Goal: Information Seeking & Learning: Check status

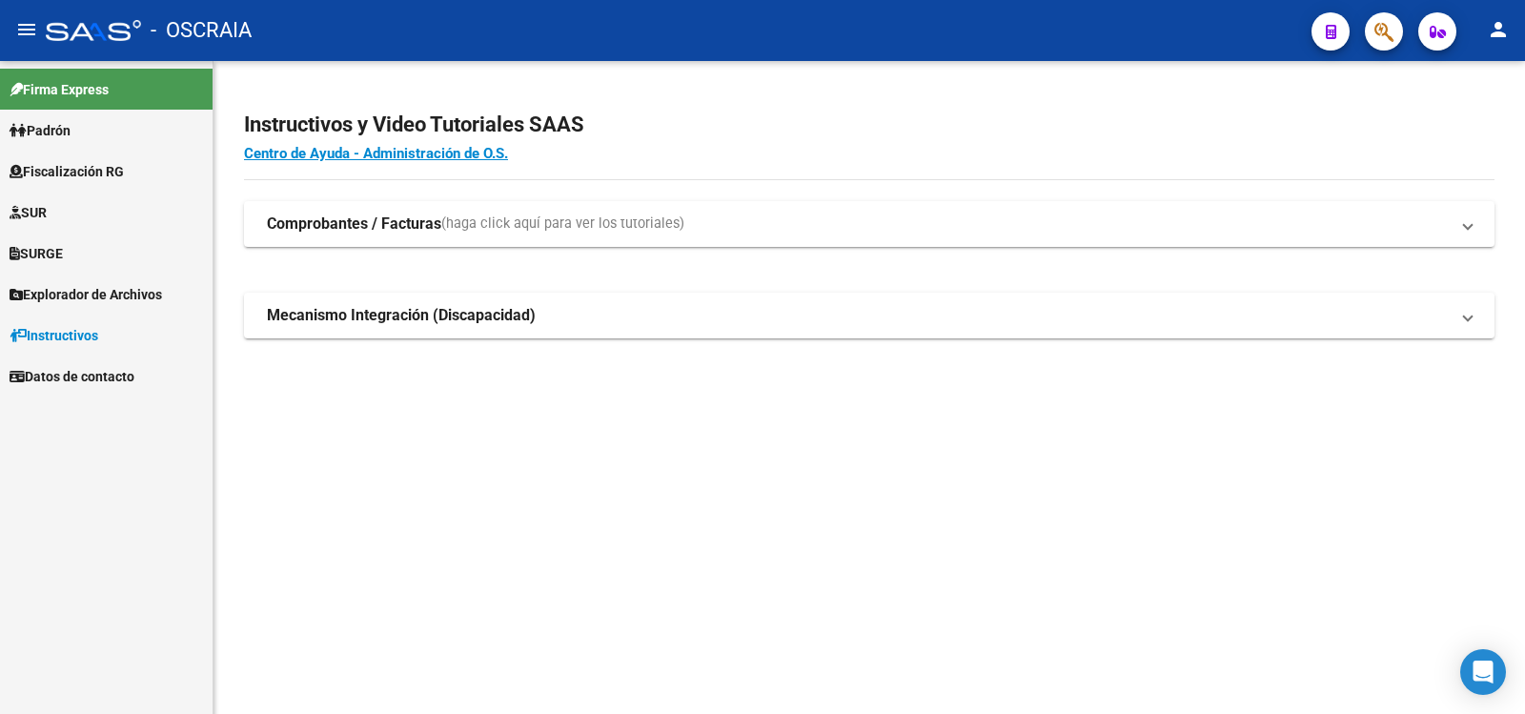
click at [200, 135] on link "Padrón" at bounding box center [106, 130] width 213 height 41
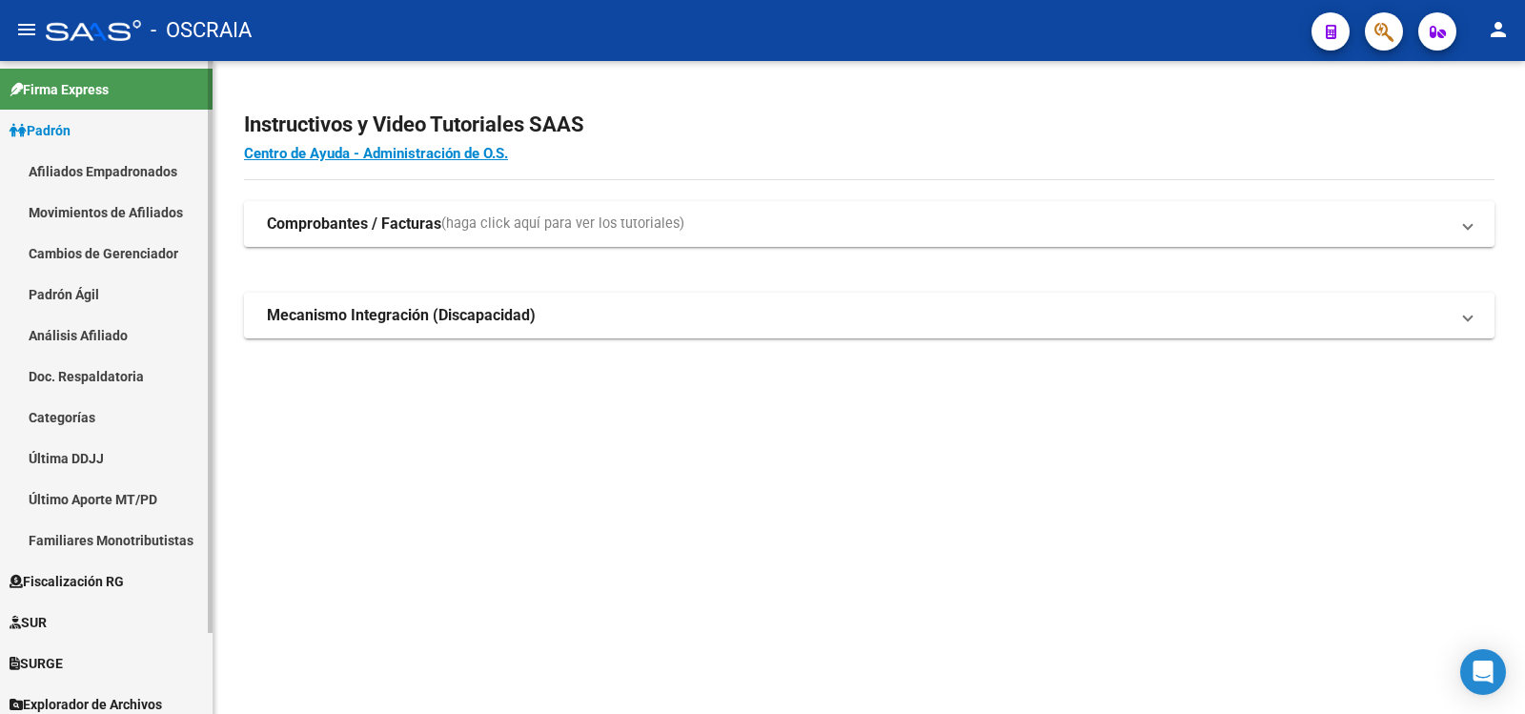
click at [76, 333] on link "Análisis Afiliado" at bounding box center [106, 335] width 213 height 41
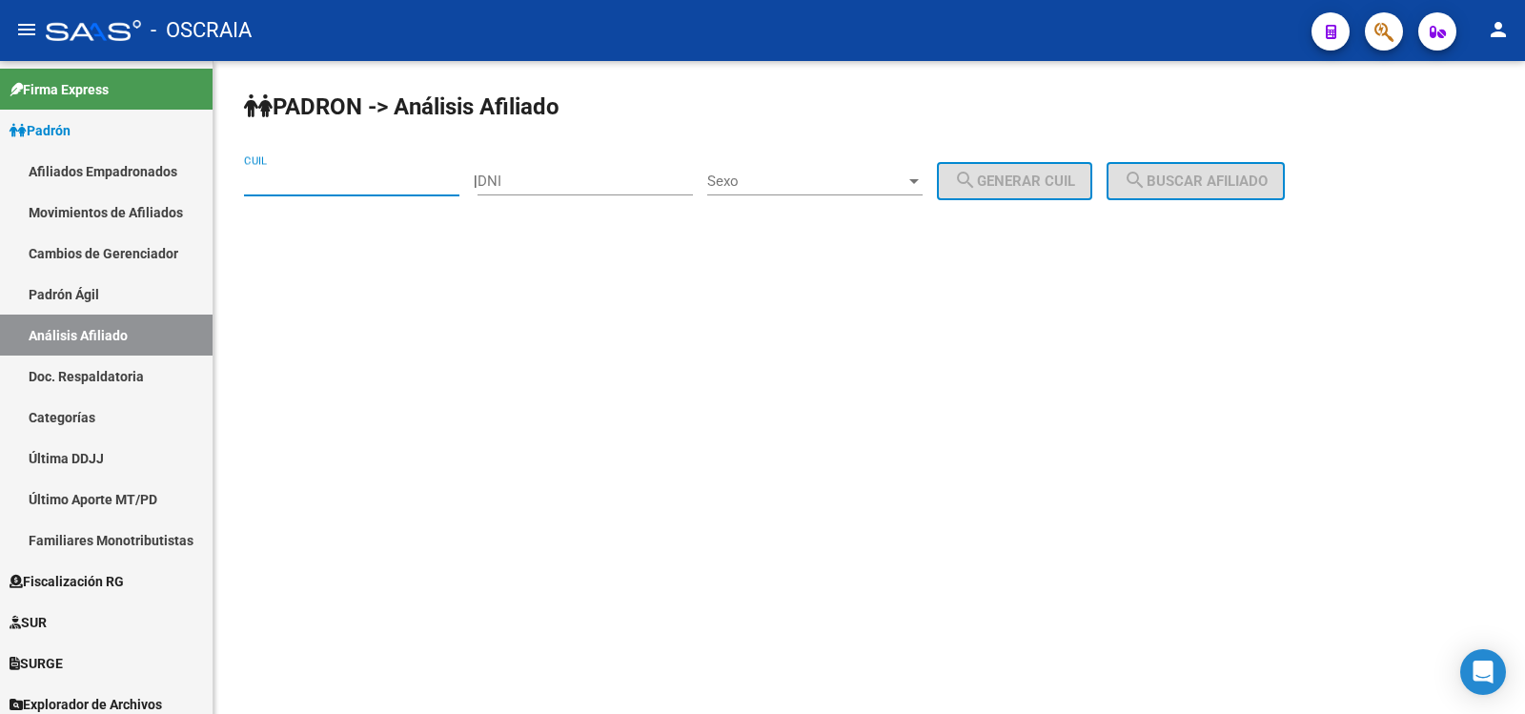
paste input
click at [395, 183] on input "CUIL" at bounding box center [351, 181] width 215 height 17
paste input
click at [604, 189] on input "DNI" at bounding box center [585, 181] width 215 height 17
paste input "96128849"
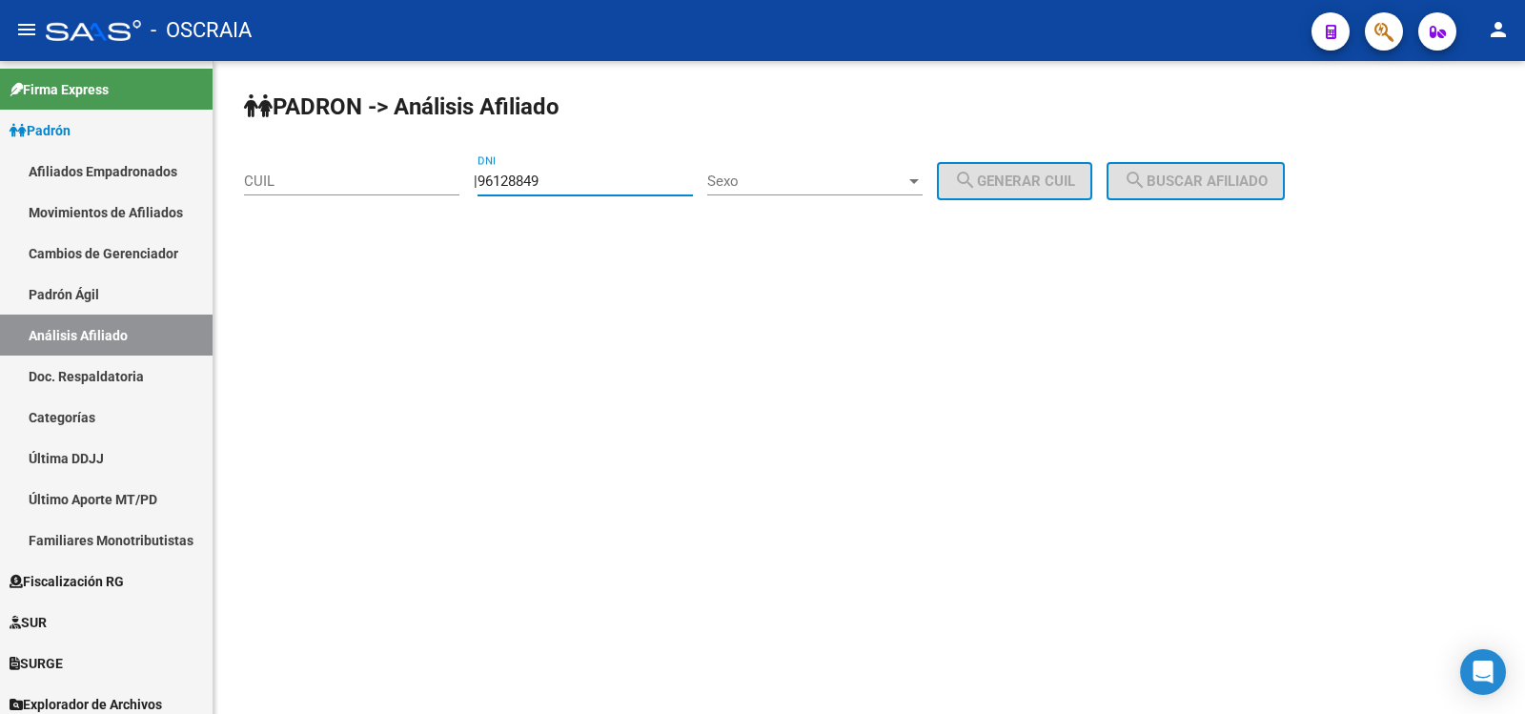
type input "96128849"
click at [773, 186] on span "Sexo" at bounding box center [806, 181] width 198 height 17
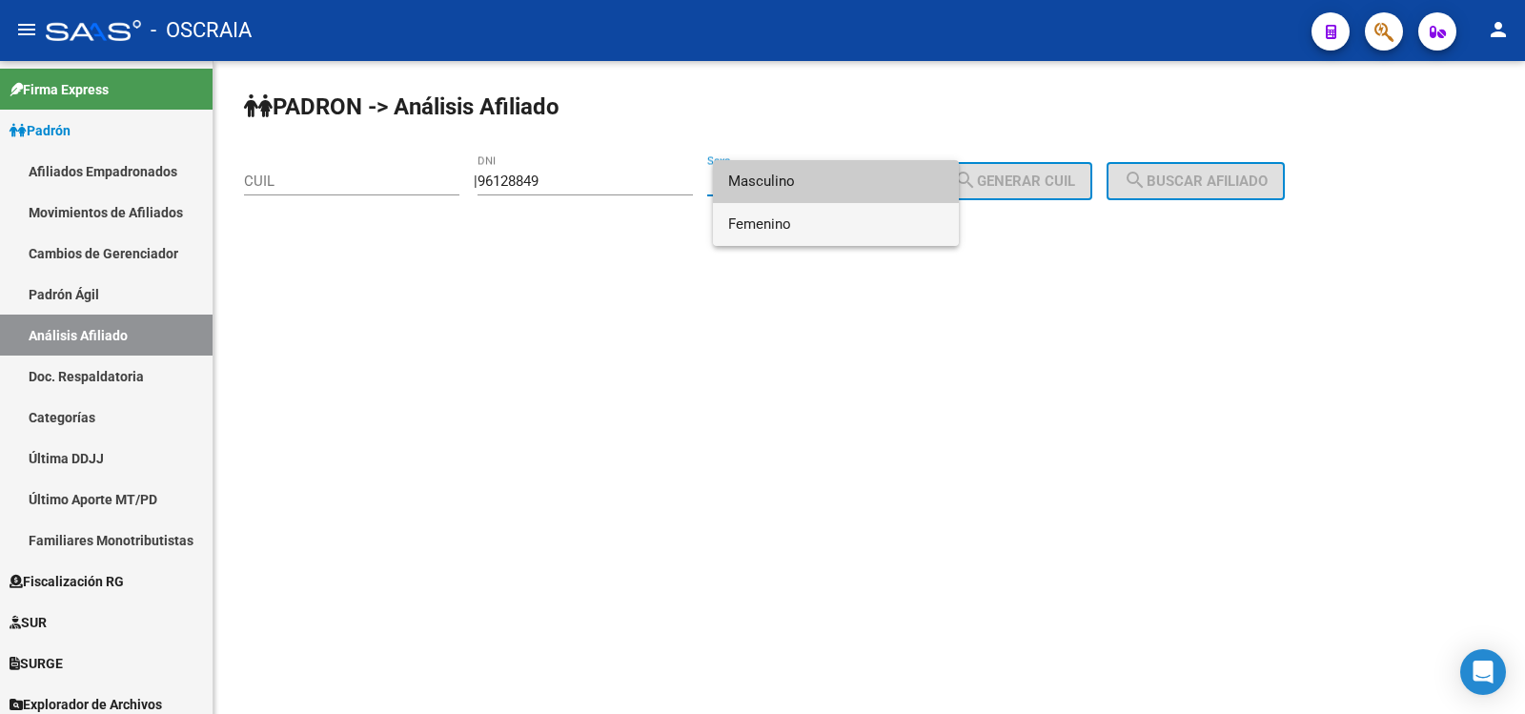
drag, startPoint x: 784, startPoint y: 215, endPoint x: 790, endPoint y: 190, distance: 26.6
click at [790, 190] on div "Masculino Femenino" at bounding box center [836, 203] width 246 height 86
click at [790, 190] on span "Masculino" at bounding box center [835, 181] width 215 height 43
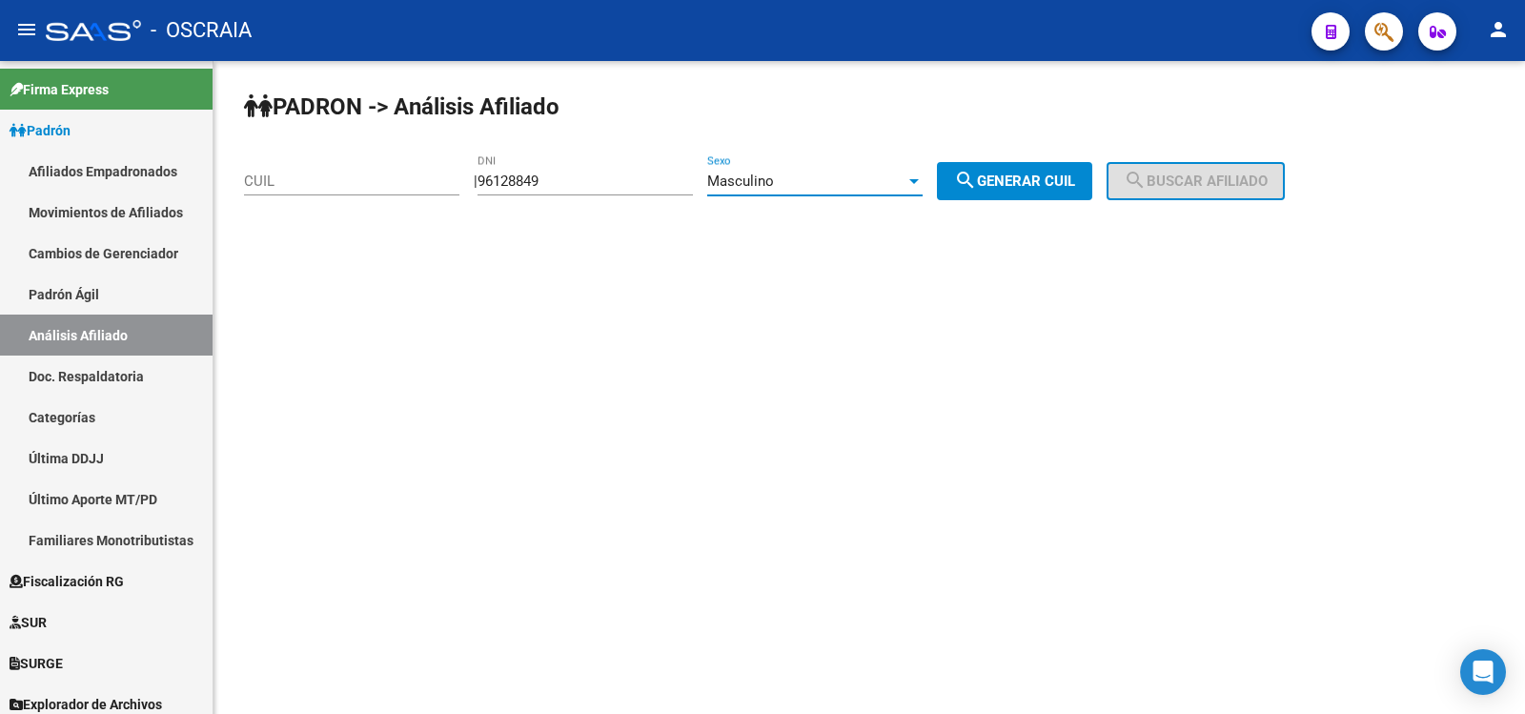
click at [1044, 182] on span "search Generar CUIL" at bounding box center [1014, 181] width 121 height 17
type input "20-96128849-6"
click at [1193, 183] on span "search Buscar afiliado" at bounding box center [1196, 181] width 144 height 17
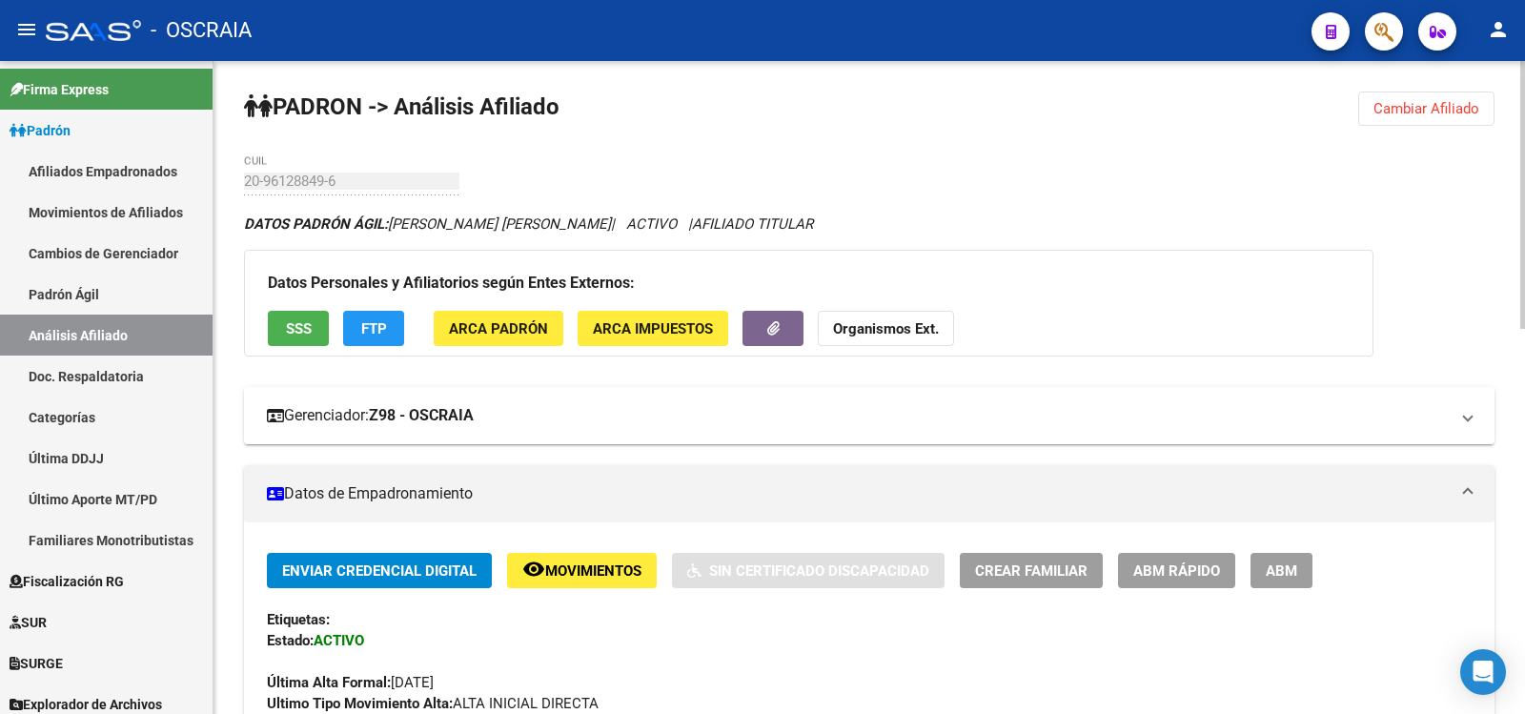
scroll to position [939, 0]
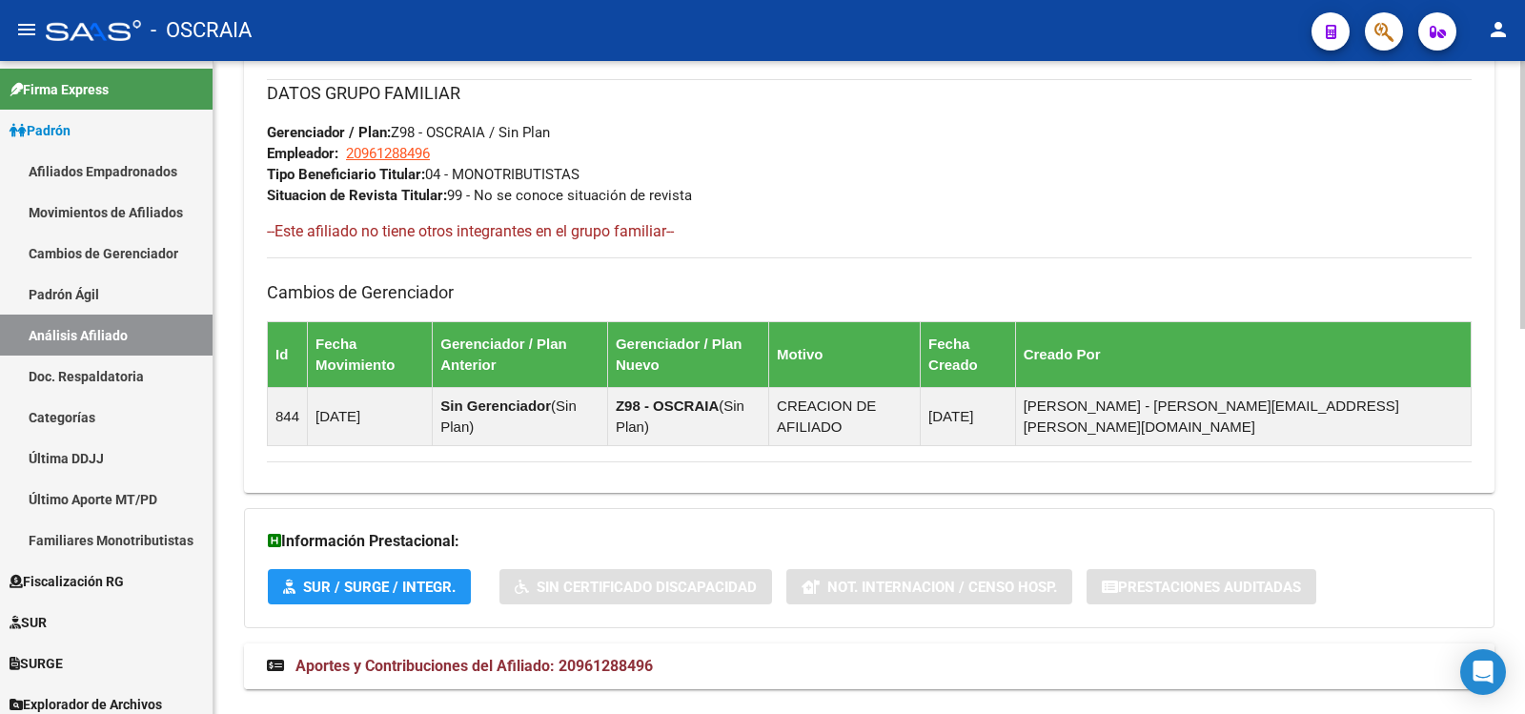
click at [690, 656] on mat-panel-title "Aportes y Contribuciones del Afiliado: 20961288496" at bounding box center [858, 666] width 1182 height 21
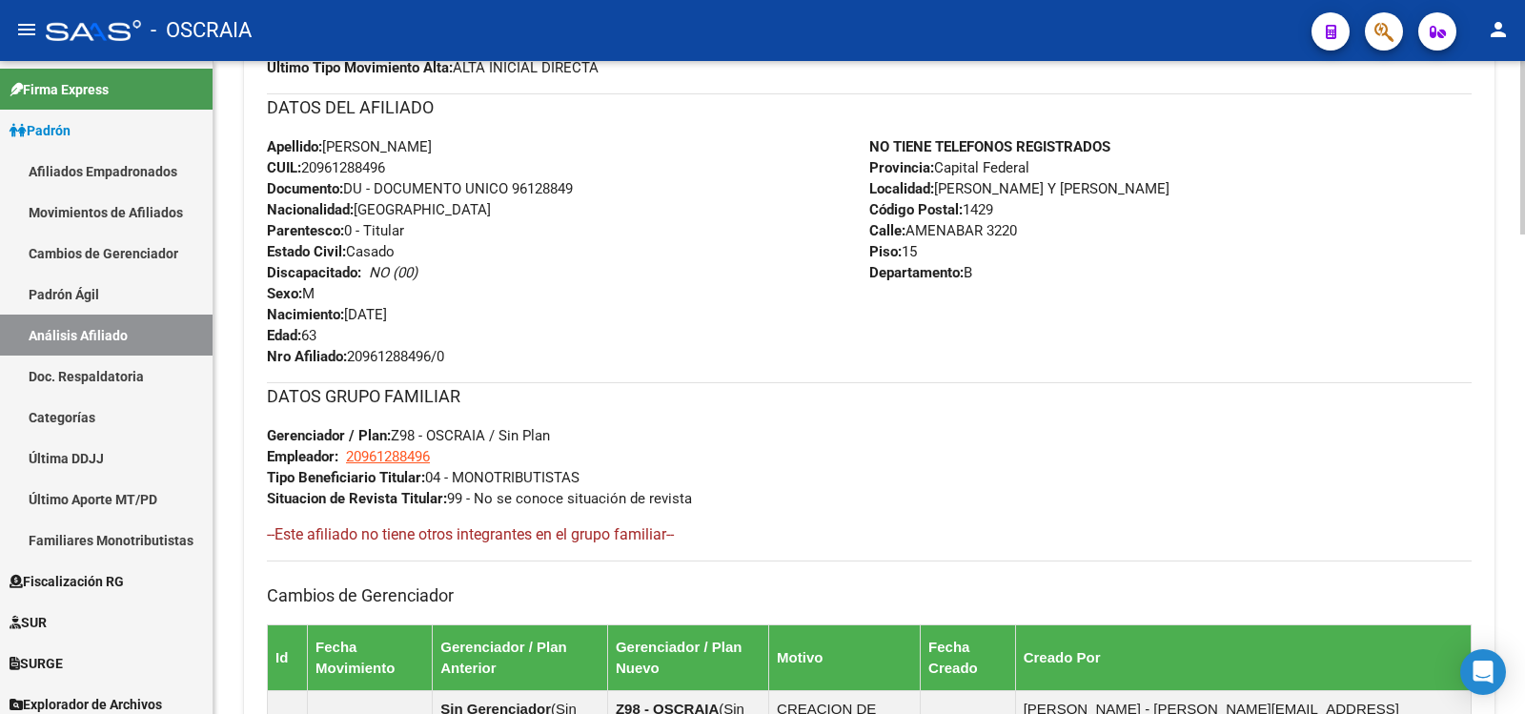
scroll to position [0, 0]
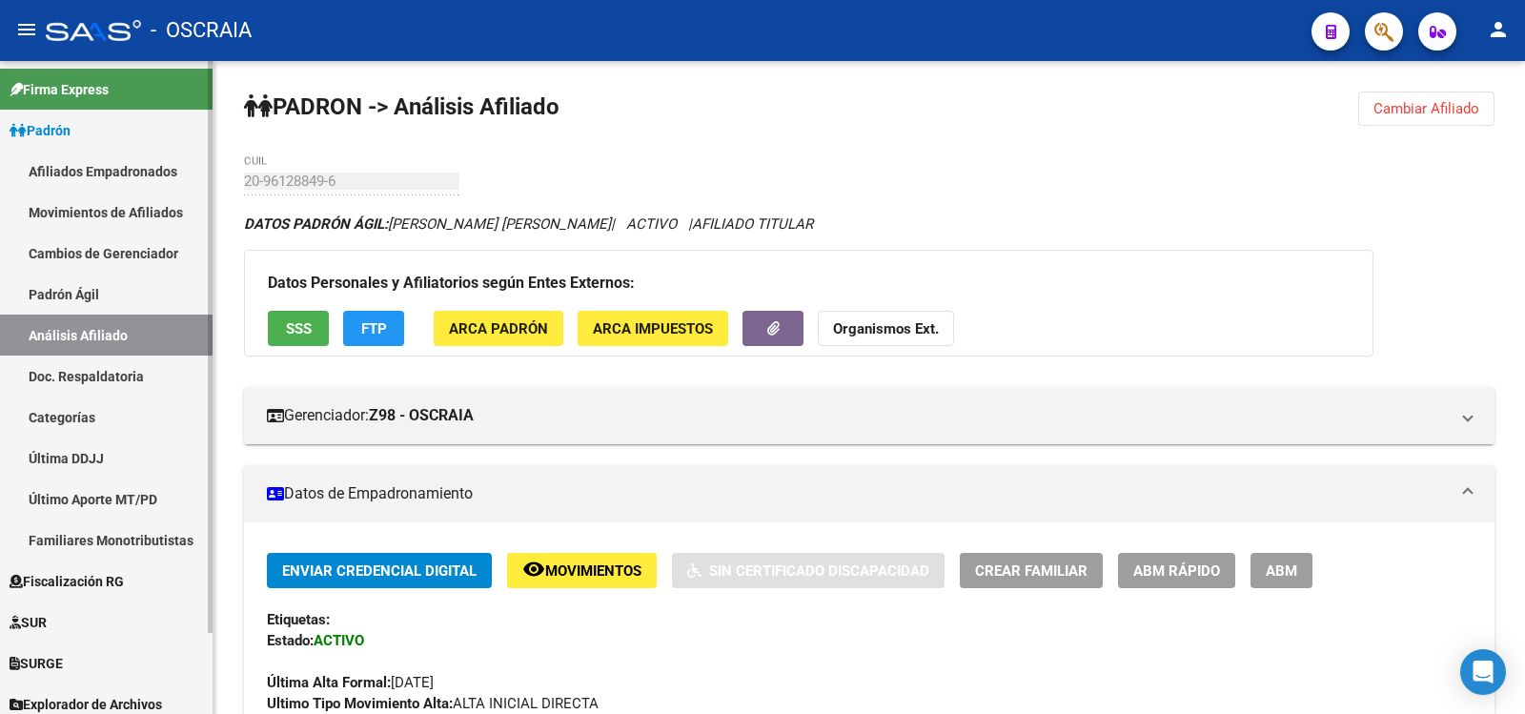
click at [67, 287] on link "Padrón Ágil" at bounding box center [106, 294] width 213 height 41
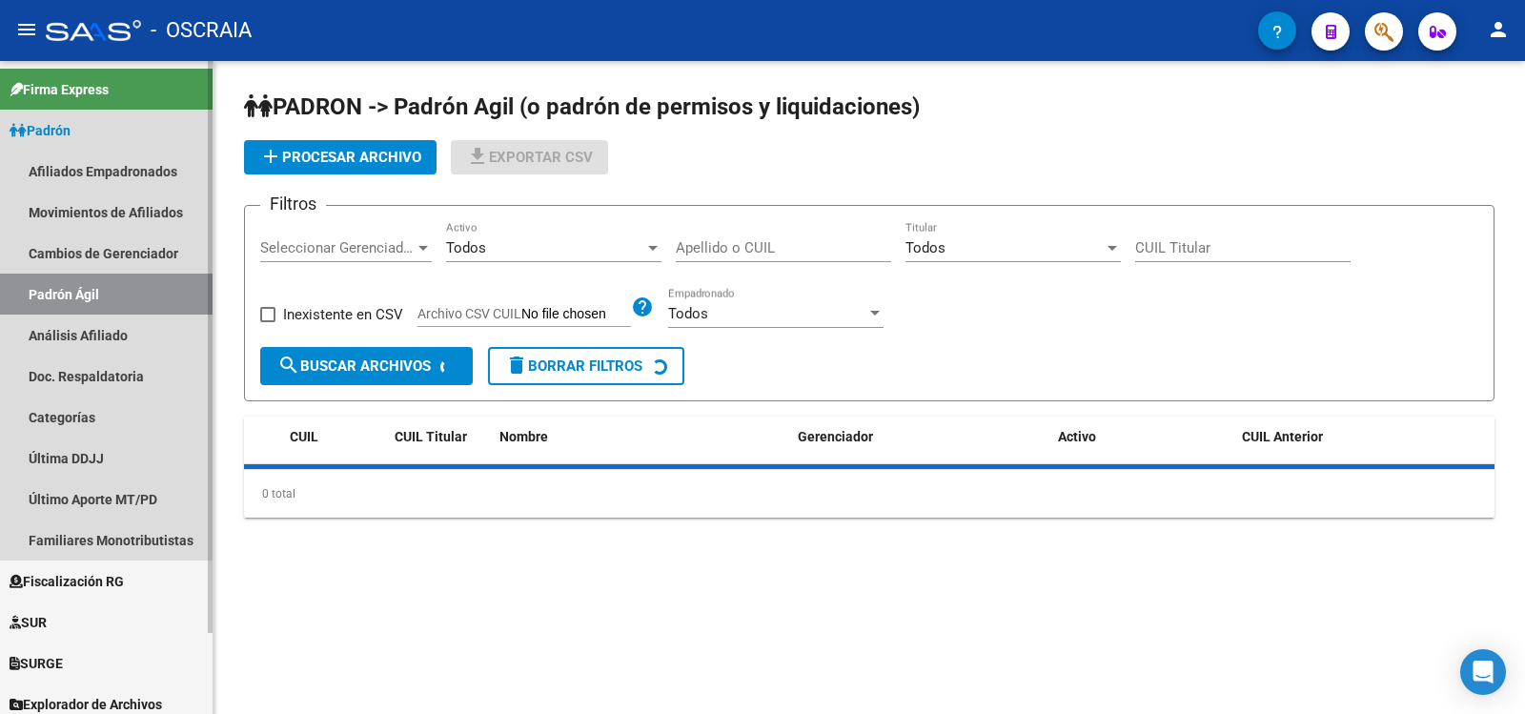
click at [83, 338] on link "Análisis Afiliado" at bounding box center [106, 335] width 213 height 41
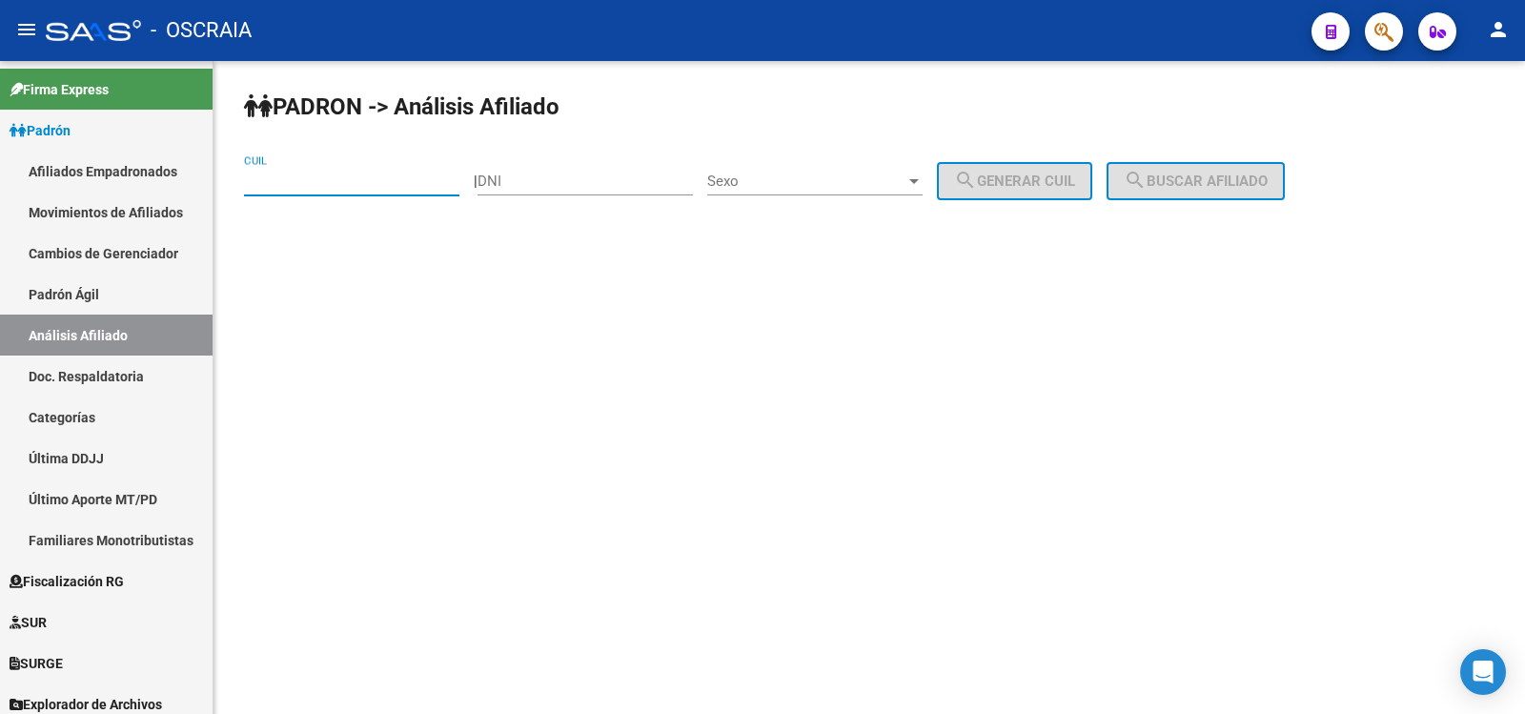
click at [315, 185] on input "CUIL" at bounding box center [351, 181] width 215 height 17
paste input "27-41954707-2"
type input "27-41954707-2"
click at [1255, 196] on button "search Buscar afiliado" at bounding box center [1196, 181] width 178 height 38
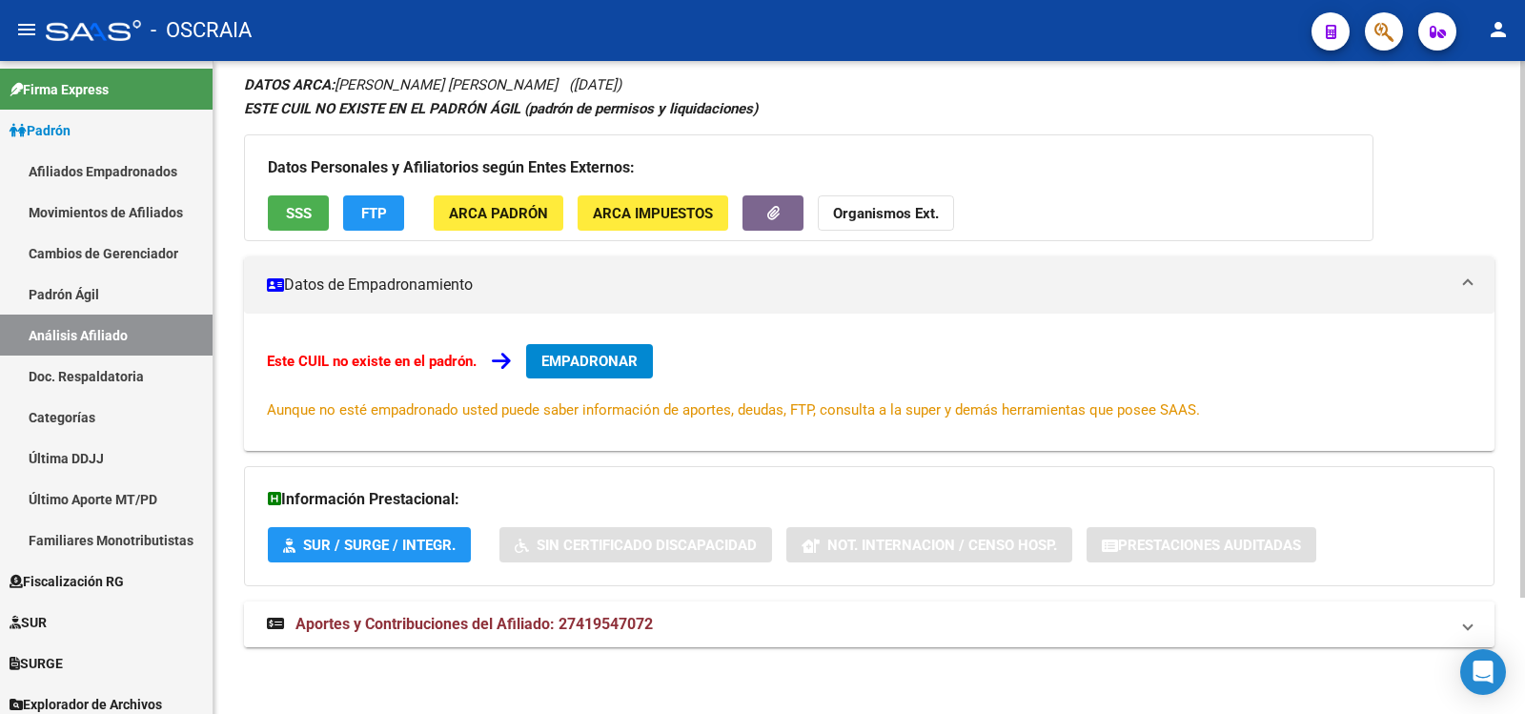
click at [599, 622] on span "Aportes y Contribuciones del Afiliado: 27419547072" at bounding box center [475, 624] width 358 height 18
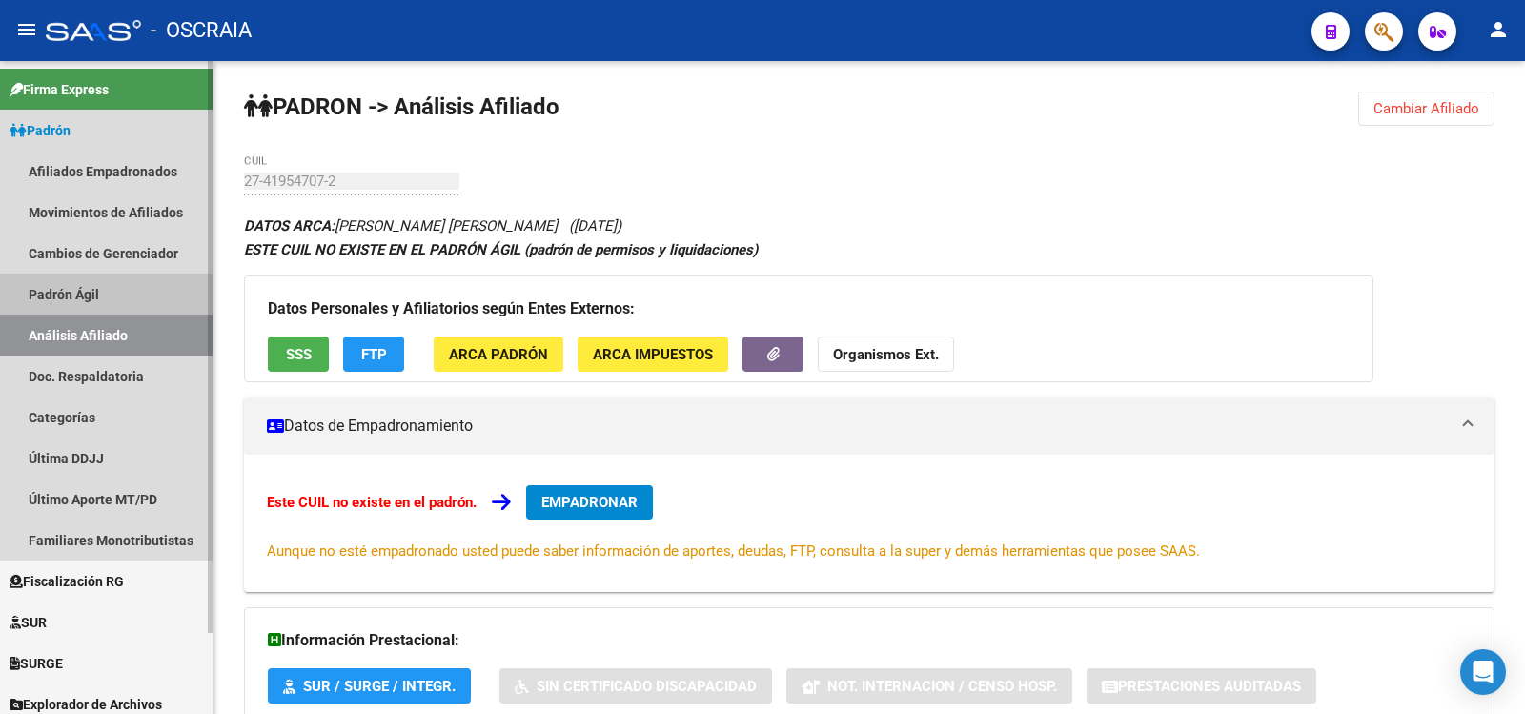
click at [67, 298] on link "Padrón Ágil" at bounding box center [106, 294] width 213 height 41
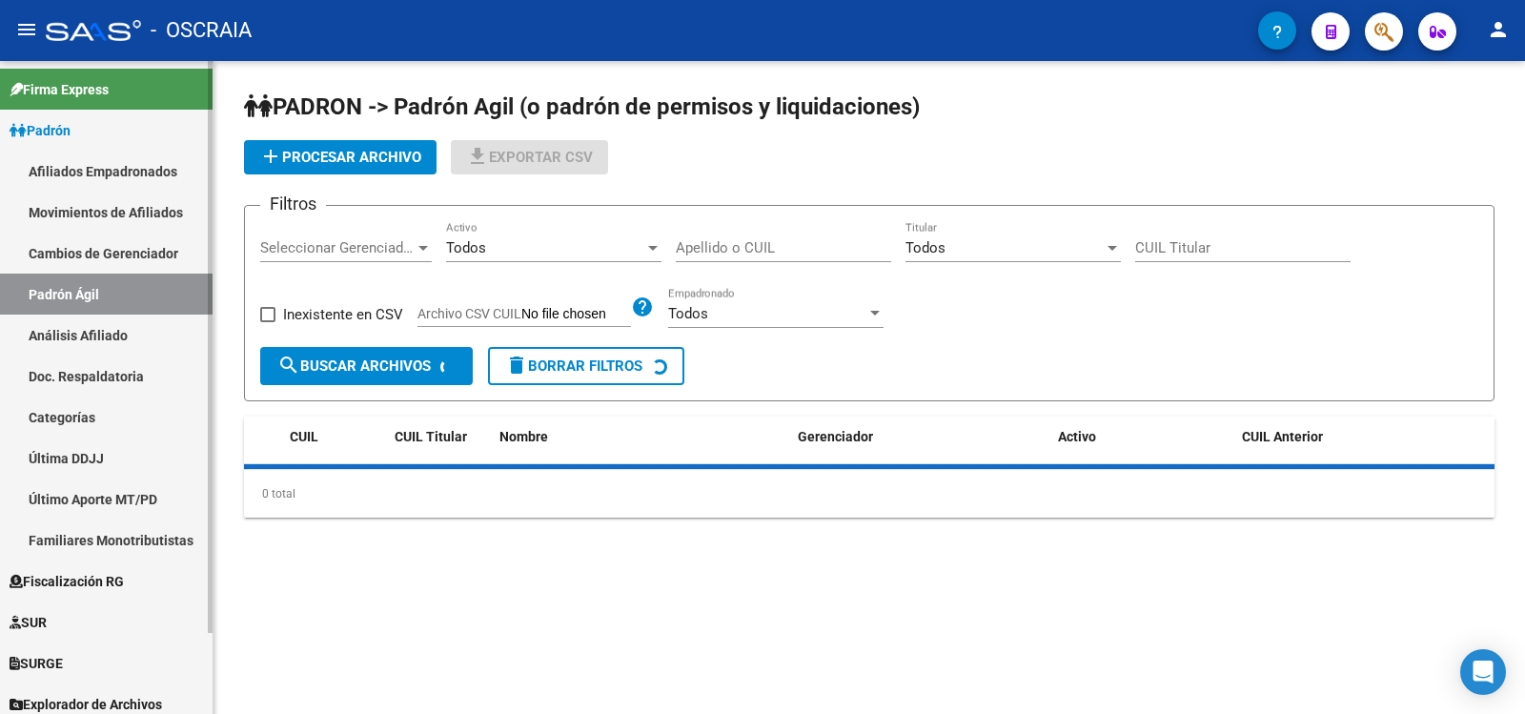
click at [70, 316] on link "Análisis Afiliado" at bounding box center [106, 335] width 213 height 41
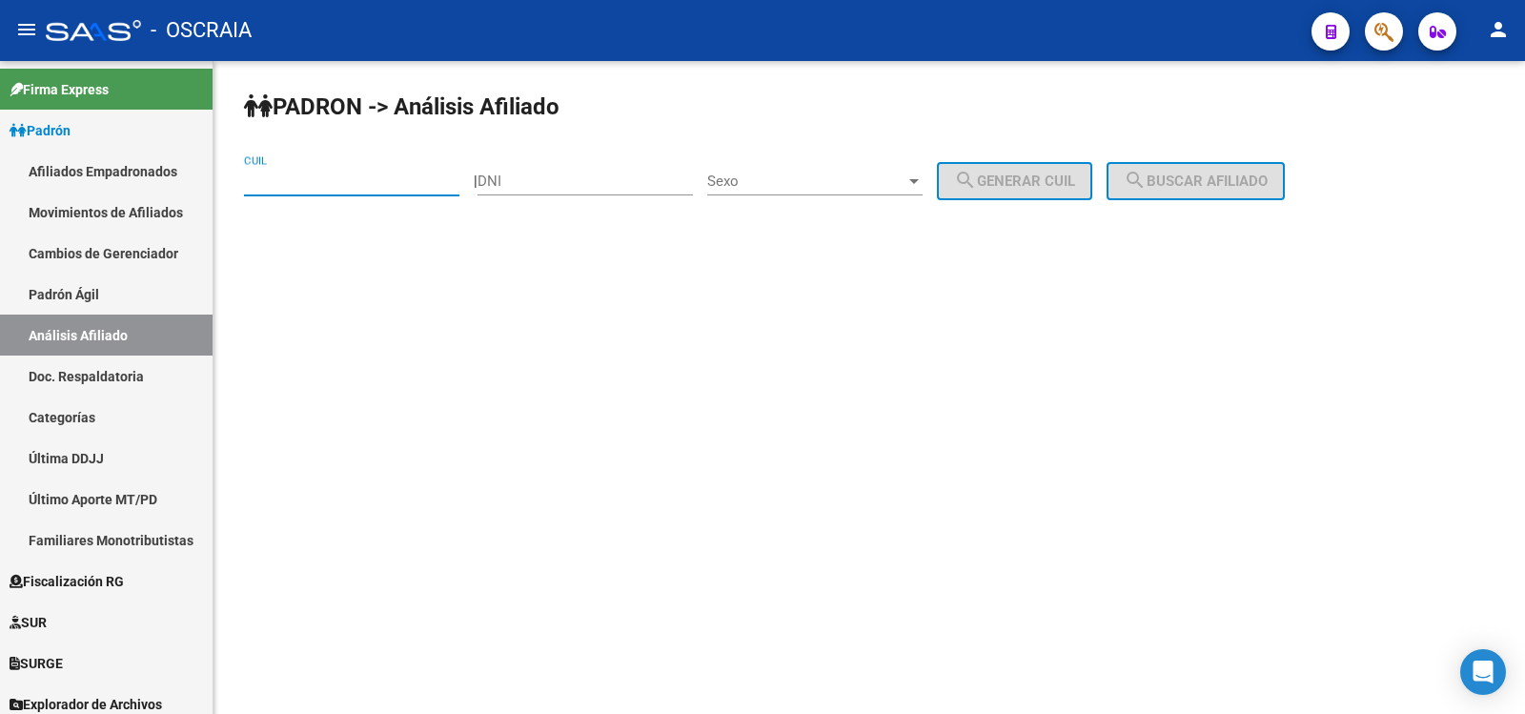
click at [321, 184] on input "CUIL" at bounding box center [351, 181] width 215 height 17
paste input "20-32988093-2"
type input "20-32988093-2"
click at [1216, 175] on span "search Buscar afiliado" at bounding box center [1196, 181] width 144 height 17
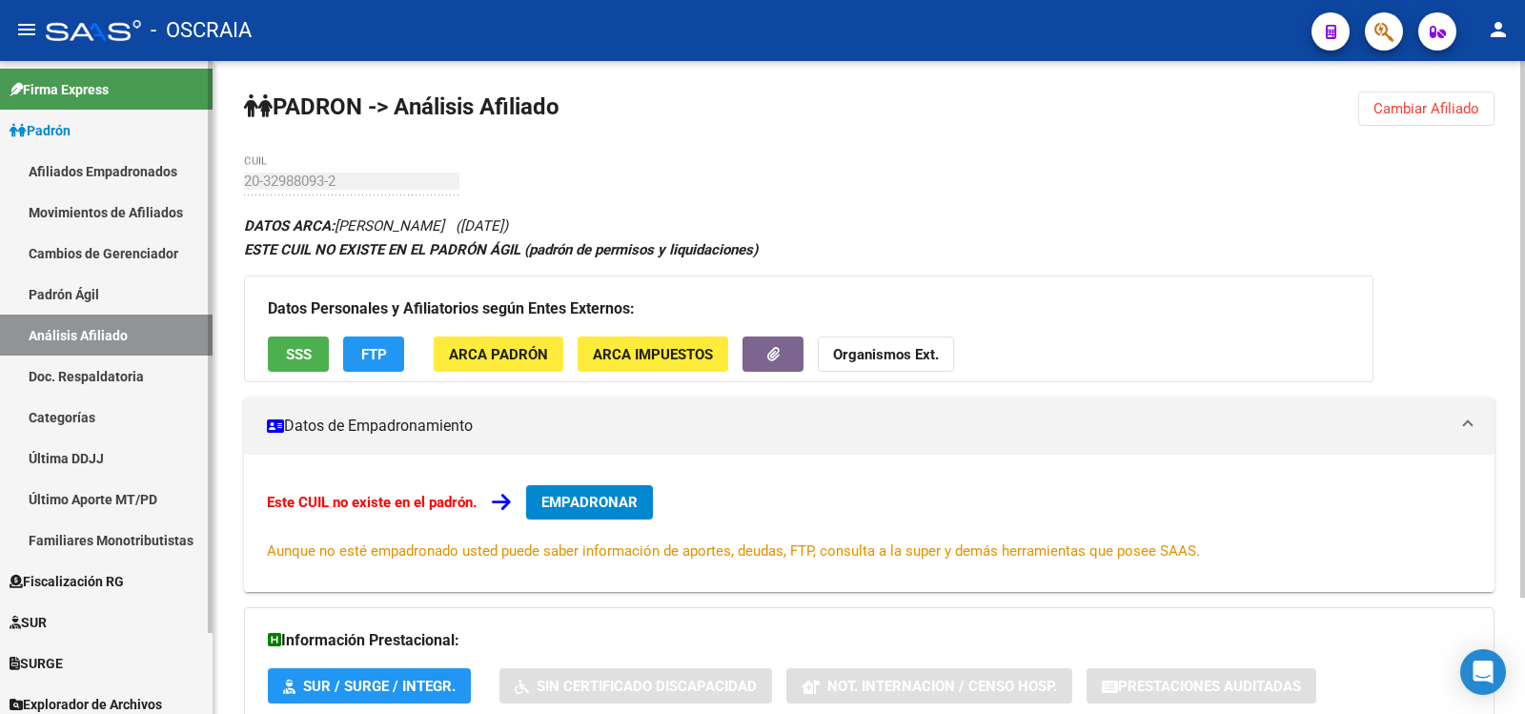
drag, startPoint x: 60, startPoint y: 287, endPoint x: 69, endPoint y: 305, distance: 20.0
click at [61, 287] on link "Padrón Ágil" at bounding box center [106, 294] width 213 height 41
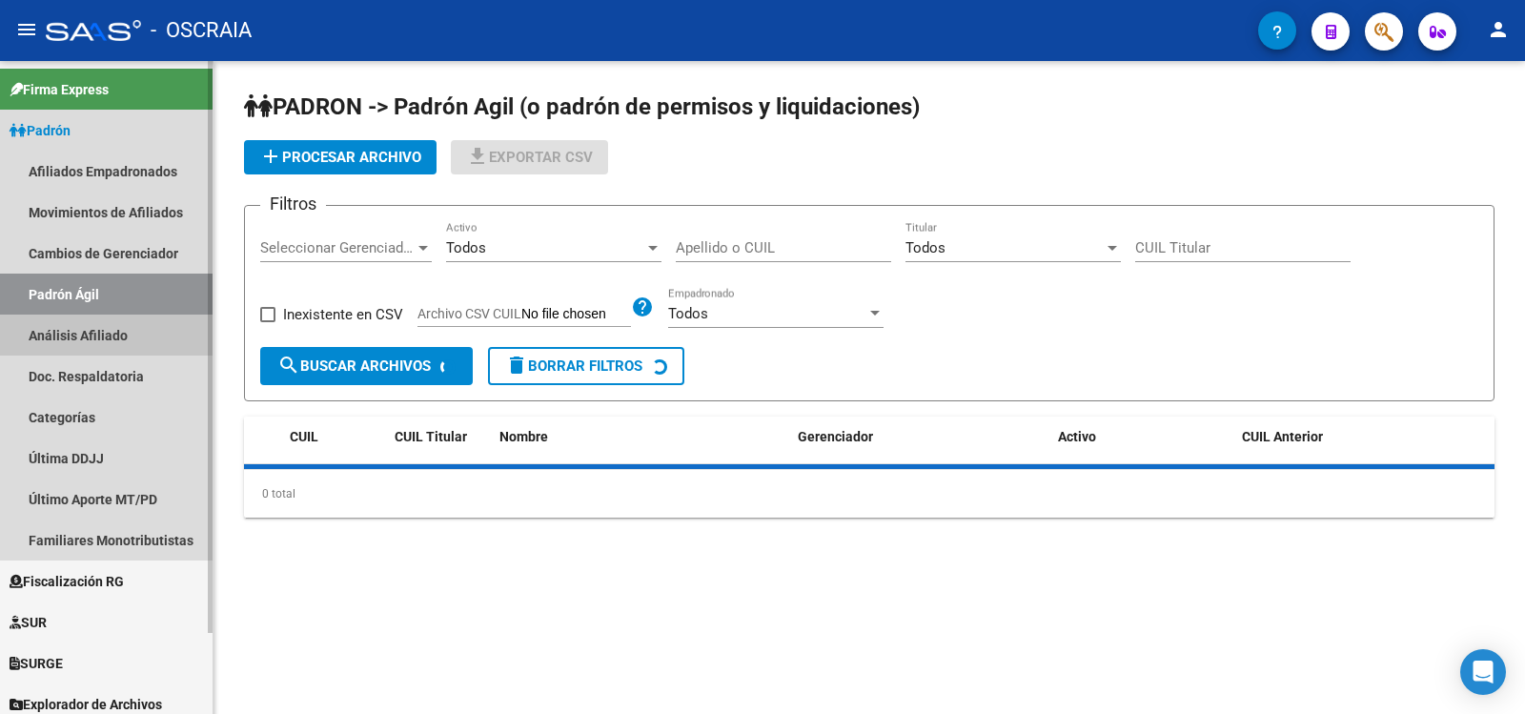
click at [75, 330] on link "Análisis Afiliado" at bounding box center [106, 335] width 213 height 41
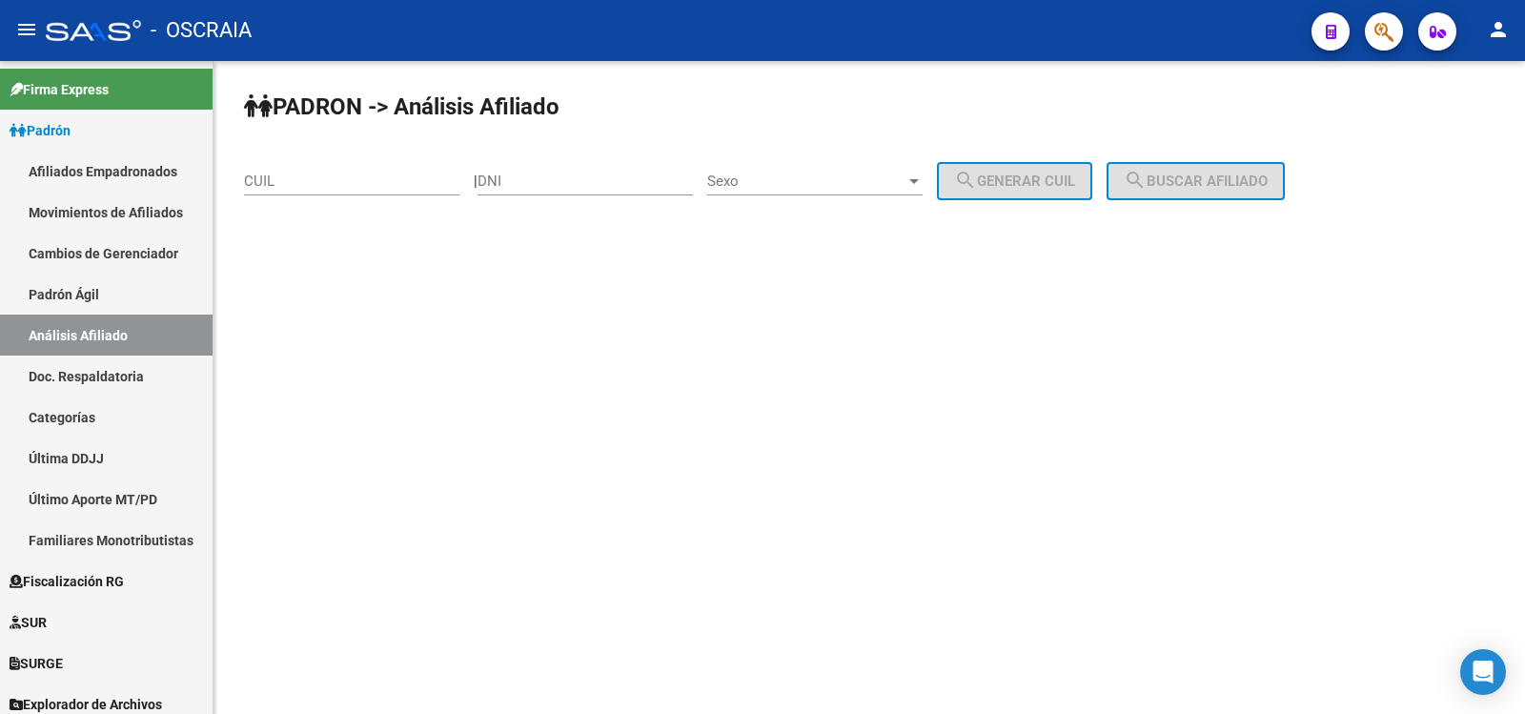
click at [355, 183] on input "CUIL" at bounding box center [351, 181] width 215 height 17
paste input "20-32988093-2"
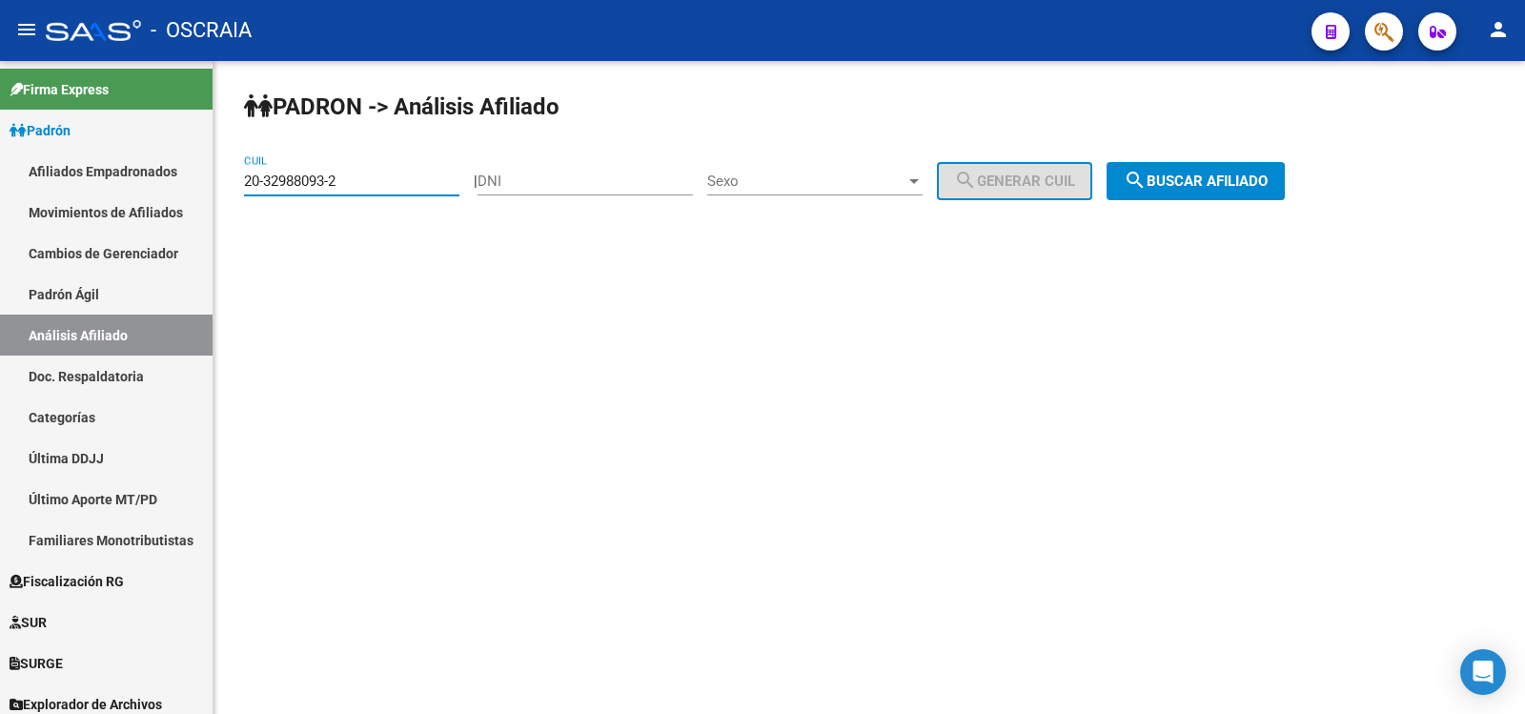
type input "20-32988093-2"
click at [1251, 172] on button "search Buscar afiliado" at bounding box center [1196, 181] width 178 height 38
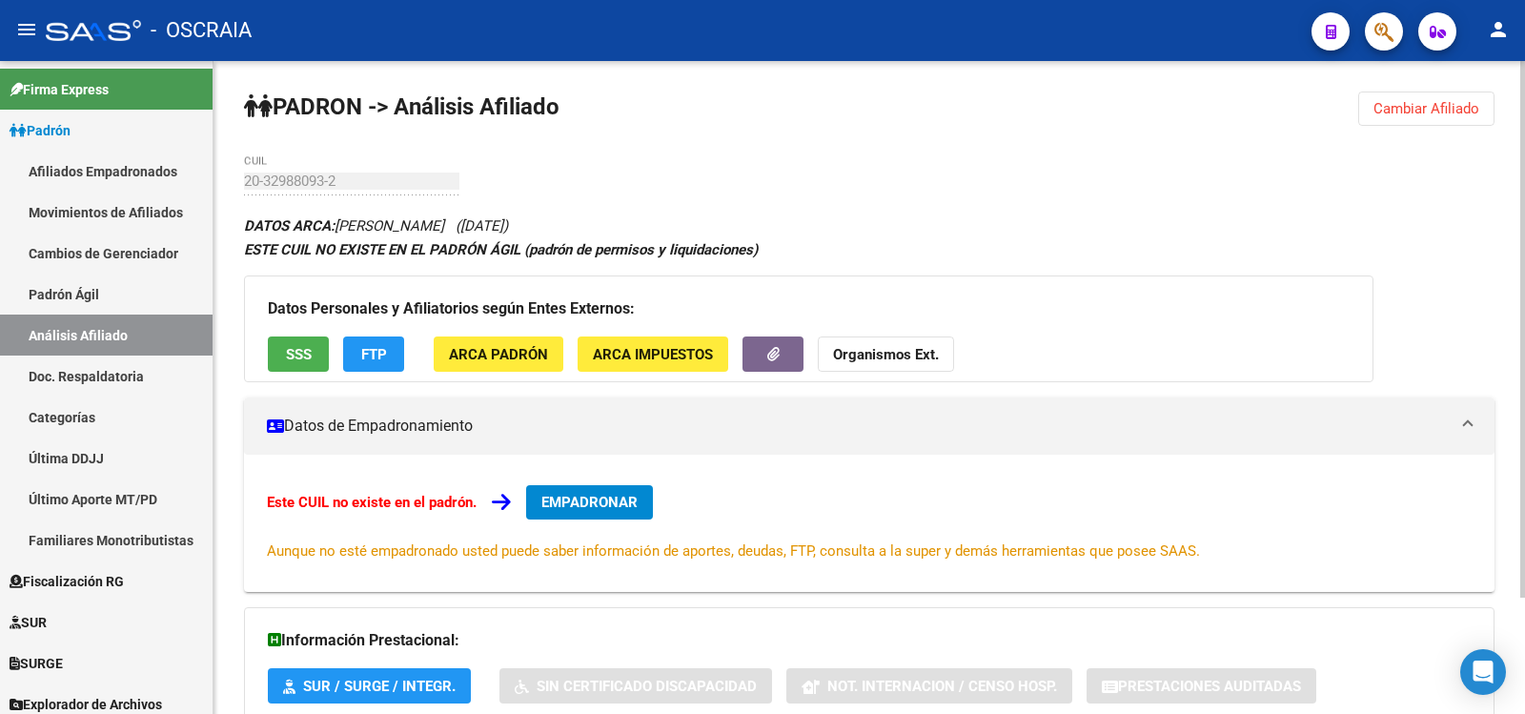
scroll to position [141, 0]
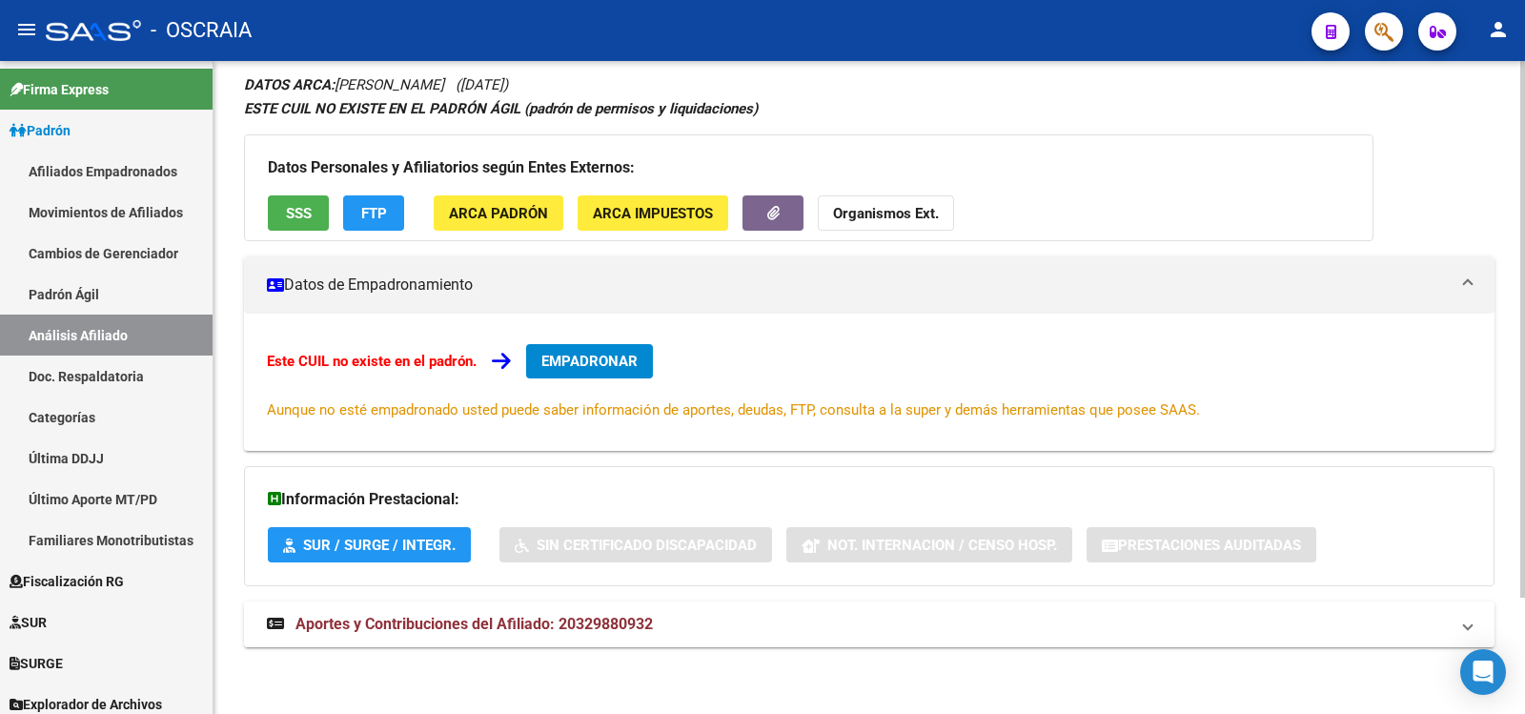
click at [599, 626] on span "Aportes y Contribuciones del Afiliado: 20329880932" at bounding box center [475, 624] width 358 height 18
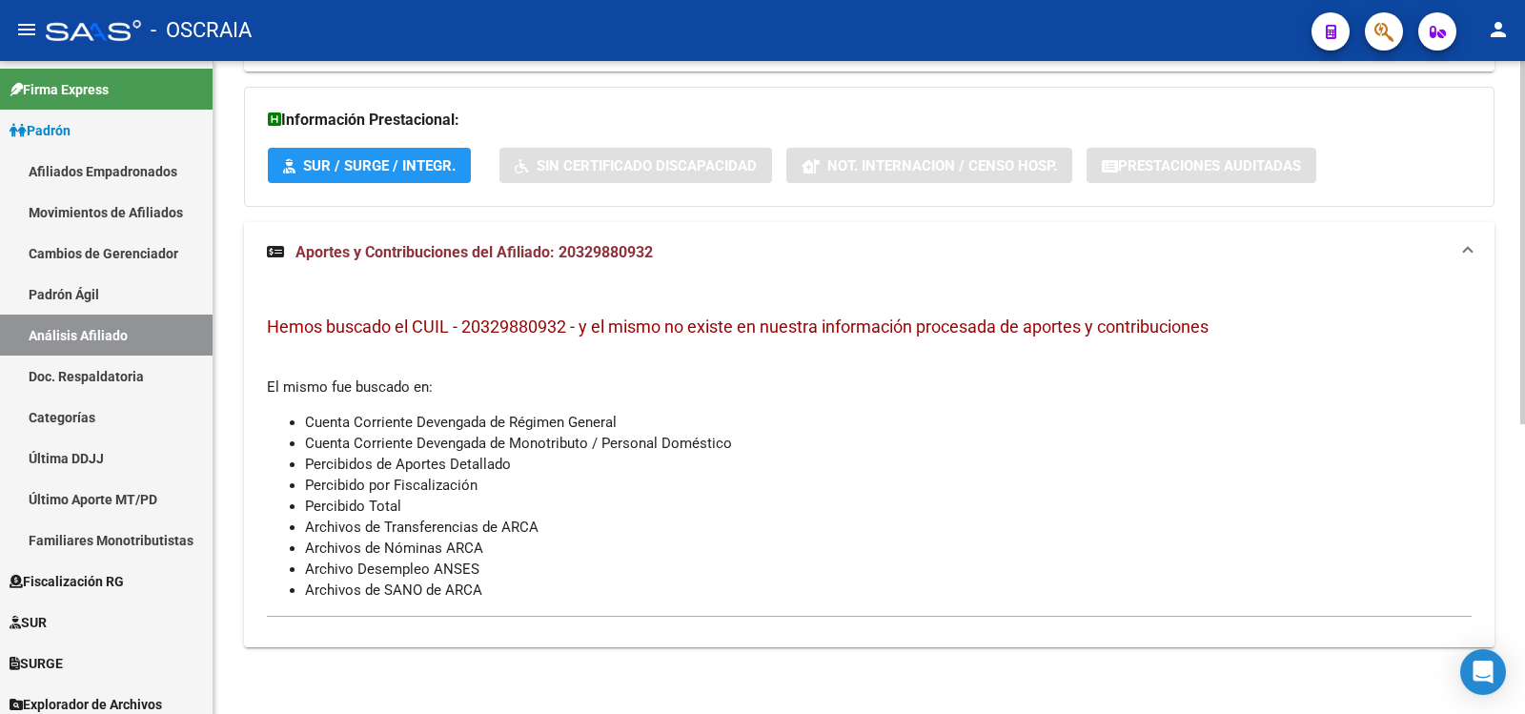
scroll to position [0, 0]
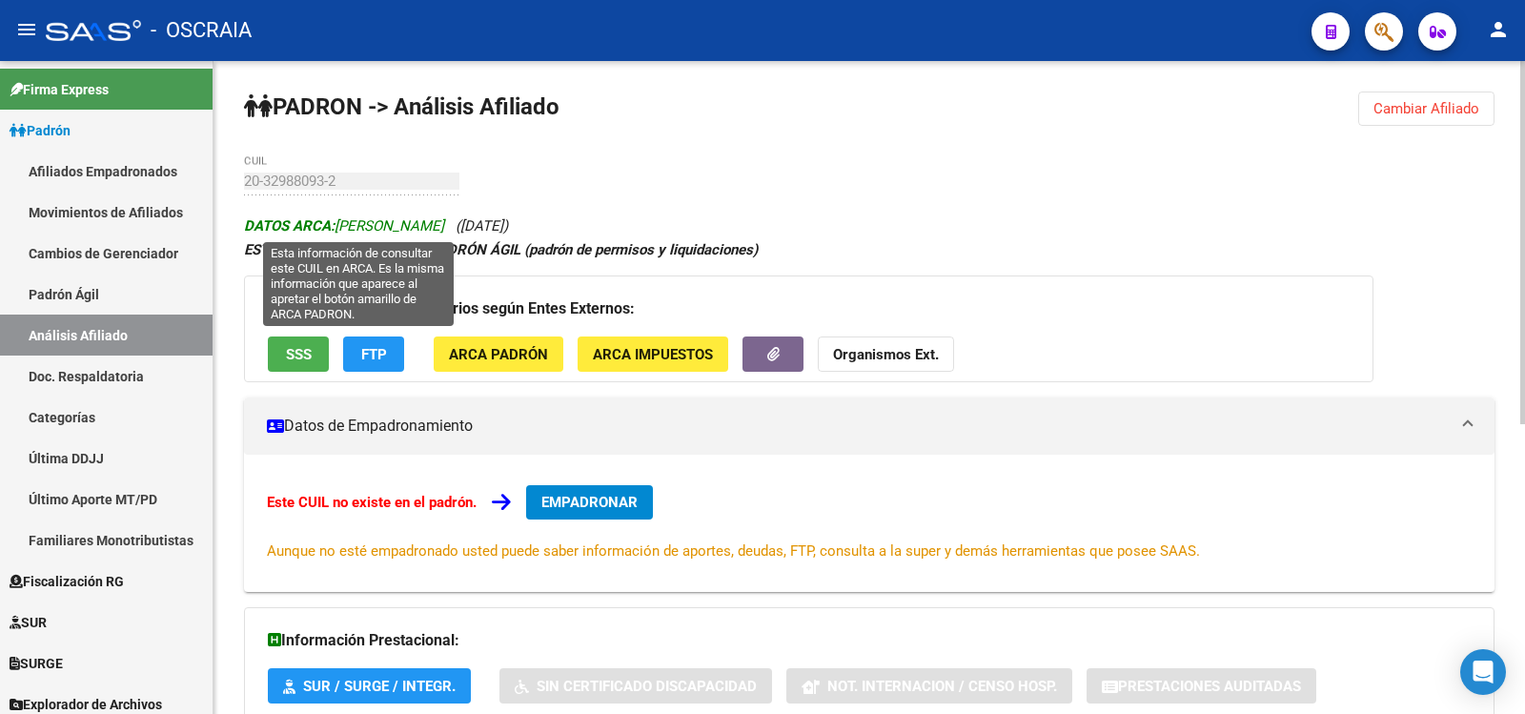
copy span "[PERSON_NAME]"
drag, startPoint x: 440, startPoint y: 235, endPoint x: 340, endPoint y: 223, distance: 99.9
click at [340, 223] on span "DATOS ARCA: [PERSON_NAME]" at bounding box center [344, 225] width 200 height 17
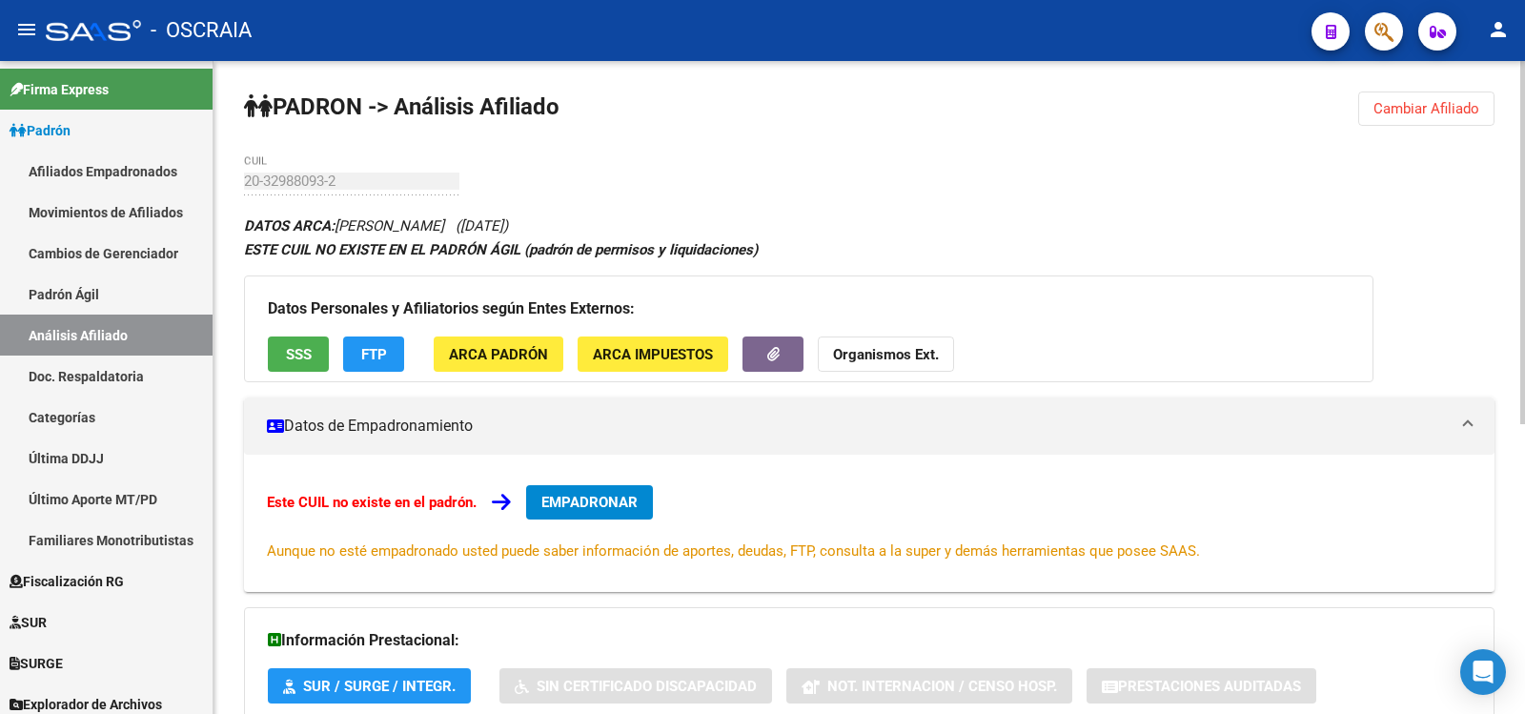
click at [508, 224] on span "([DATE])" at bounding box center [482, 225] width 52 height 17
copy span "[DATE]"
drag, startPoint x: 488, startPoint y: 223, endPoint x: 562, endPoint y: 224, distance: 73.4
click at [508, 224] on span "([DATE])" at bounding box center [482, 225] width 52 height 17
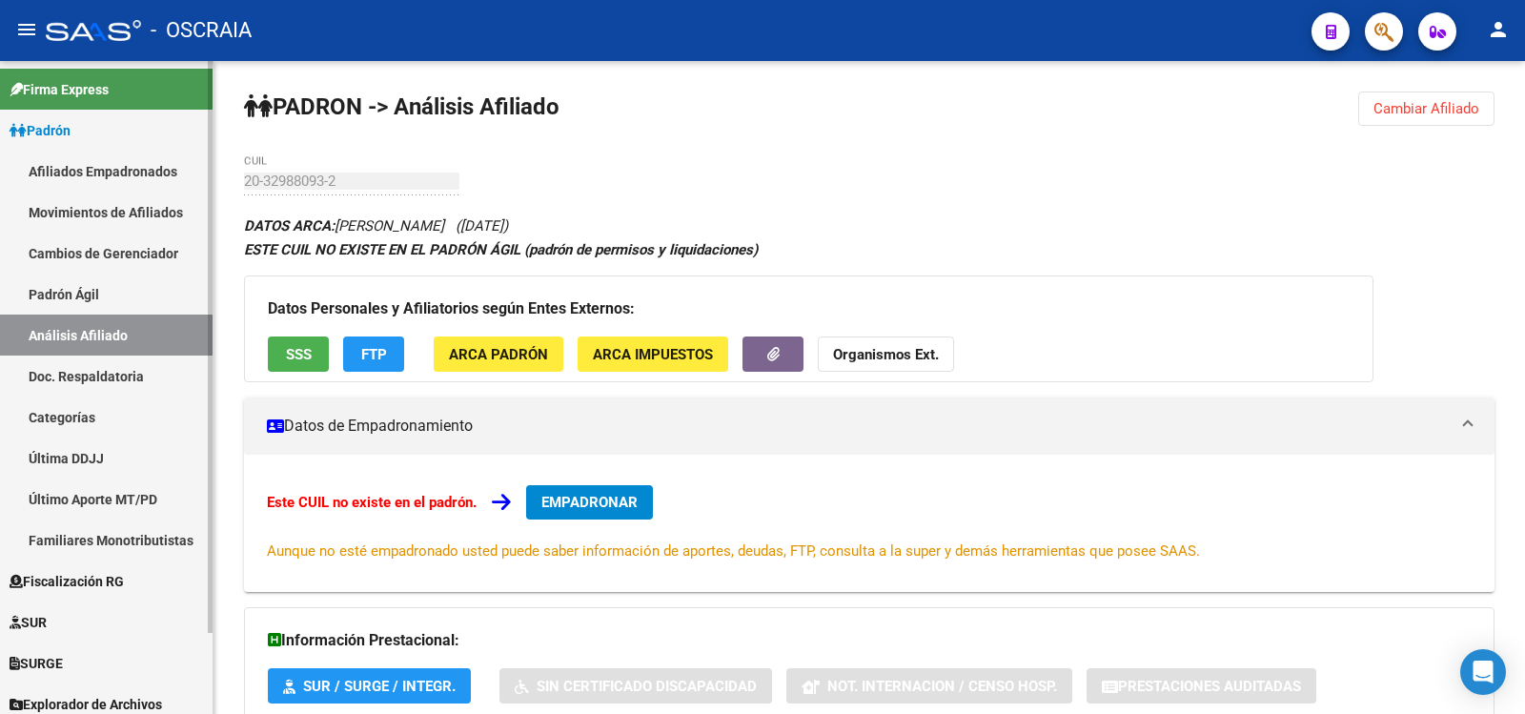
click at [84, 297] on link "Padrón Ágil" at bounding box center [106, 294] width 213 height 41
drag, startPoint x: 84, startPoint y: 297, endPoint x: 83, endPoint y: 313, distance: 16.2
click at [84, 297] on link "Padrón Ágil" at bounding box center [106, 294] width 213 height 41
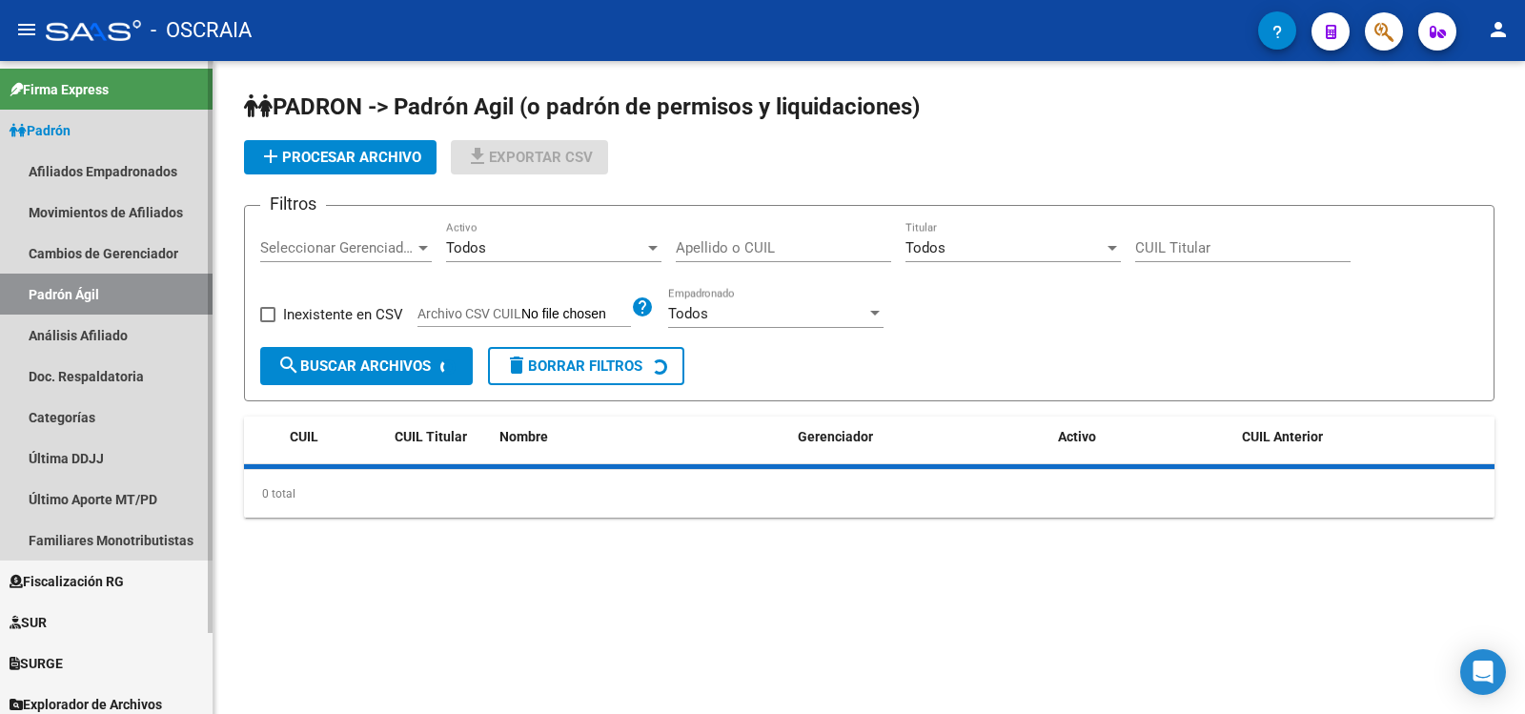
click at [83, 328] on link "Análisis Afiliado" at bounding box center [106, 335] width 213 height 41
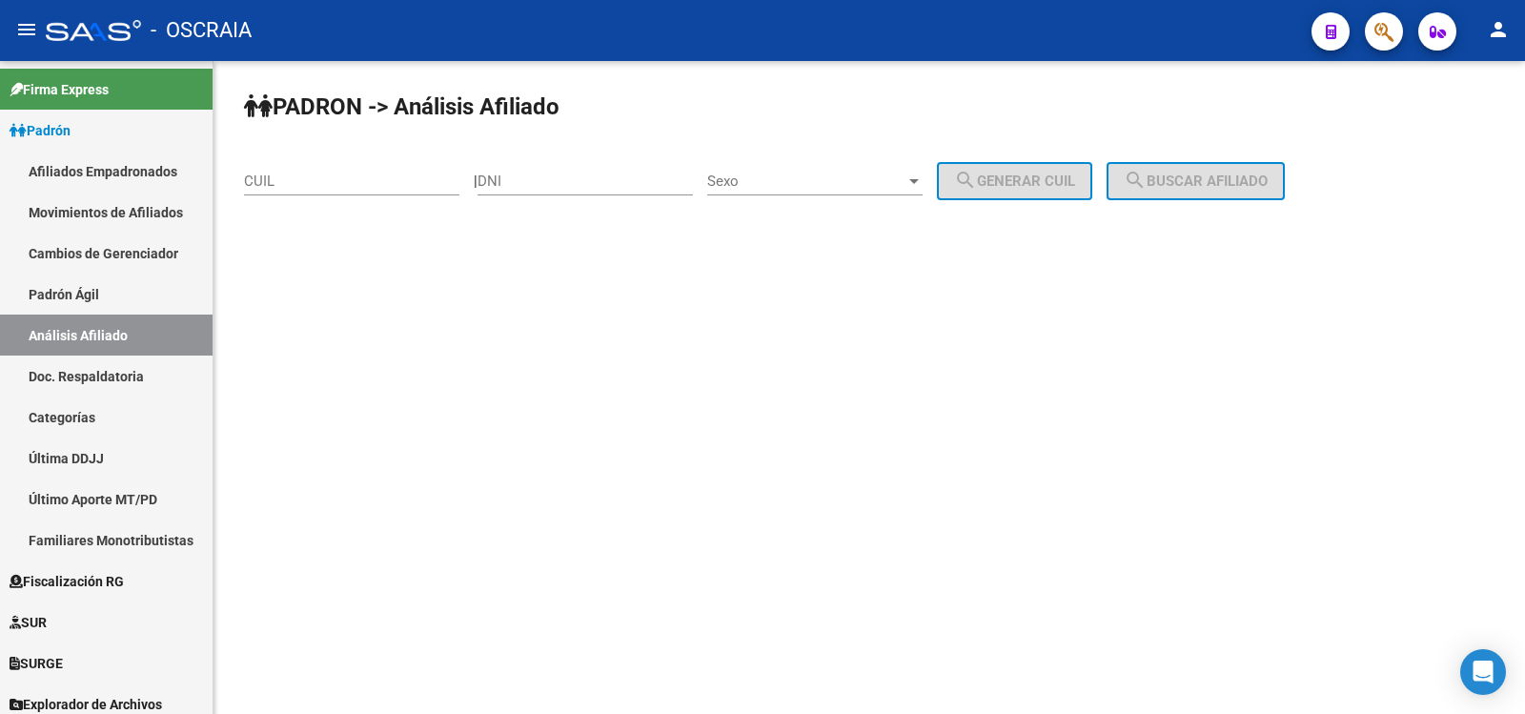
click at [498, 178] on div "| DNI Sexo Sexo search Generar CUIL" at bounding box center [790, 181] width 633 height 17
click at [525, 176] on input "DNI" at bounding box center [585, 181] width 215 height 17
type input "14565267"
click at [768, 157] on div "Sexo Sexo" at bounding box center [814, 174] width 215 height 41
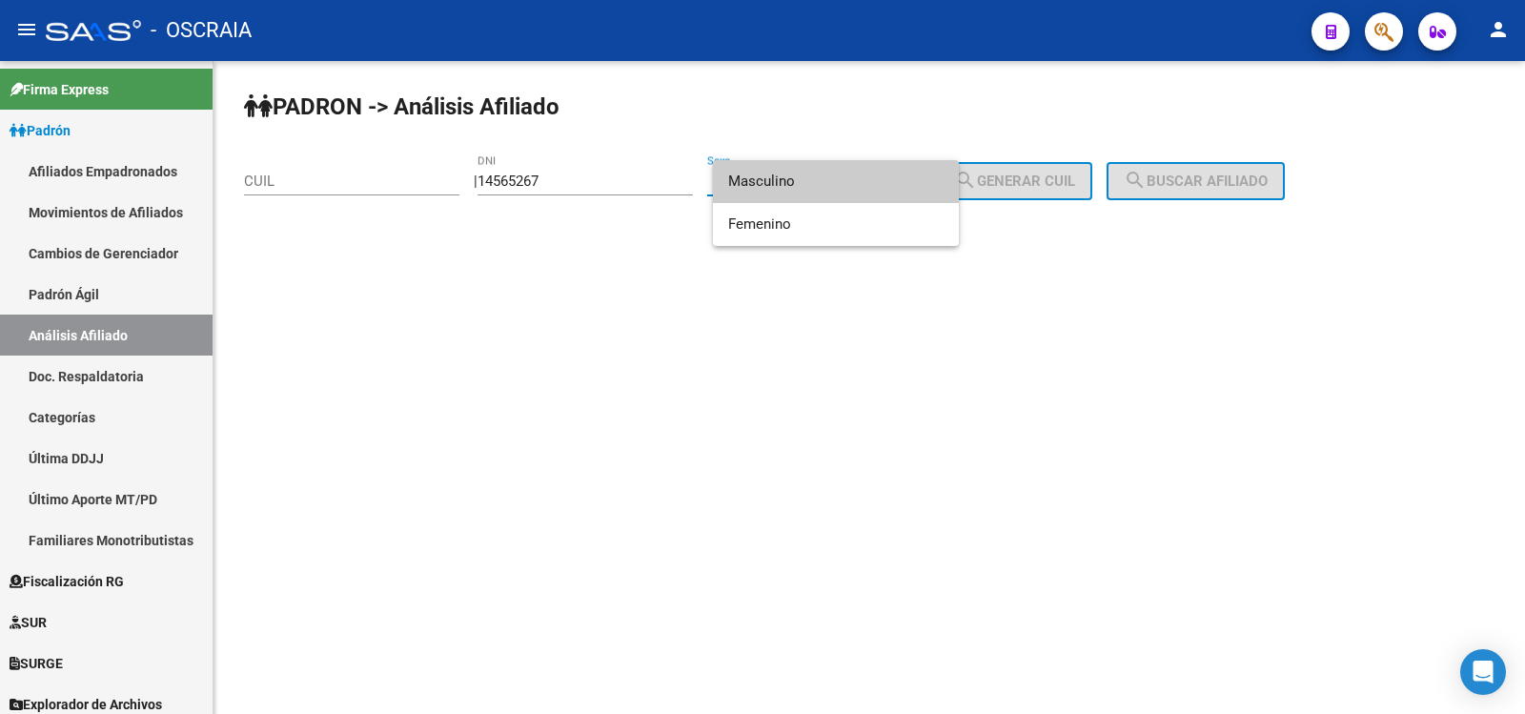
click at [800, 193] on span "Masculino" at bounding box center [835, 181] width 215 height 43
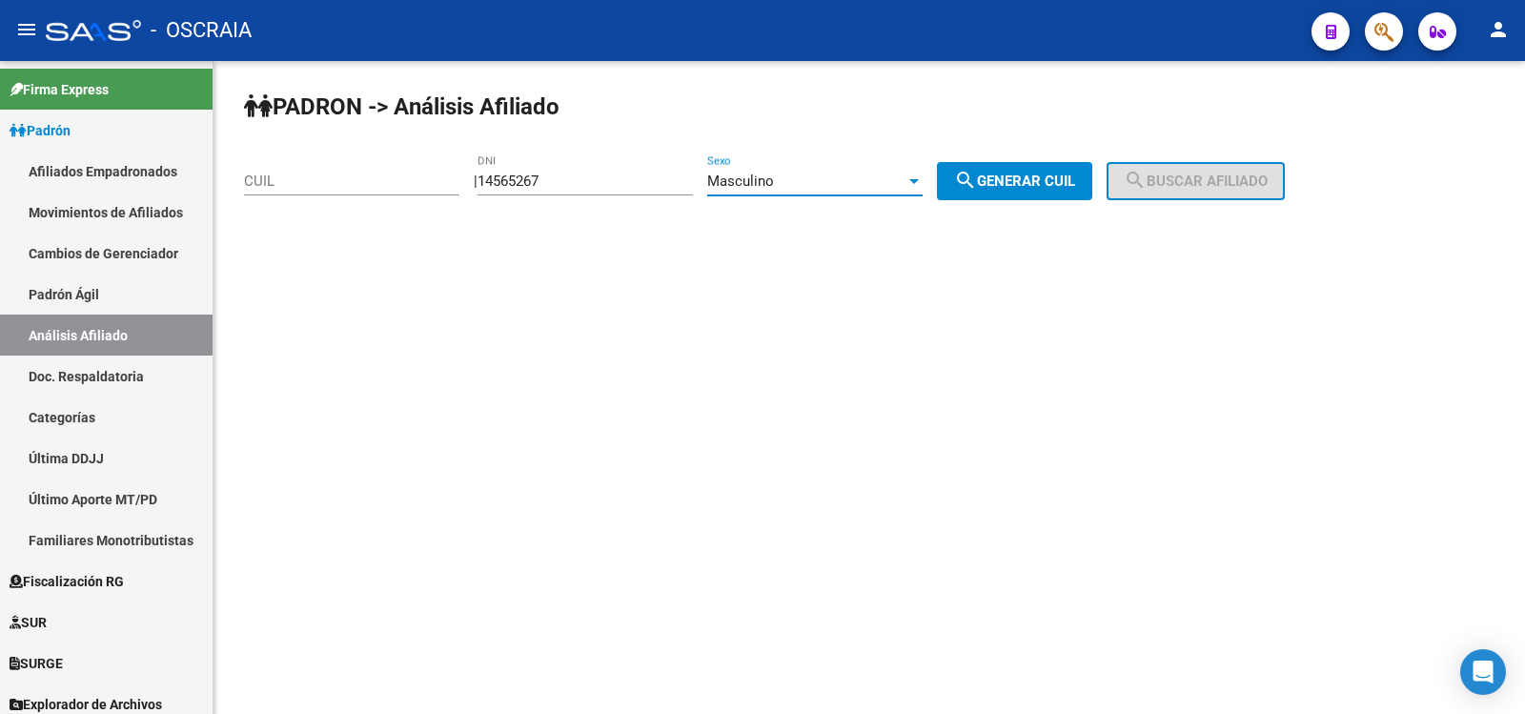
click at [1002, 179] on span "search Generar CUIL" at bounding box center [1014, 181] width 121 height 17
type input "20-14565267-8"
click at [1224, 175] on span "search Buscar afiliado" at bounding box center [1196, 181] width 144 height 17
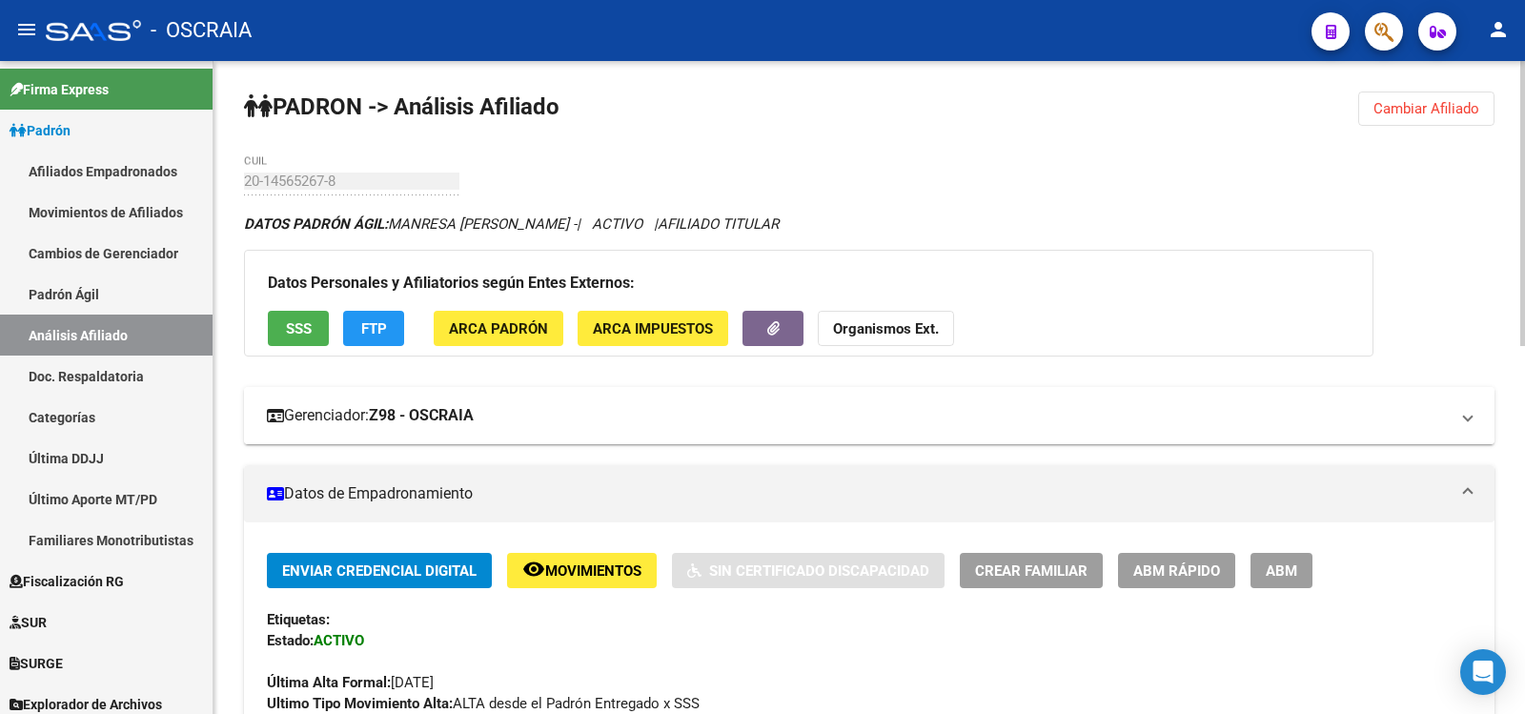
scroll to position [844, 0]
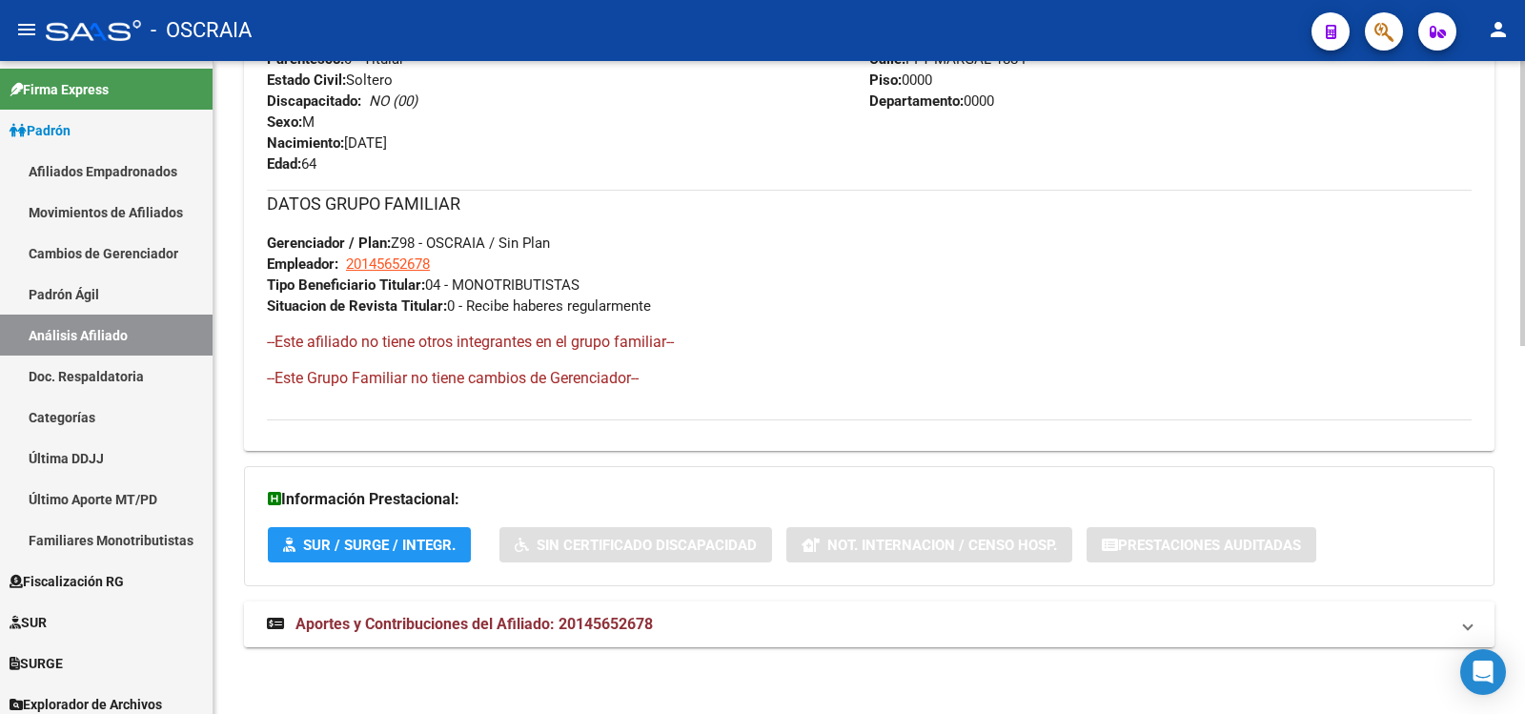
click at [658, 628] on mat-panel-title "Aportes y Contribuciones del Afiliado: 20145652678" at bounding box center [858, 624] width 1182 height 21
click at [615, 627] on span "Aportes y Contribuciones del Afiliado: 20145652678" at bounding box center [475, 624] width 358 height 18
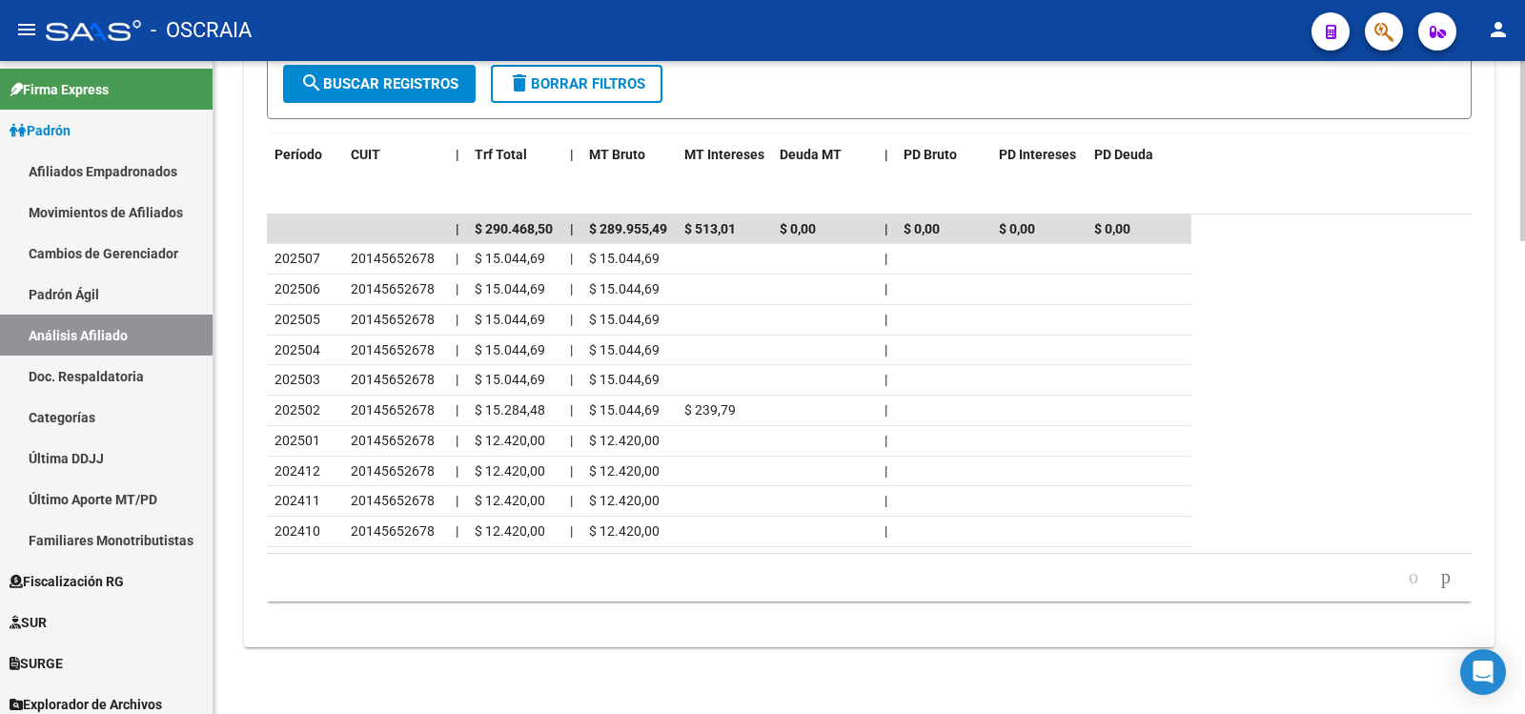
scroll to position [0, 0]
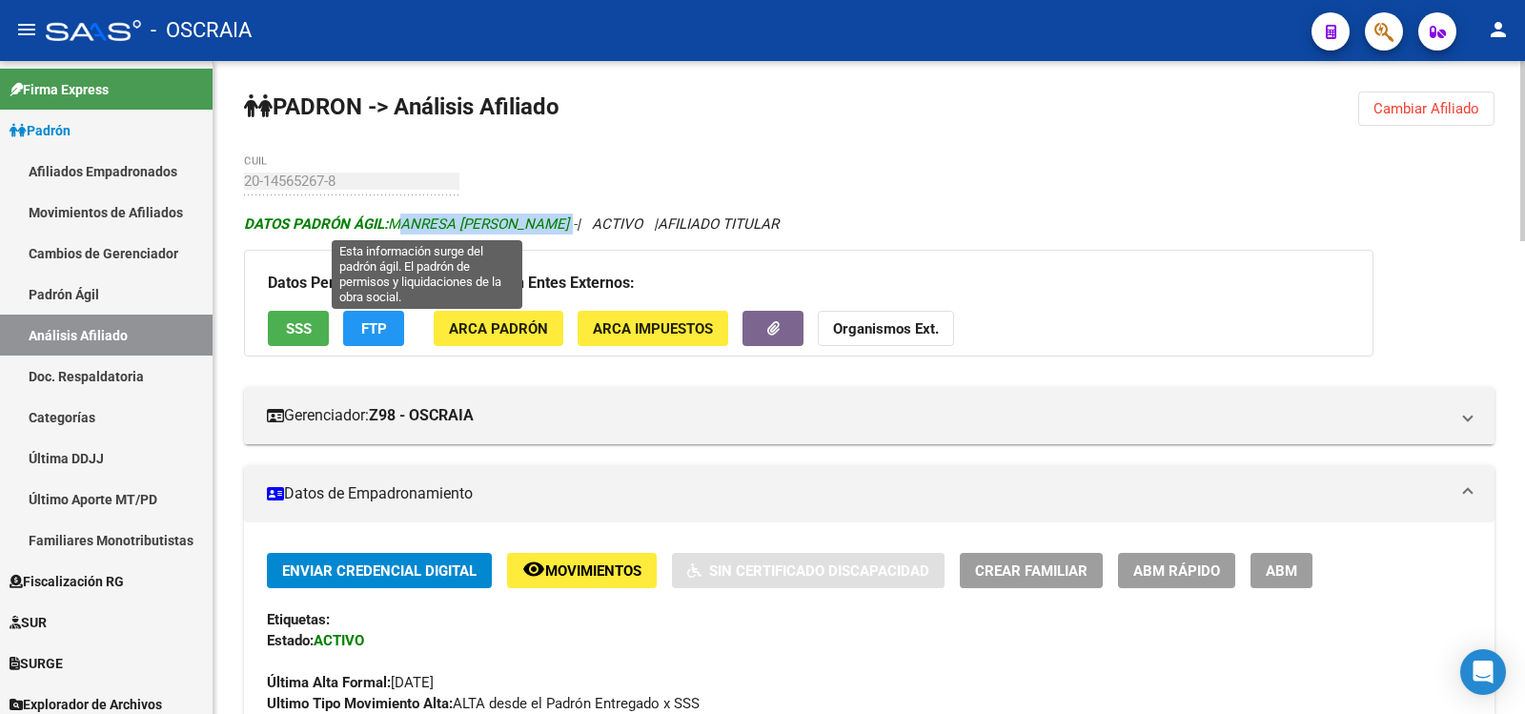
copy span "MANRESA [PERSON_NAME]"
drag, startPoint x: 396, startPoint y: 227, endPoint x: 603, endPoint y: 215, distance: 207.2
click at [577, 215] on span "DATOS PADRÓN ÁGIL: MANRESA [PERSON_NAME] -" at bounding box center [410, 223] width 333 height 17
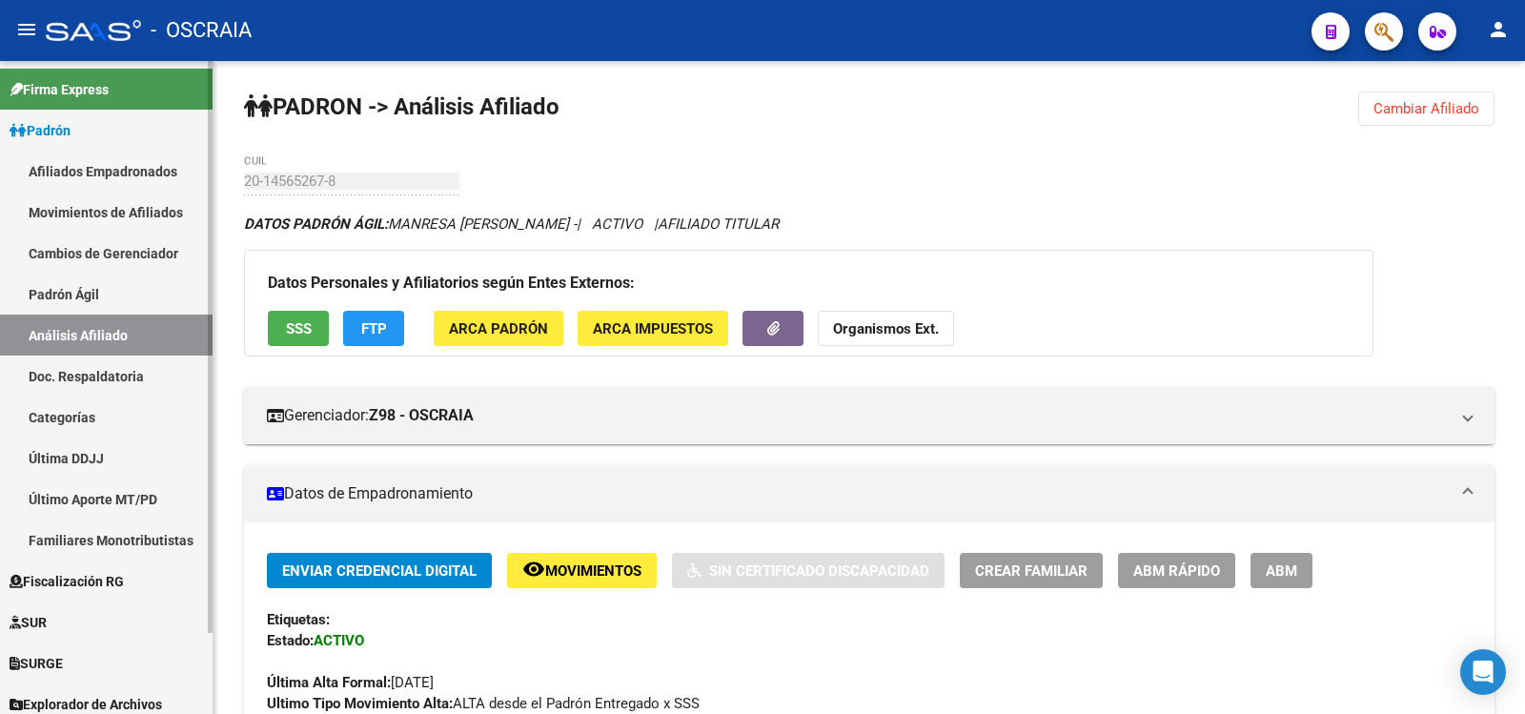
click at [59, 290] on link "Padrón Ágil" at bounding box center [106, 294] width 213 height 41
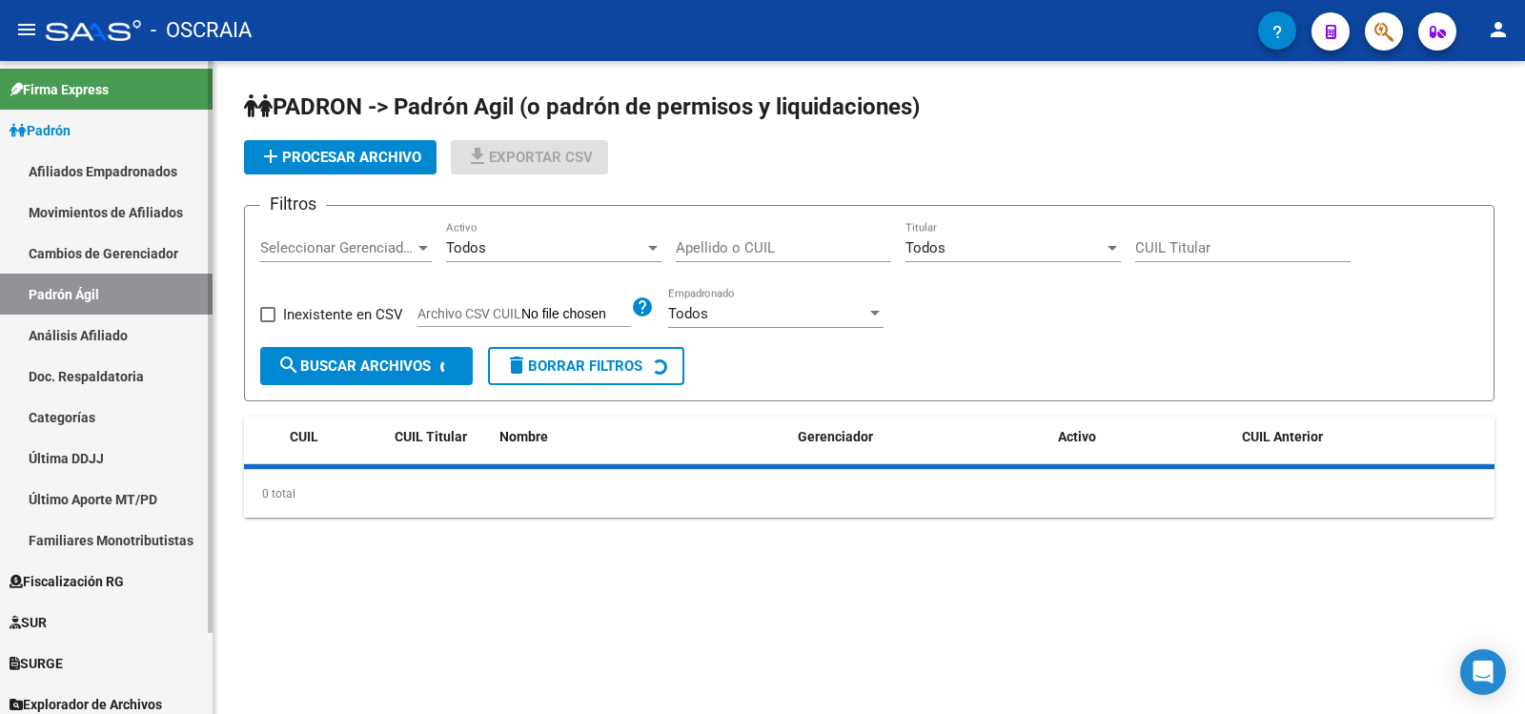
click at [64, 332] on link "Análisis Afiliado" at bounding box center [106, 335] width 213 height 41
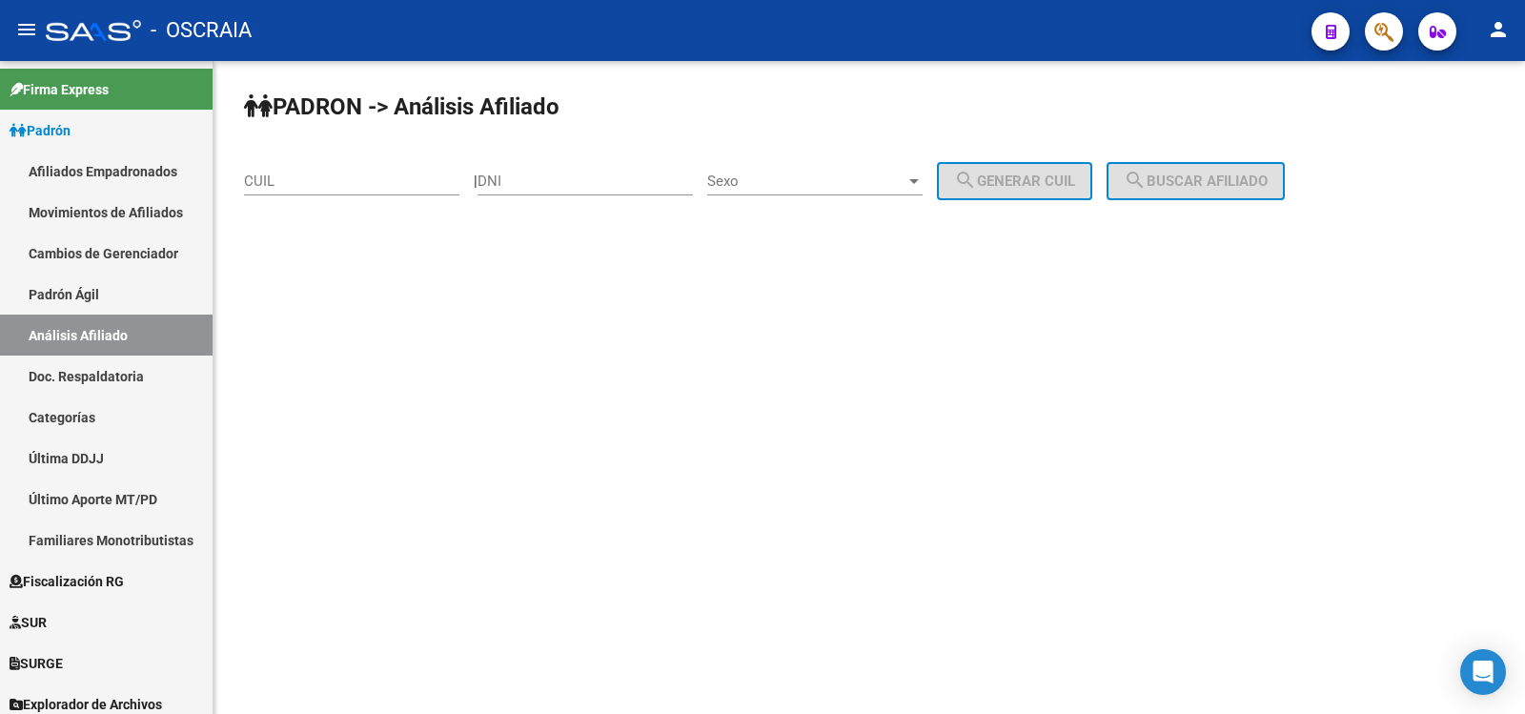
drag, startPoint x: 395, startPoint y: 150, endPoint x: 380, endPoint y: 168, distance: 23.1
click at [385, 160] on div "PADRON -> Análisis Afiliado CUIL | DNI Sexo Sexo search Generar CUIL search Bus…" at bounding box center [870, 161] width 1312 height 200
click at [380, 168] on div "CUIL" at bounding box center [351, 174] width 215 height 41
paste input "23-38997065-4"
paste input
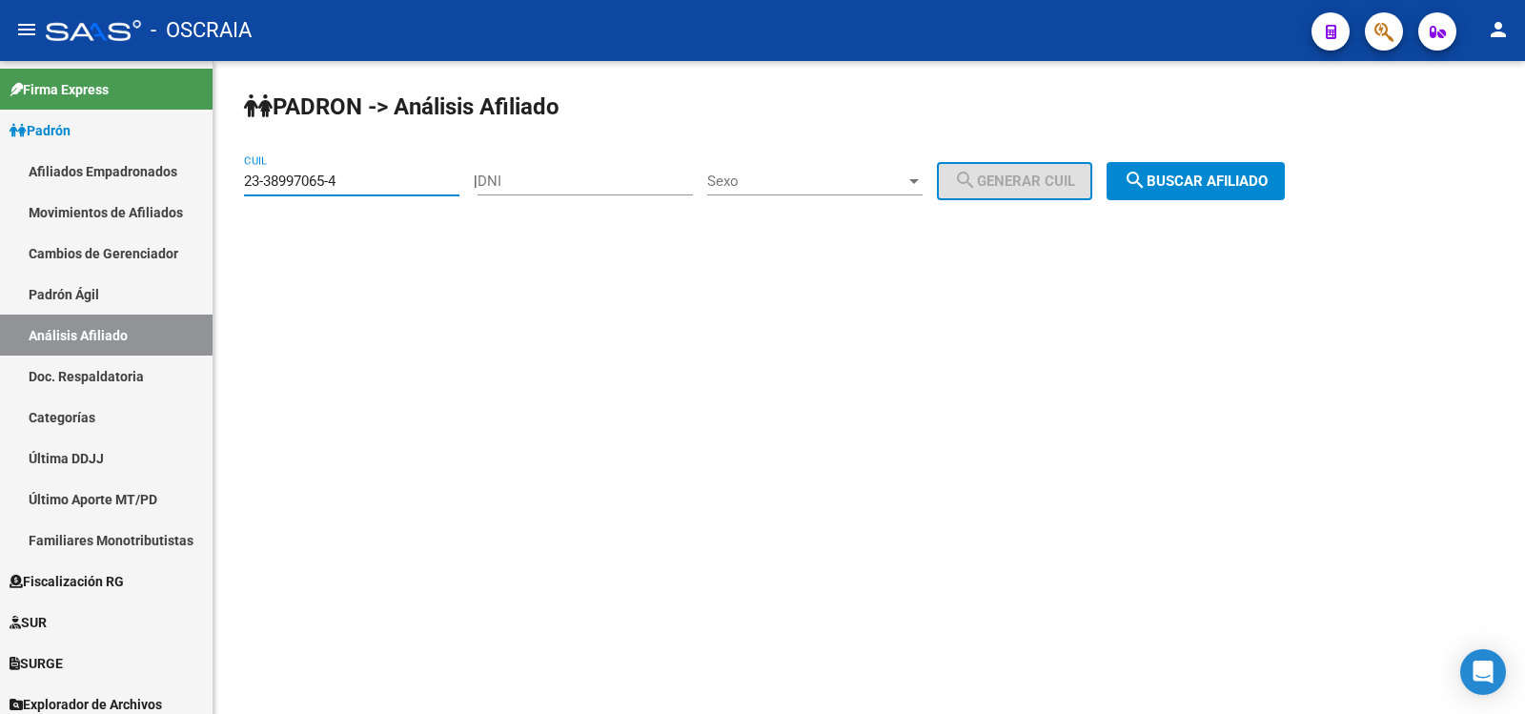
type input "23-38997065-4"
click at [1147, 182] on mat-icon "search" at bounding box center [1135, 180] width 23 height 23
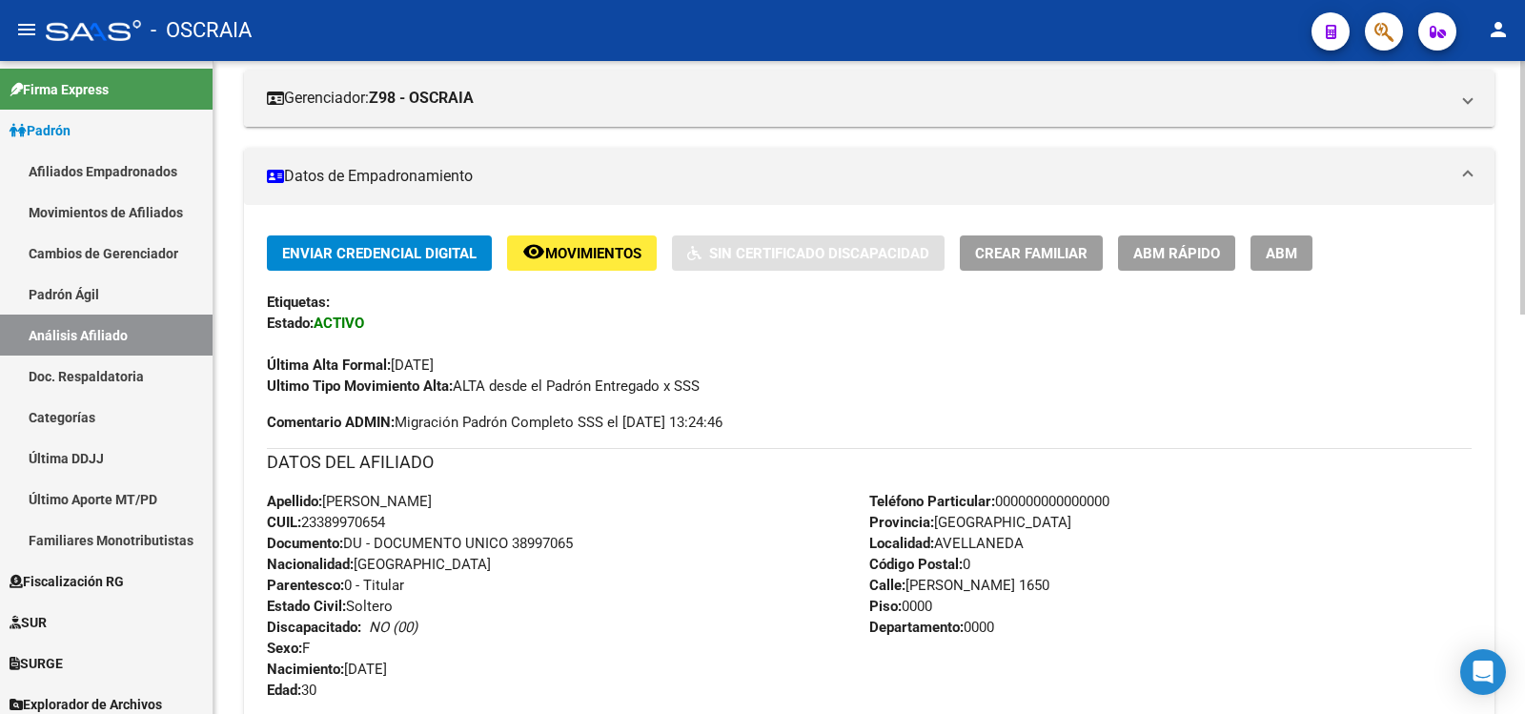
scroll to position [953, 0]
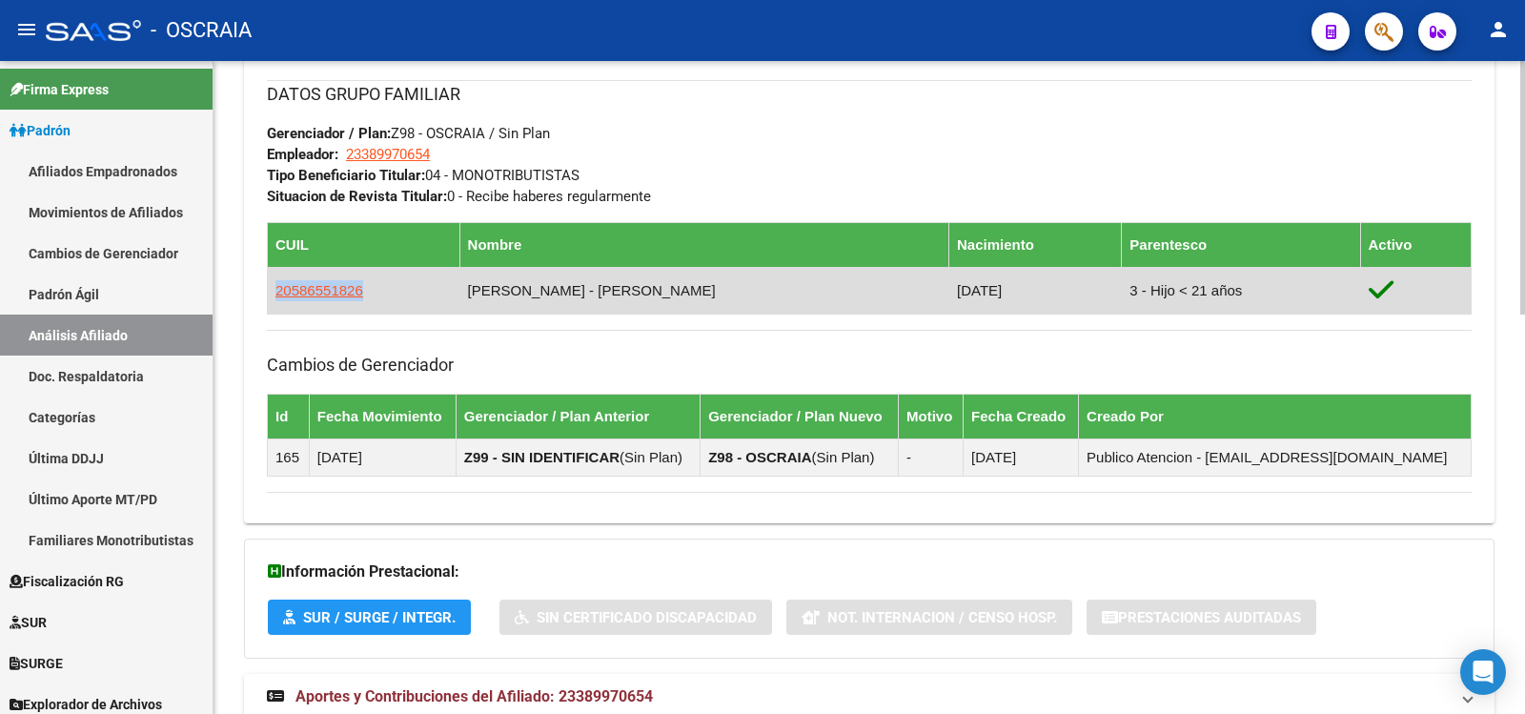
copy span "20586551826"
drag, startPoint x: 379, startPoint y: 293, endPoint x: 269, endPoint y: 301, distance: 110.9
click at [269, 301] on td "20586551826" at bounding box center [364, 290] width 193 height 47
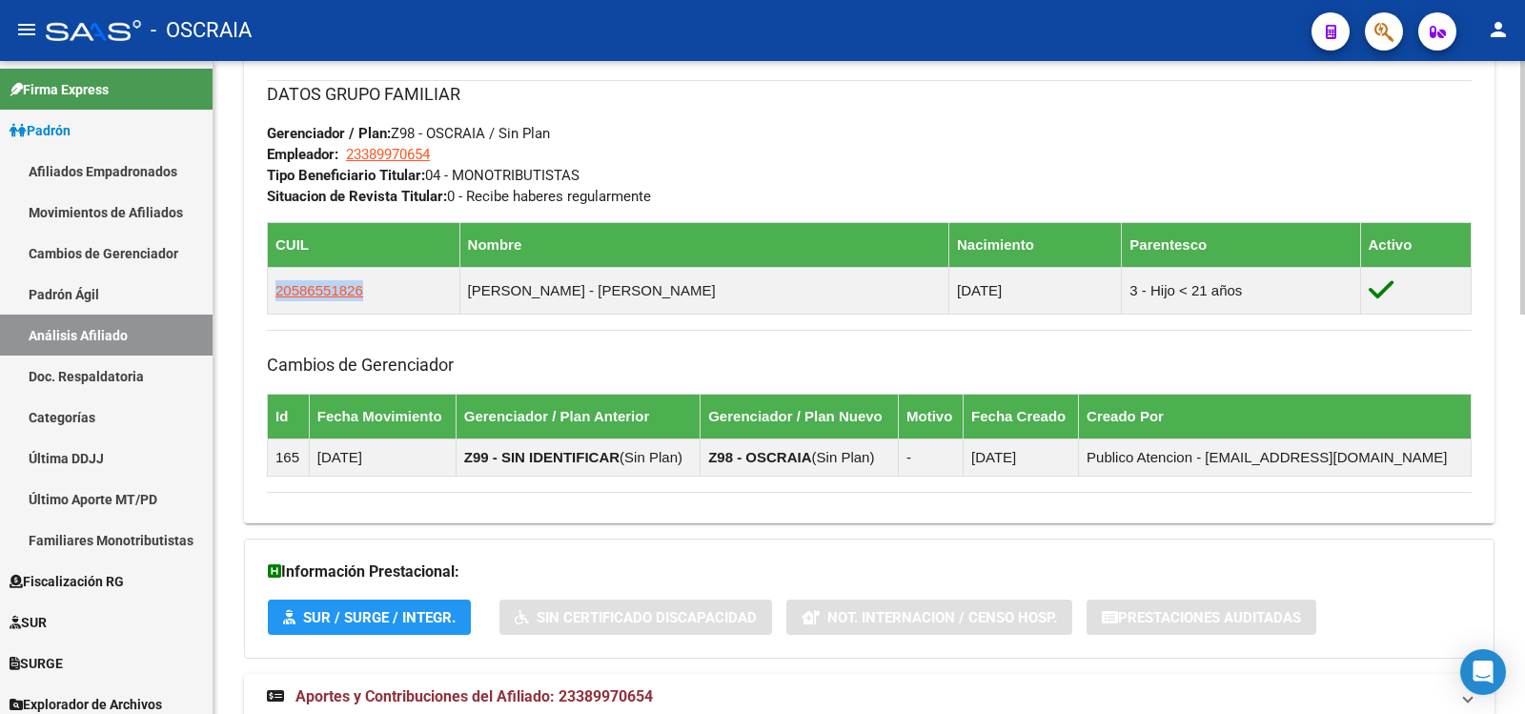
scroll to position [1026, 0]
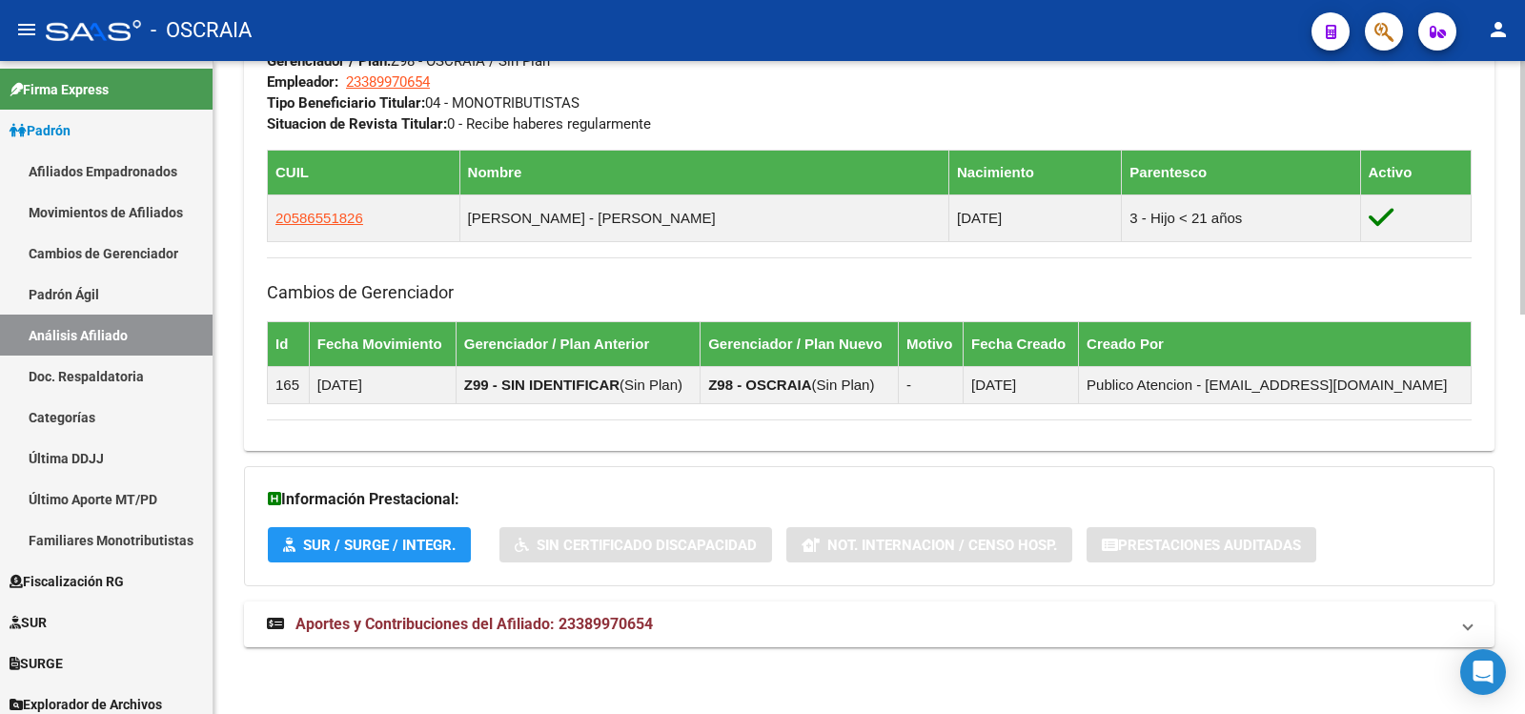
drag, startPoint x: 536, startPoint y: 614, endPoint x: 547, endPoint y: 597, distance: 20.6
click at [538, 615] on span "Aportes y Contribuciones del Afiliado: 23389970654" at bounding box center [475, 624] width 358 height 18
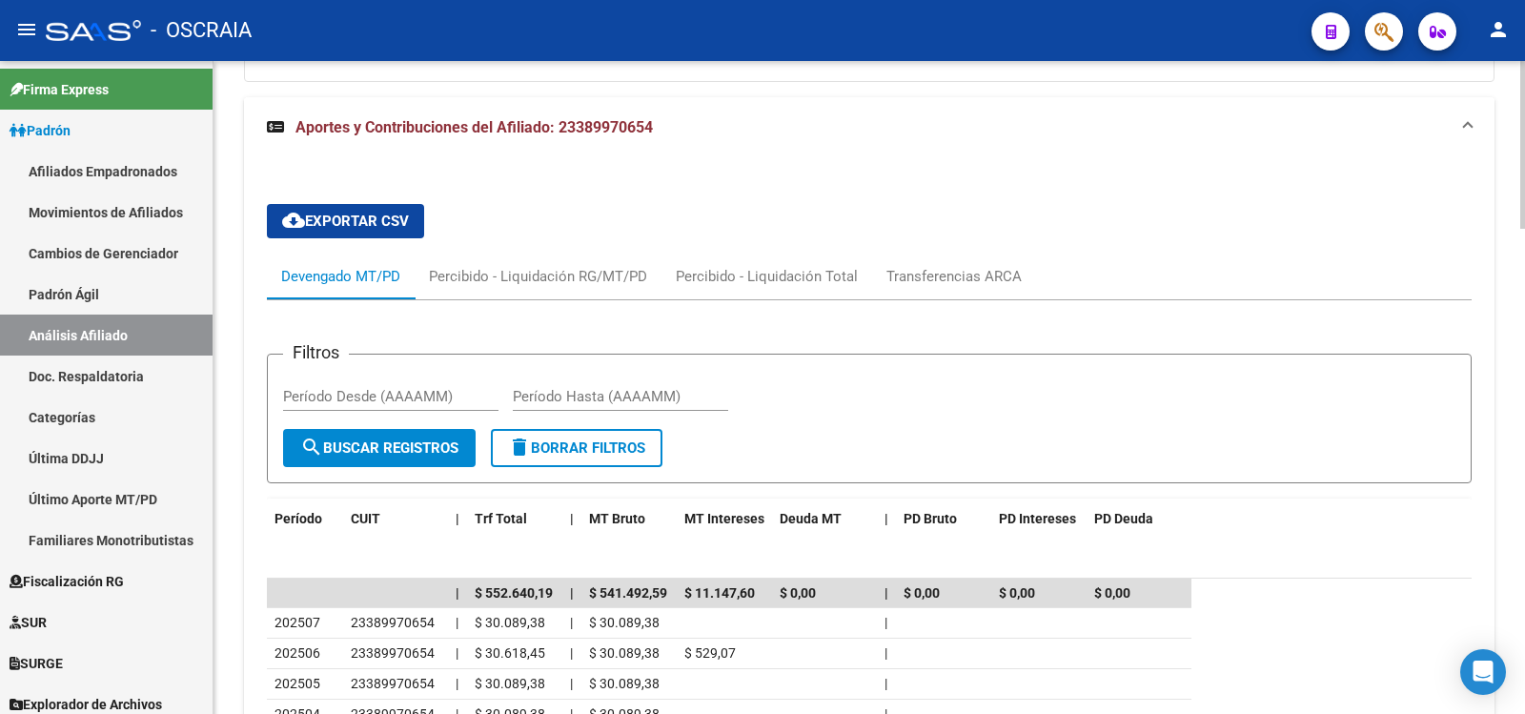
scroll to position [1894, 0]
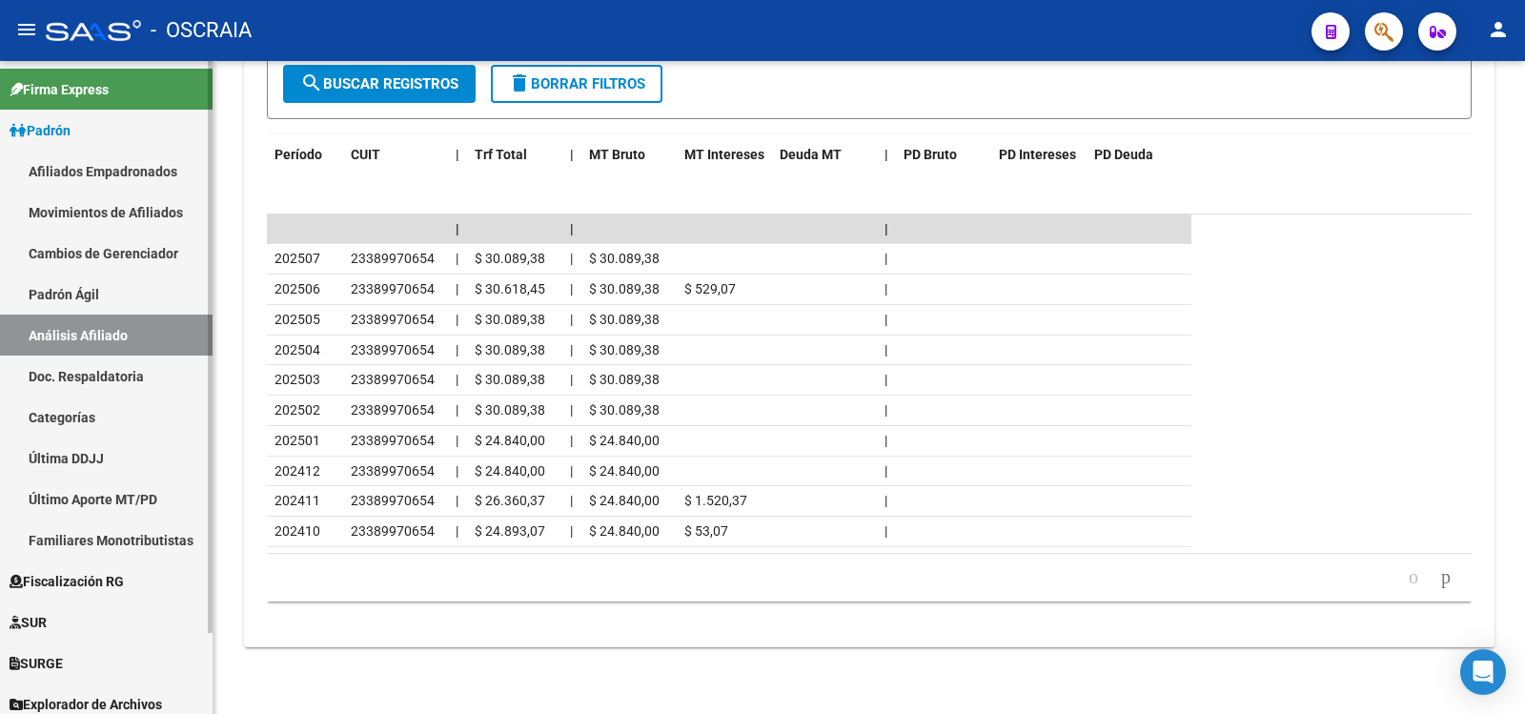
click at [136, 301] on link "Padrón Ágil" at bounding box center [106, 294] width 213 height 41
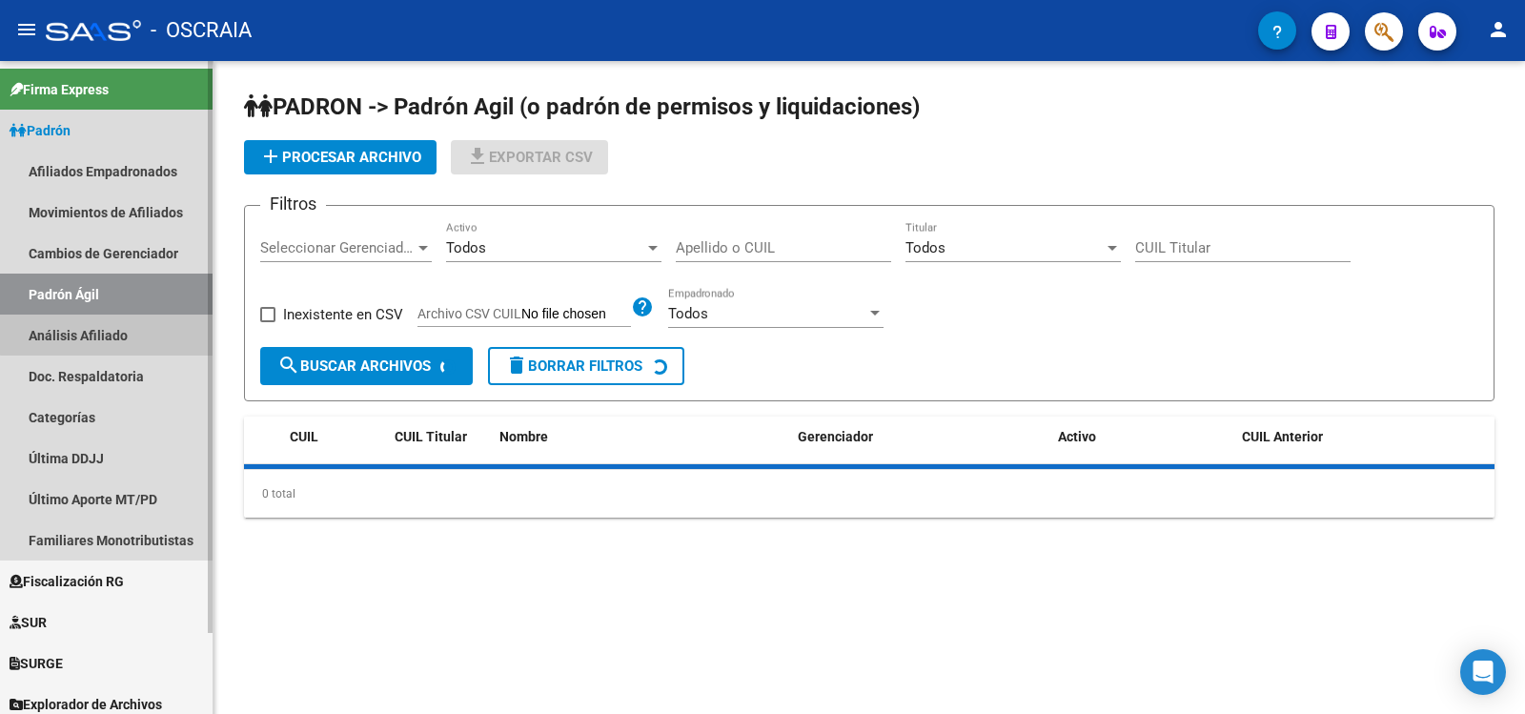
click at [126, 324] on link "Análisis Afiliado" at bounding box center [106, 335] width 213 height 41
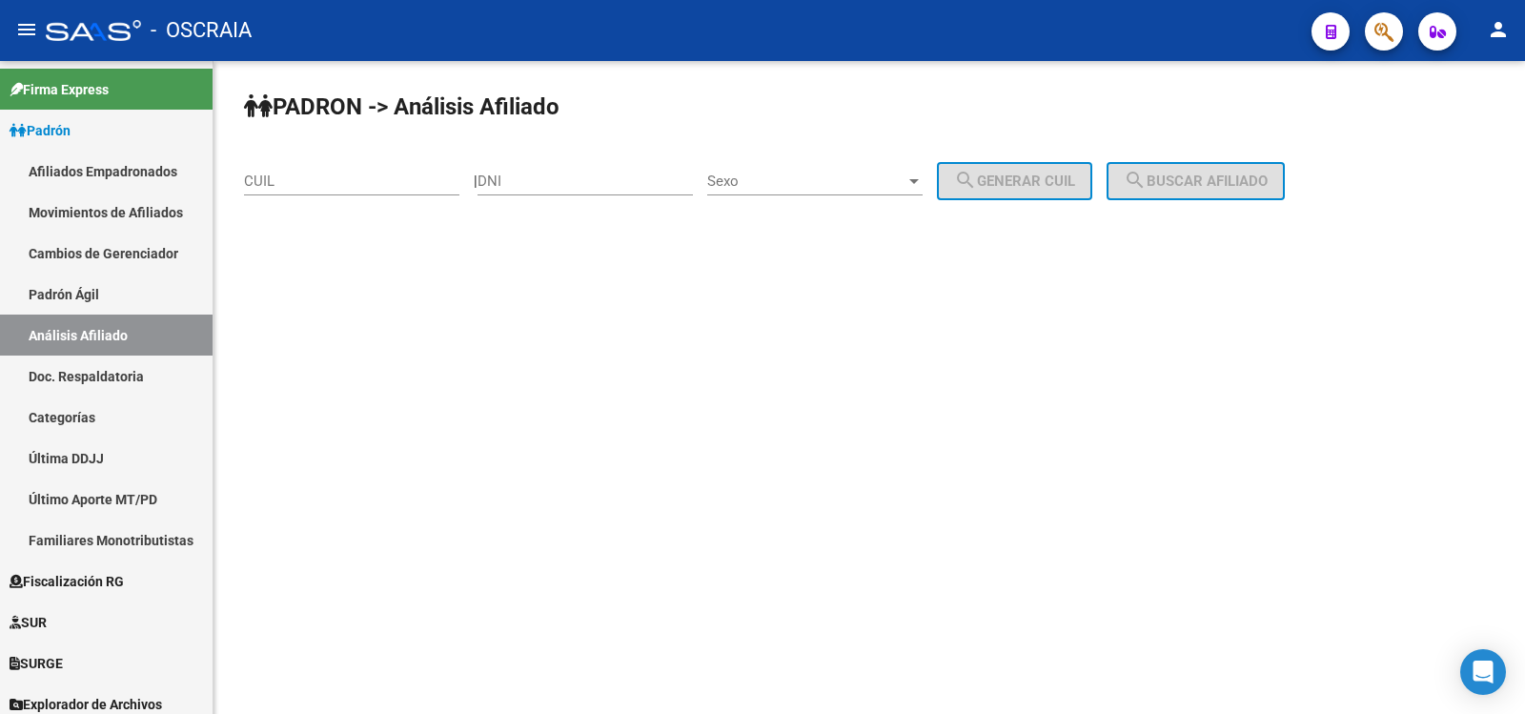
click at [277, 180] on input "CUIL" at bounding box center [351, 181] width 215 height 17
click at [560, 175] on input "DNI" at bounding box center [585, 181] width 215 height 17
paste input "2025164425"
type input "2025164425"
click at [811, 177] on span "Sexo" at bounding box center [806, 181] width 198 height 17
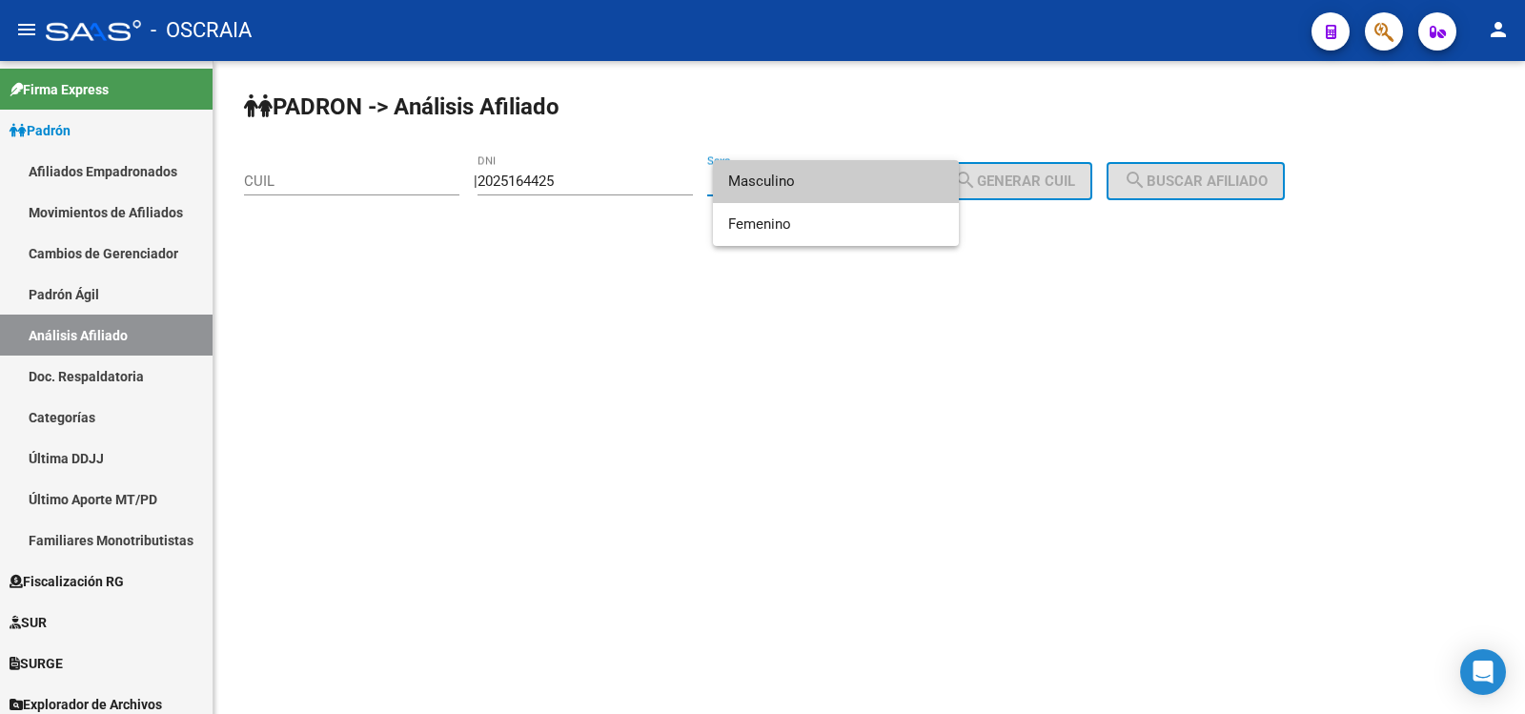
drag, startPoint x: 633, startPoint y: 193, endPoint x: 619, endPoint y: 189, distance: 14.8
click at [622, 189] on div at bounding box center [762, 357] width 1525 height 714
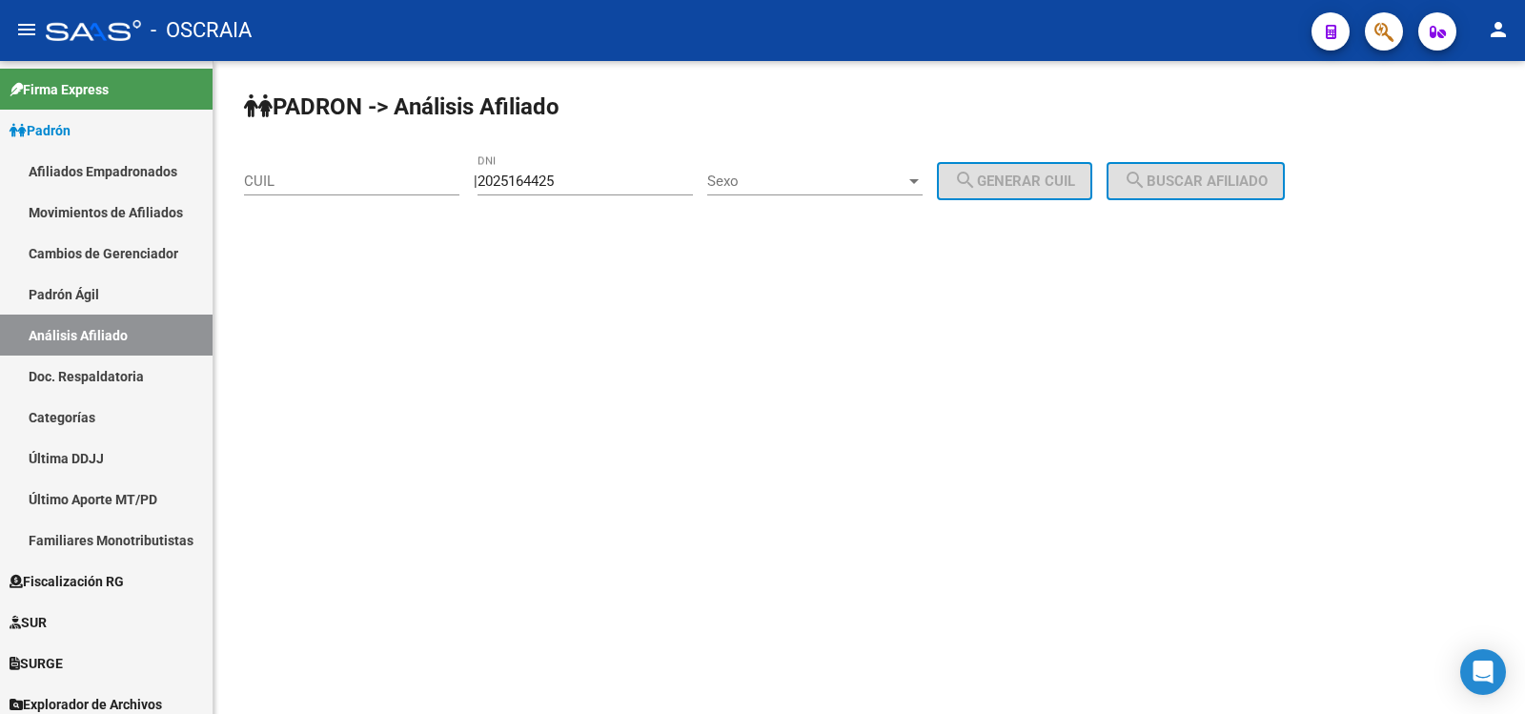
click at [616, 184] on input "2025164425" at bounding box center [585, 181] width 215 height 17
drag, startPoint x: 616, startPoint y: 184, endPoint x: 325, endPoint y: 174, distance: 291.0
click at [360, 177] on app-analisis-afiliado "PADRON -> Análisis Afiliado CUIL | 2025164425 DNI Sexo Sexo search Generar CUIL…" at bounding box center [771, 181] width 1055 height 17
click at [354, 185] on input "CUIL" at bounding box center [351, 181] width 215 height 17
paste input "20-25164425"
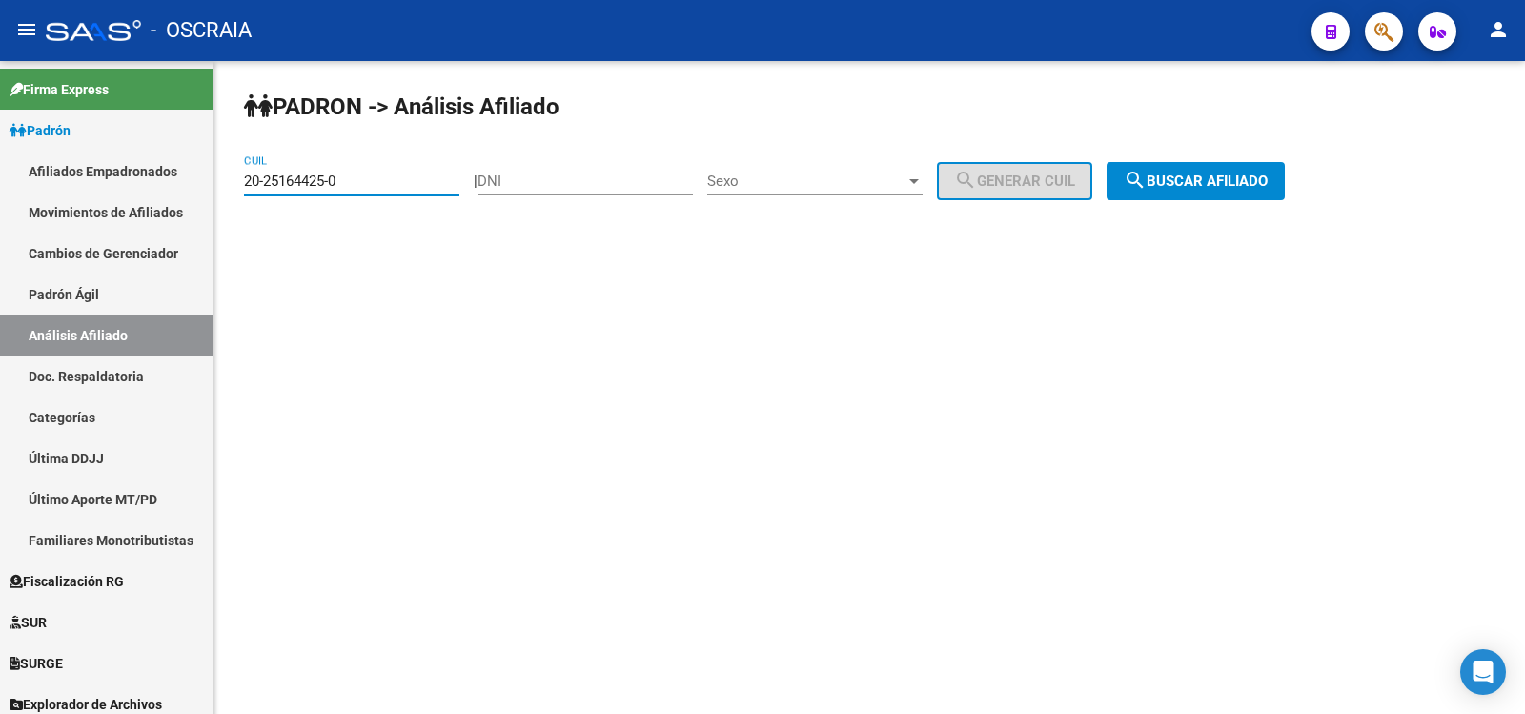
type input "20-25164425-0"
drag, startPoint x: 1289, startPoint y: 186, endPoint x: 1280, endPoint y: 184, distance: 9.7
click at [1268, 186] on span "search Buscar afiliado" at bounding box center [1196, 181] width 144 height 17
click at [1289, 186] on div "PADRON -> Análisis Afiliado 20-25164425-0 CUIL | DNI Sexo Sexo search Generar C…" at bounding box center [870, 161] width 1312 height 200
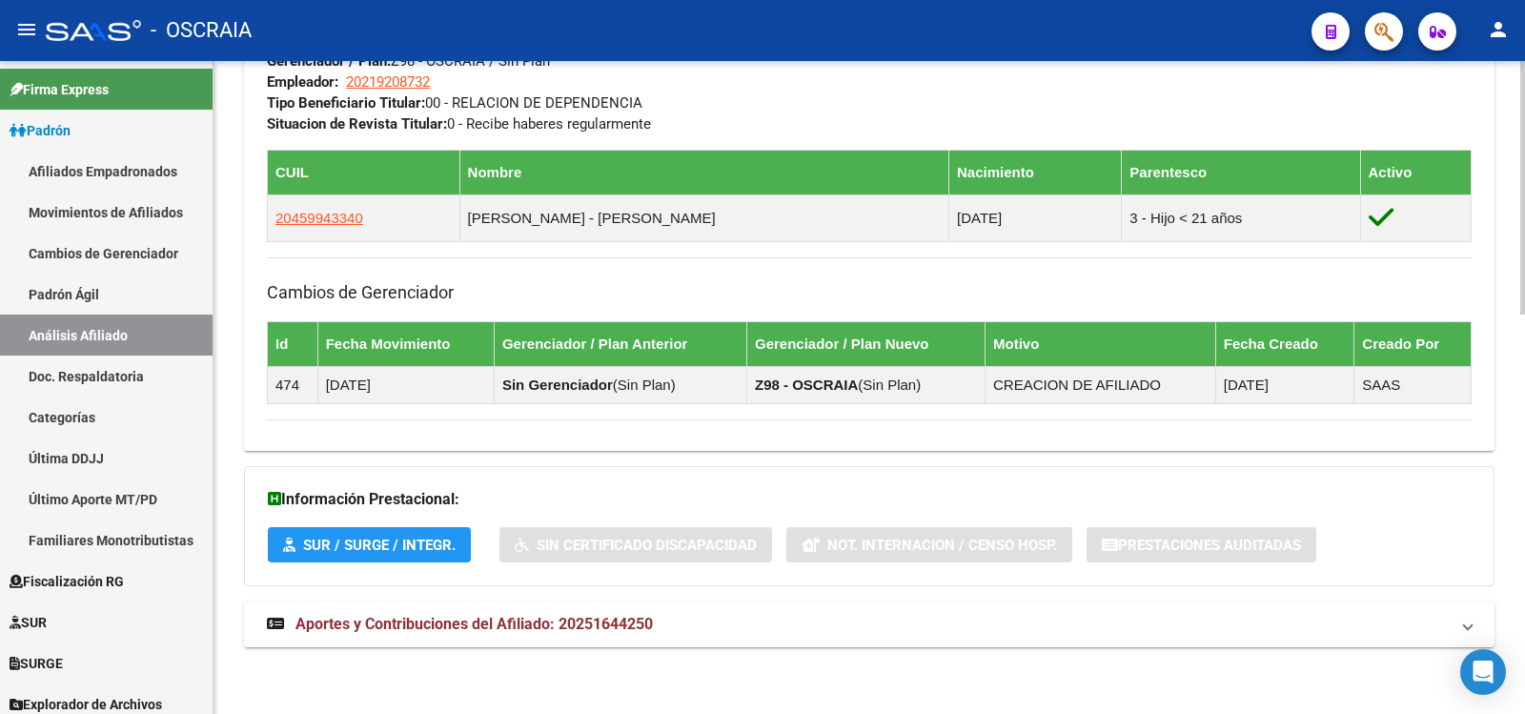
click at [687, 635] on mat-expansion-panel-header "Aportes y Contribuciones del Afiliado: 20251644250" at bounding box center [869, 625] width 1251 height 46
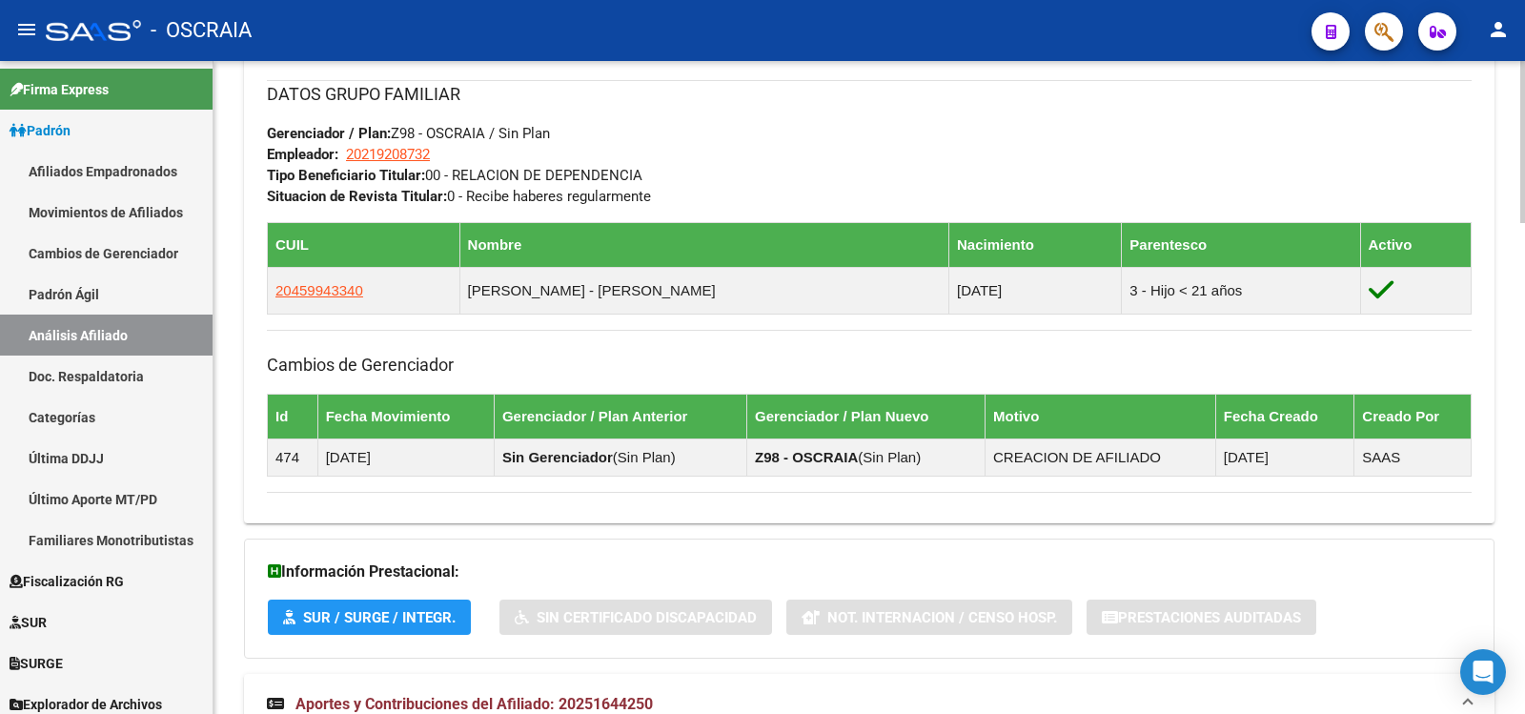
scroll to position [1907, 0]
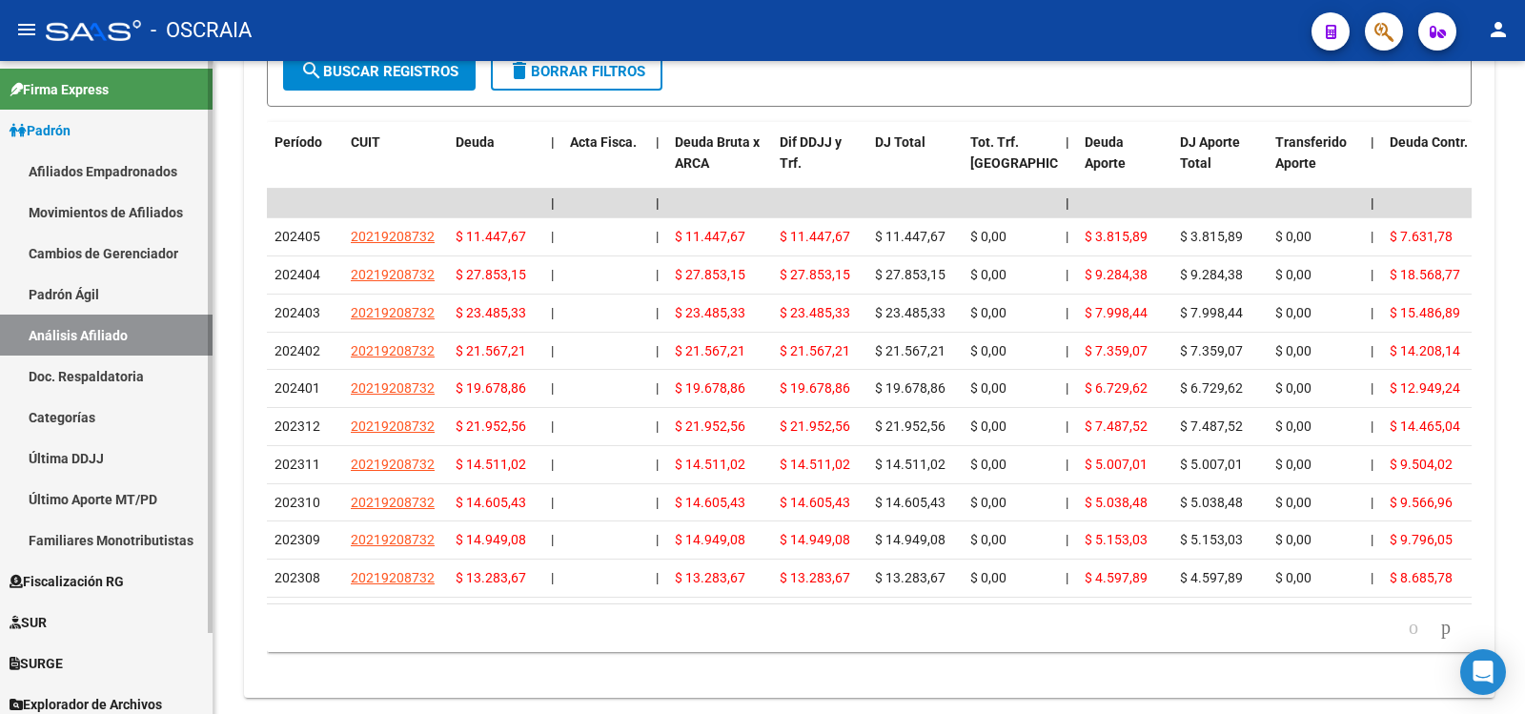
click at [138, 299] on link "Padrón Ágil" at bounding box center [106, 294] width 213 height 41
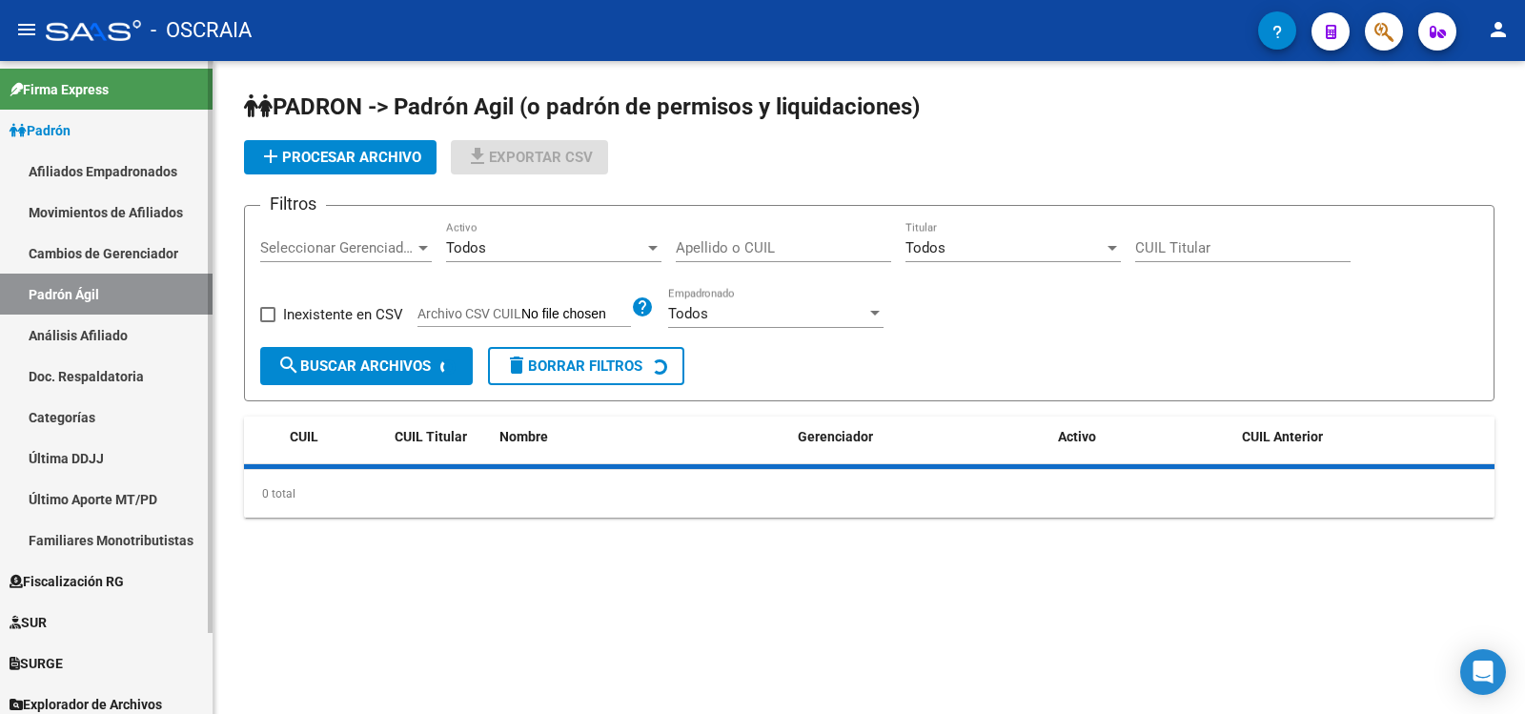
click at [161, 334] on link "Análisis Afiliado" at bounding box center [106, 335] width 213 height 41
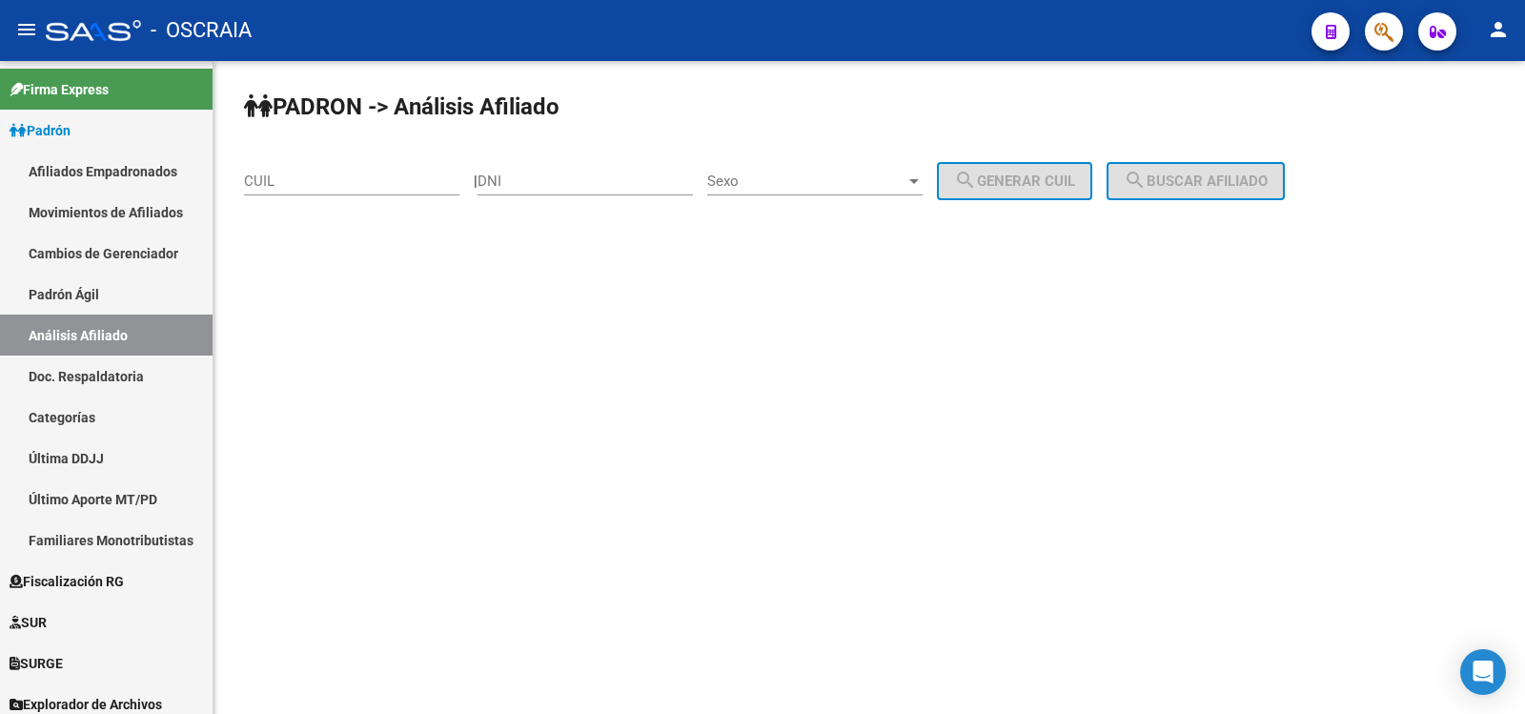
click at [327, 180] on input "CUIL" at bounding box center [351, 181] width 215 height 17
paste input "27-27861805-1"
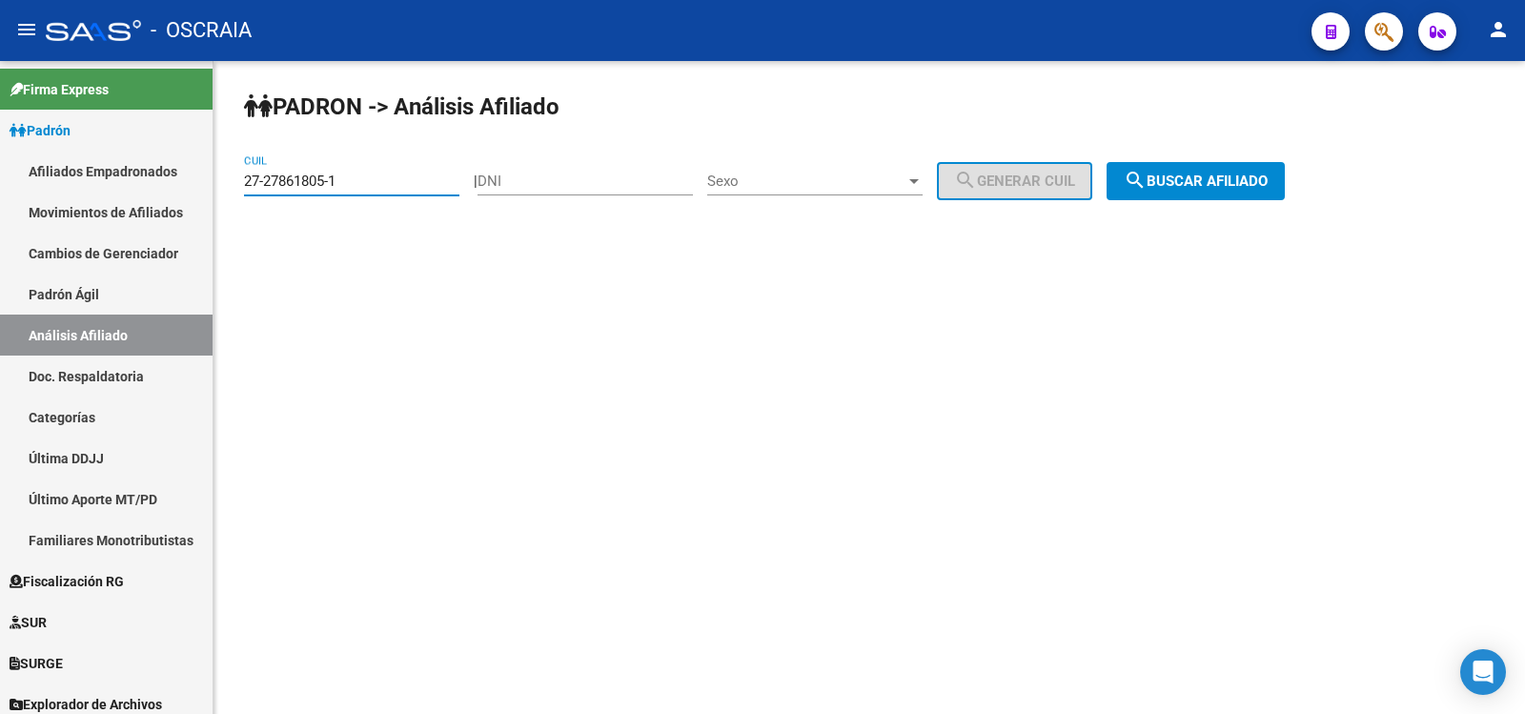
type input "27-27861805-1"
click at [1268, 187] on span "search Buscar afiliado" at bounding box center [1196, 181] width 144 height 17
drag, startPoint x: 1290, startPoint y: 187, endPoint x: 1252, endPoint y: 190, distance: 38.2
click at [1287, 187] on div "PADRON -> Análisis Afiliado 27-27861805-1 CUIL | DNI Sexo Sexo search Generar C…" at bounding box center [870, 161] width 1312 height 200
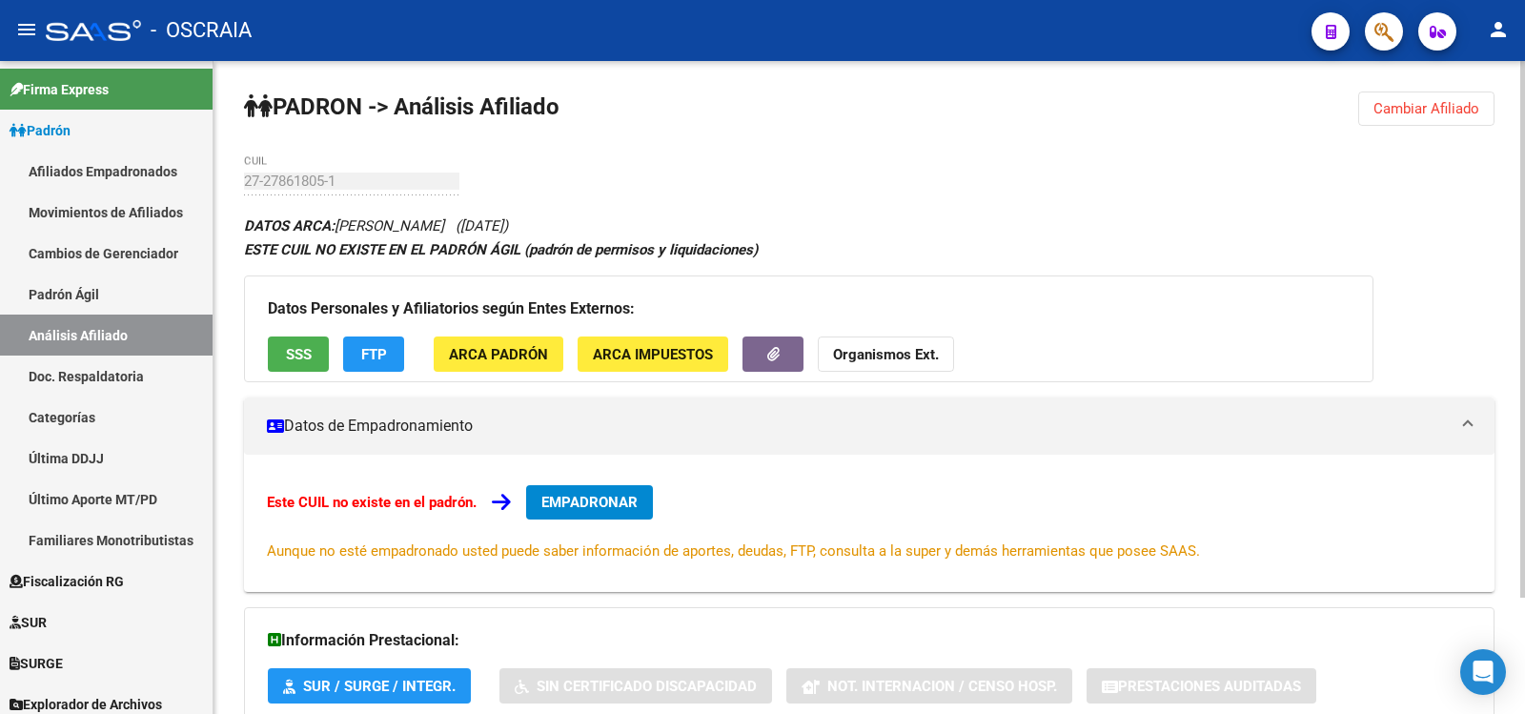
scroll to position [141, 0]
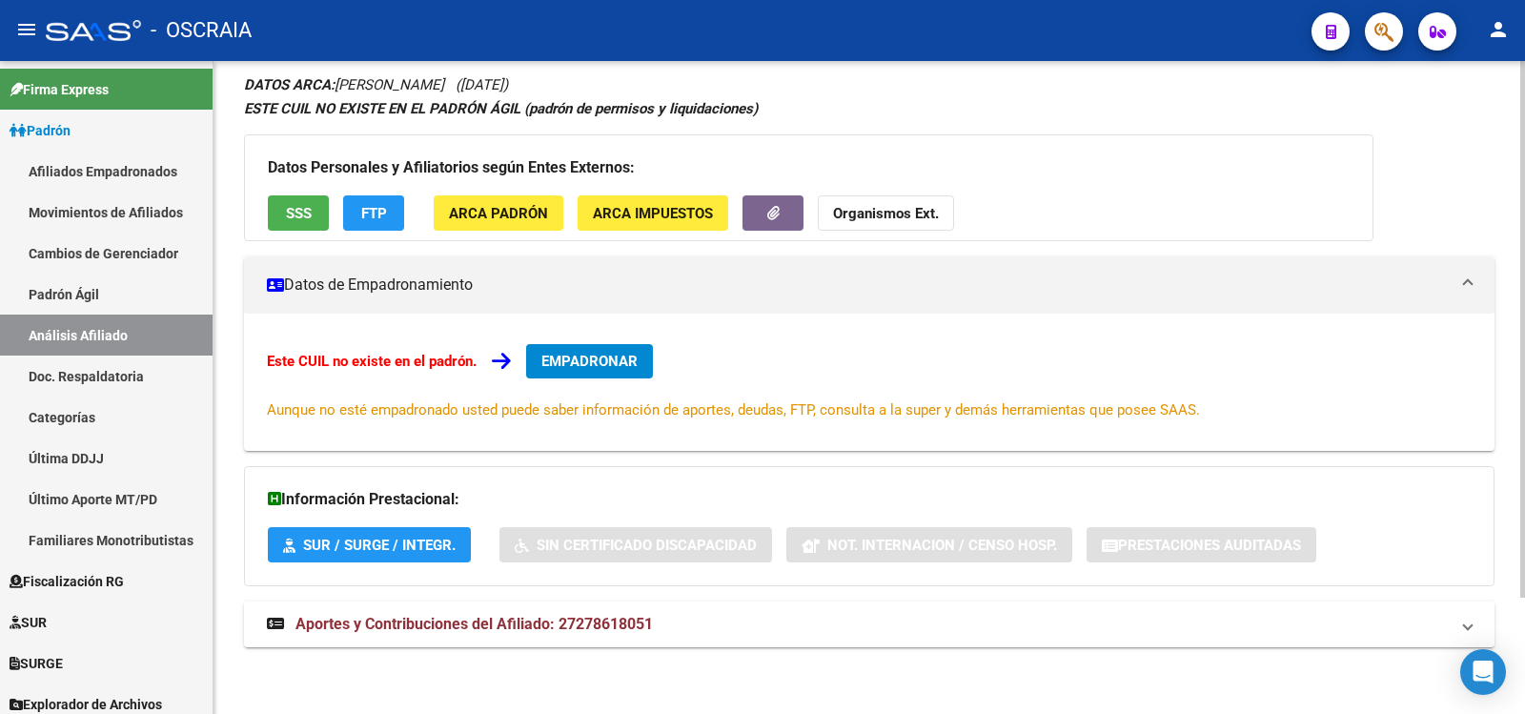
click at [668, 607] on mat-expansion-panel-header "Aportes y Contribuciones del Afiliado: 27278618051" at bounding box center [869, 625] width 1251 height 46
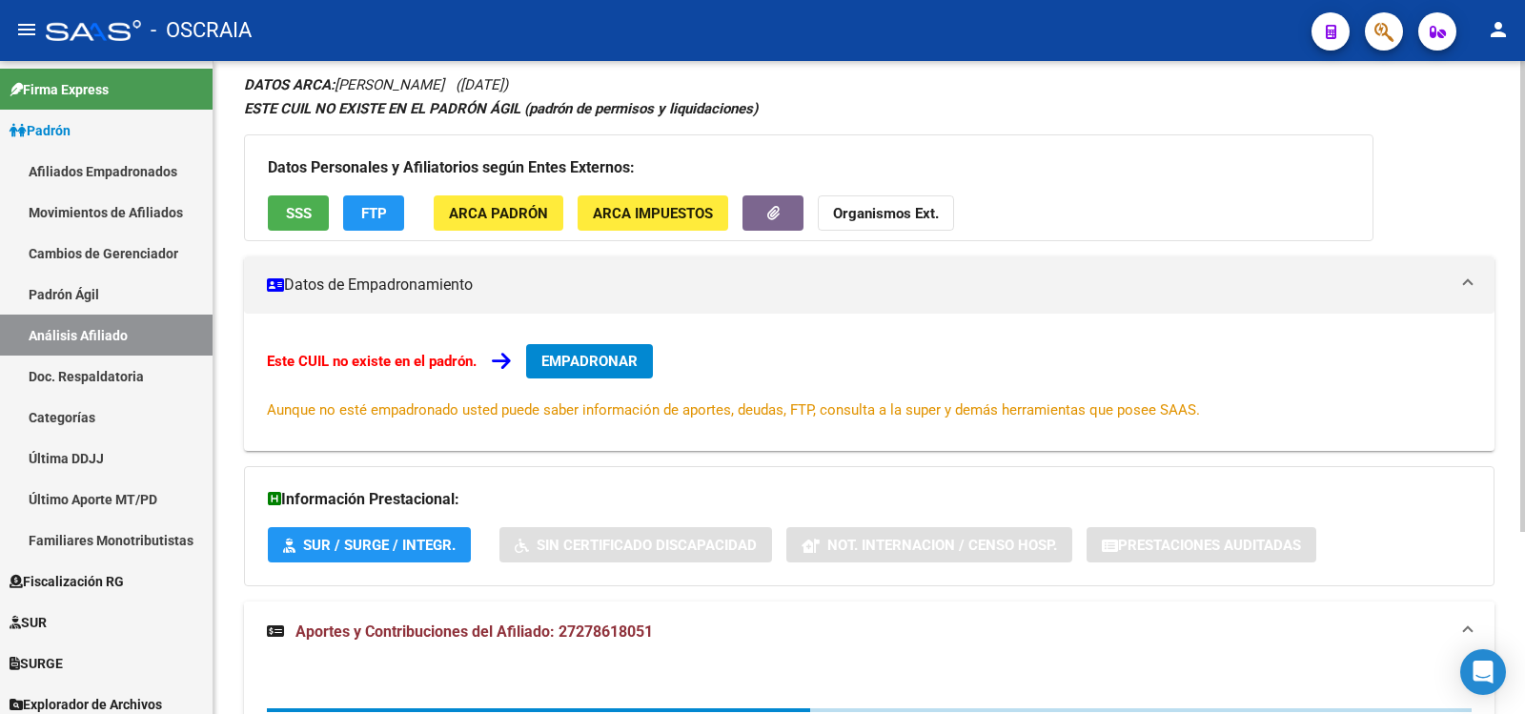
scroll to position [521, 0]
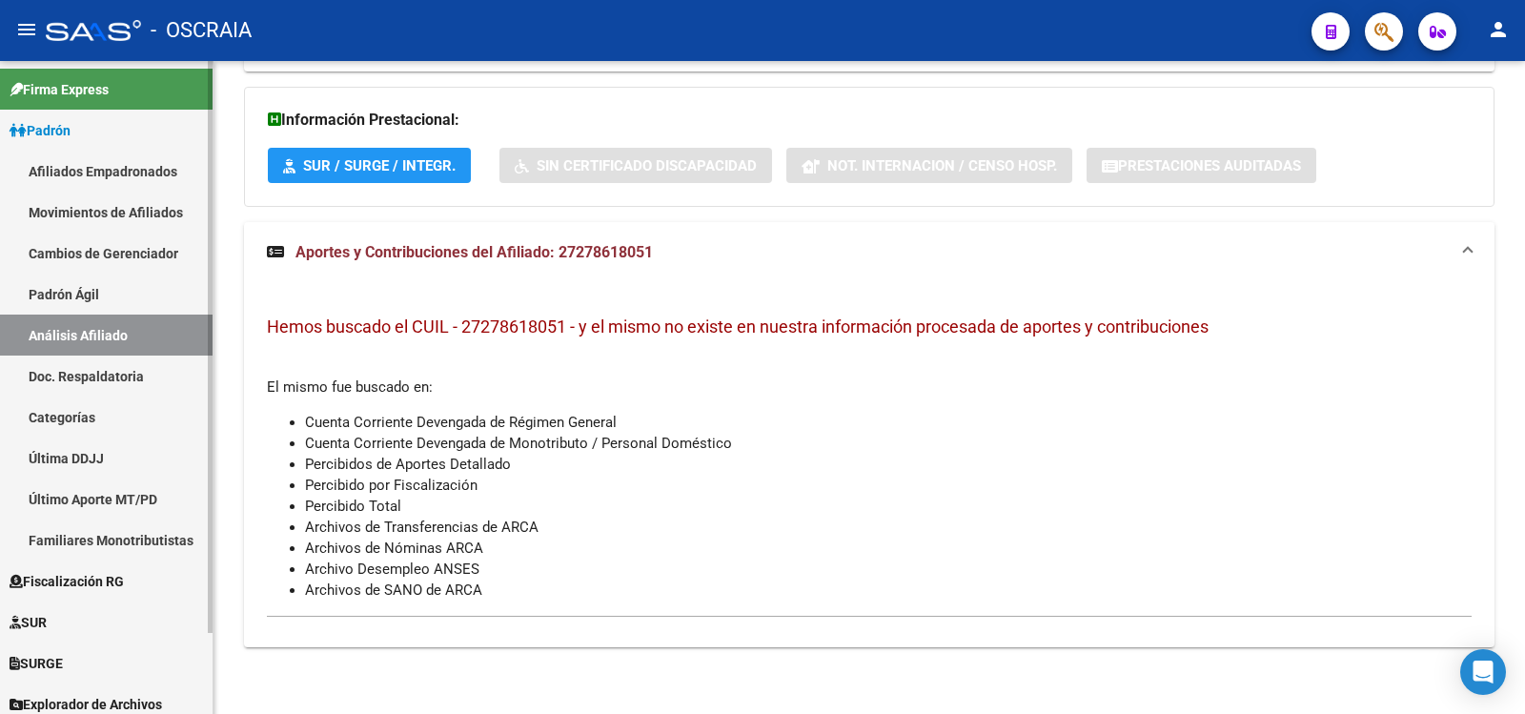
click at [105, 297] on link "Padrón Ágil" at bounding box center [106, 294] width 213 height 41
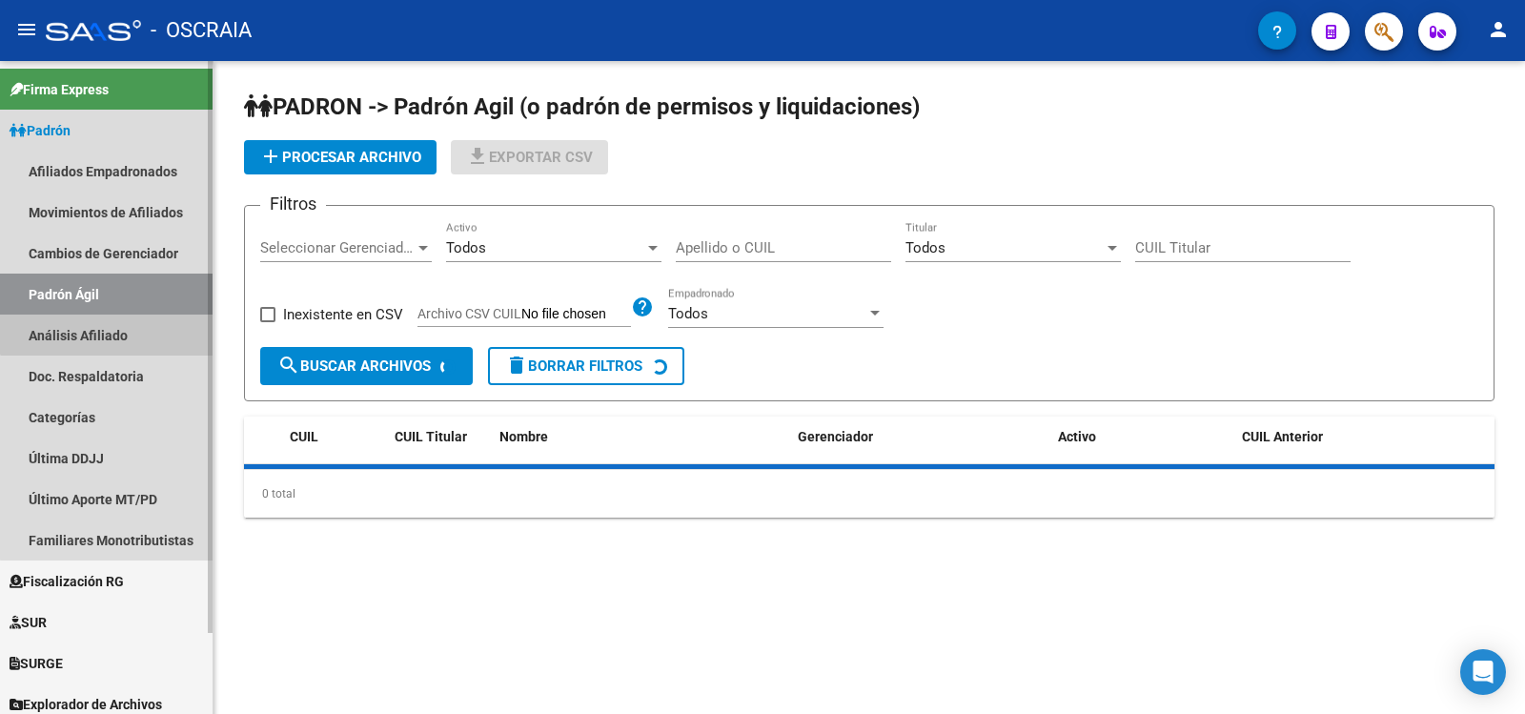
click at [118, 324] on link "Análisis Afiliado" at bounding box center [106, 335] width 213 height 41
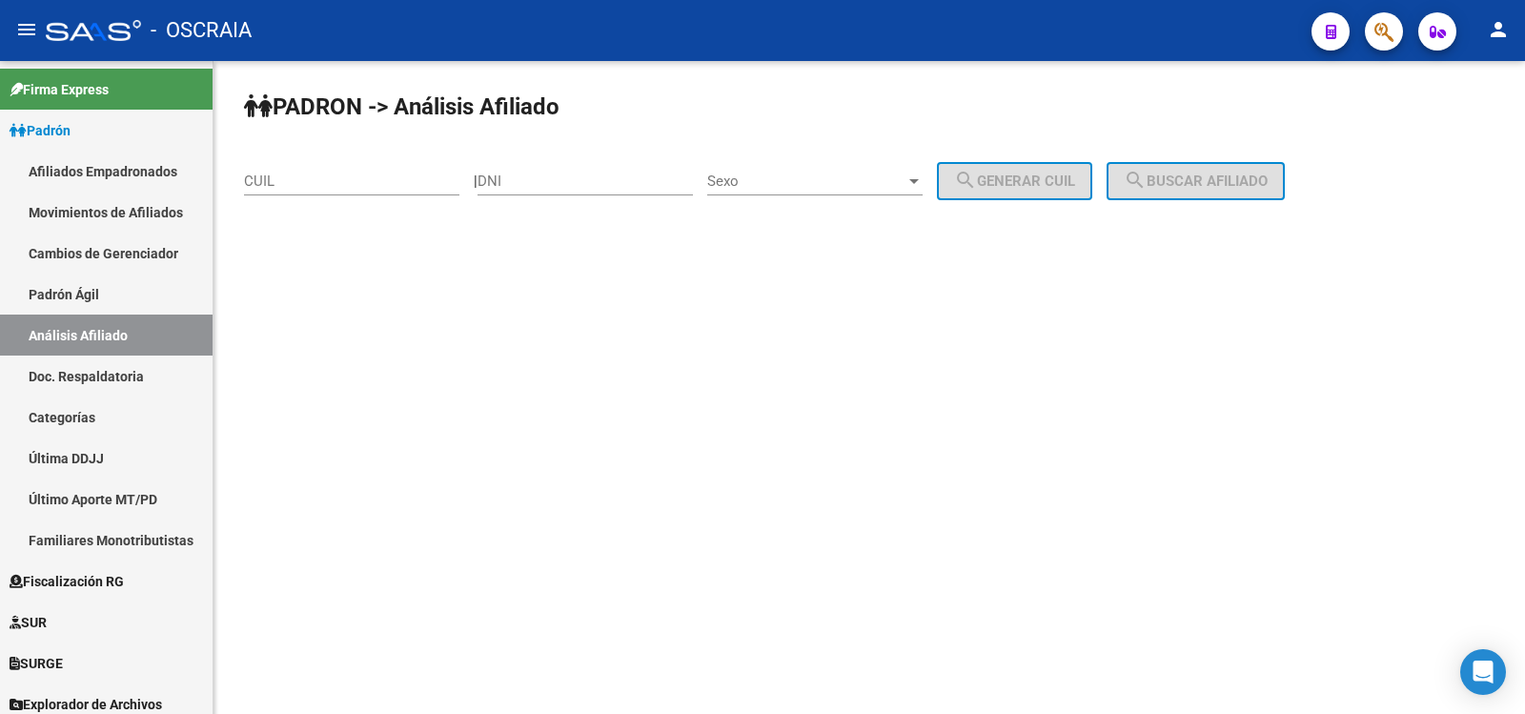
click at [303, 182] on input "CUIL" at bounding box center [351, 181] width 215 height 17
paste input "23-27014672-4"
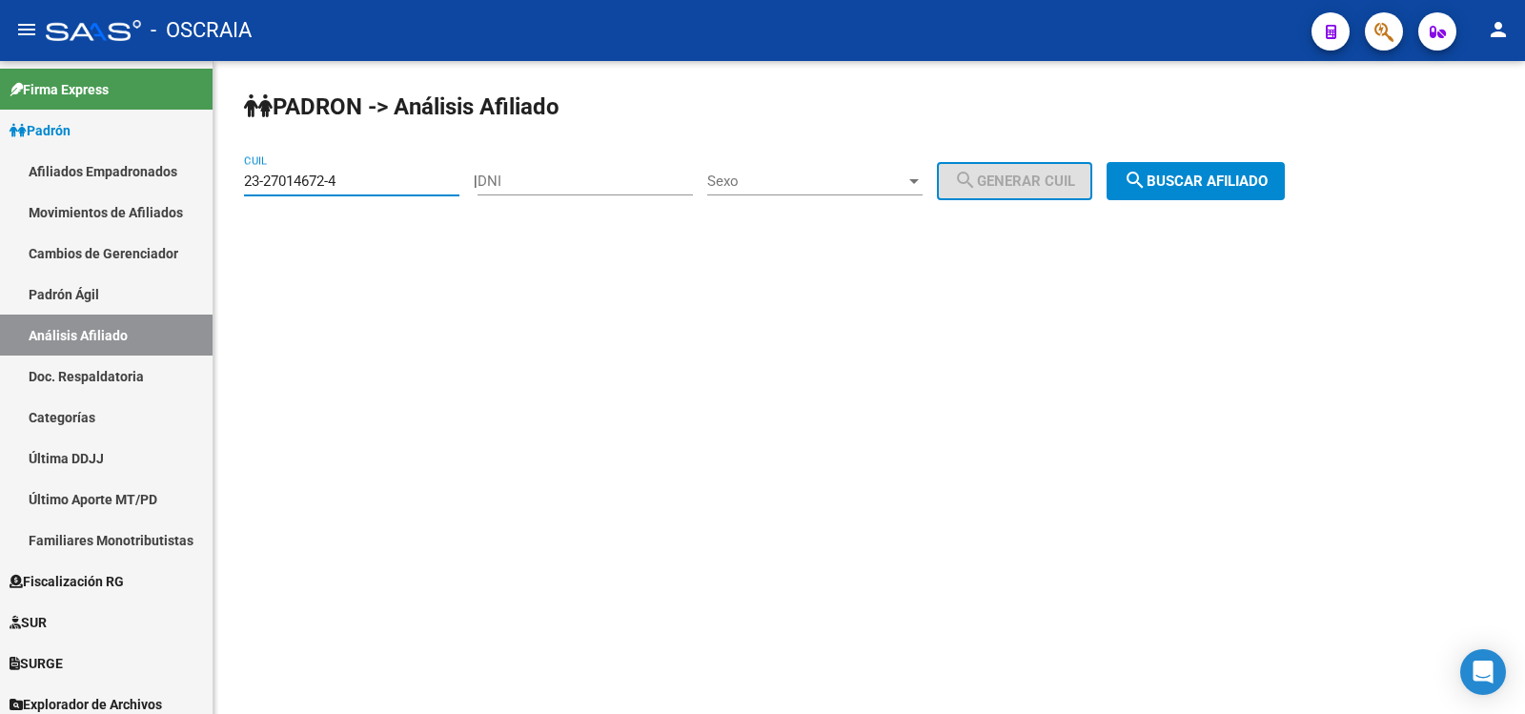
type input "23-27014672-4"
click at [1215, 190] on button "search Buscar afiliado" at bounding box center [1196, 181] width 178 height 38
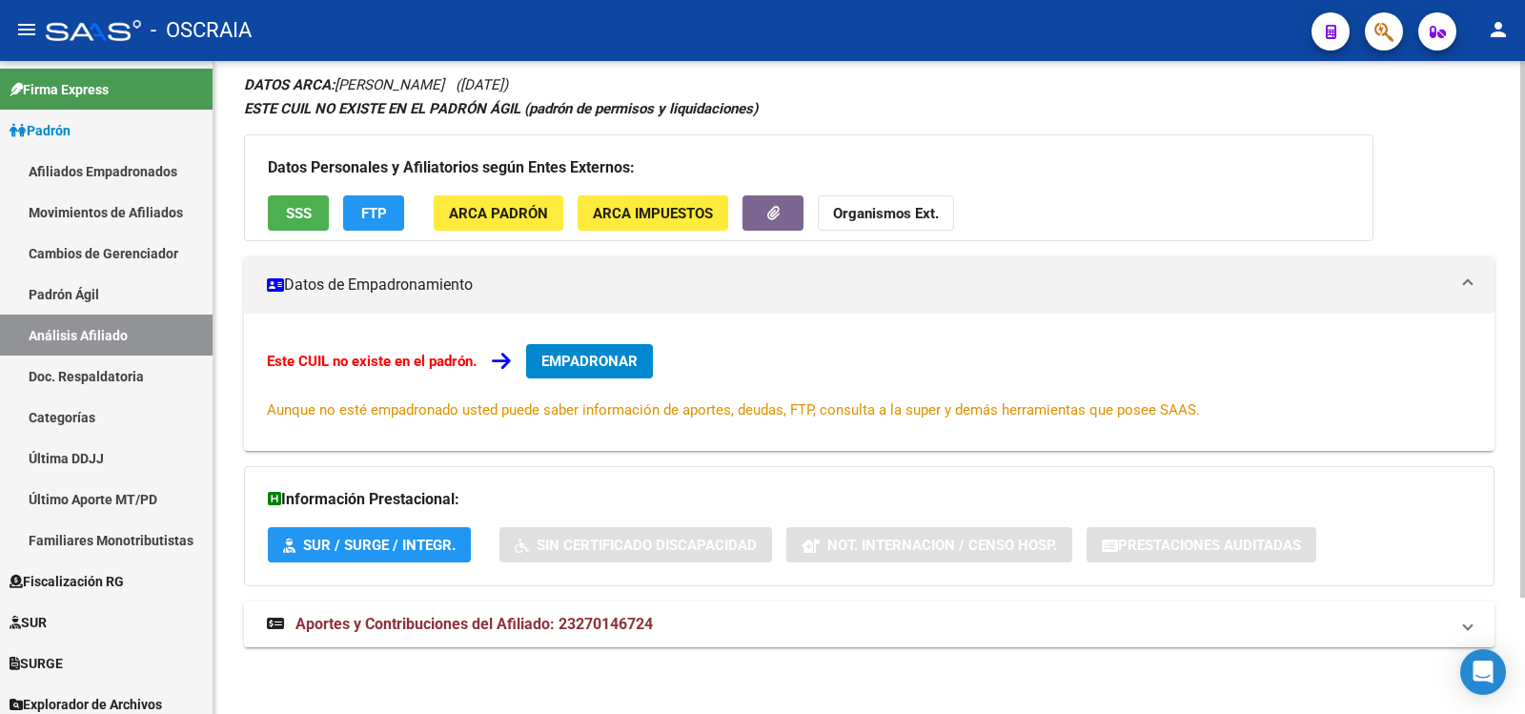
click at [621, 620] on span "Aportes y Contribuciones del Afiliado: 23270146724" at bounding box center [475, 624] width 358 height 18
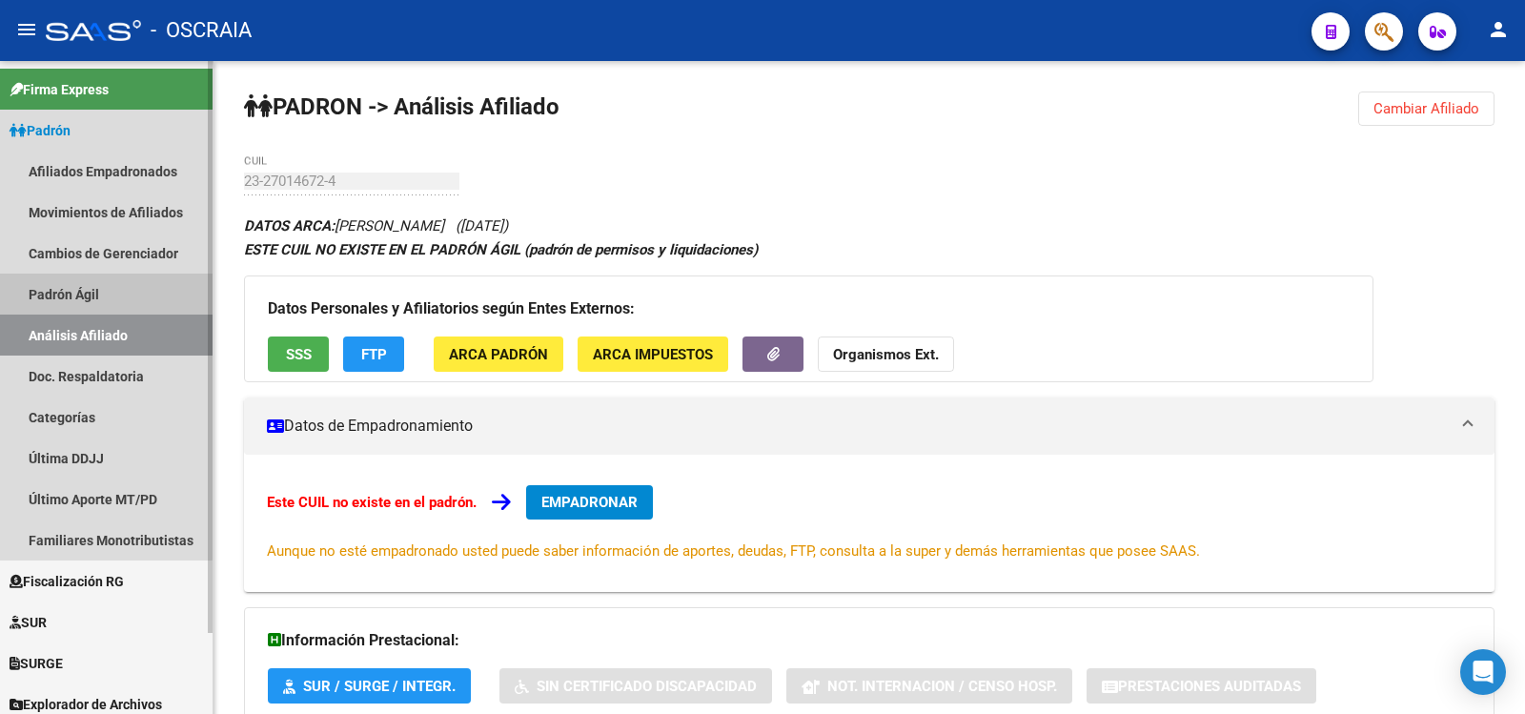
click at [106, 305] on link "Padrón Ágil" at bounding box center [106, 294] width 213 height 41
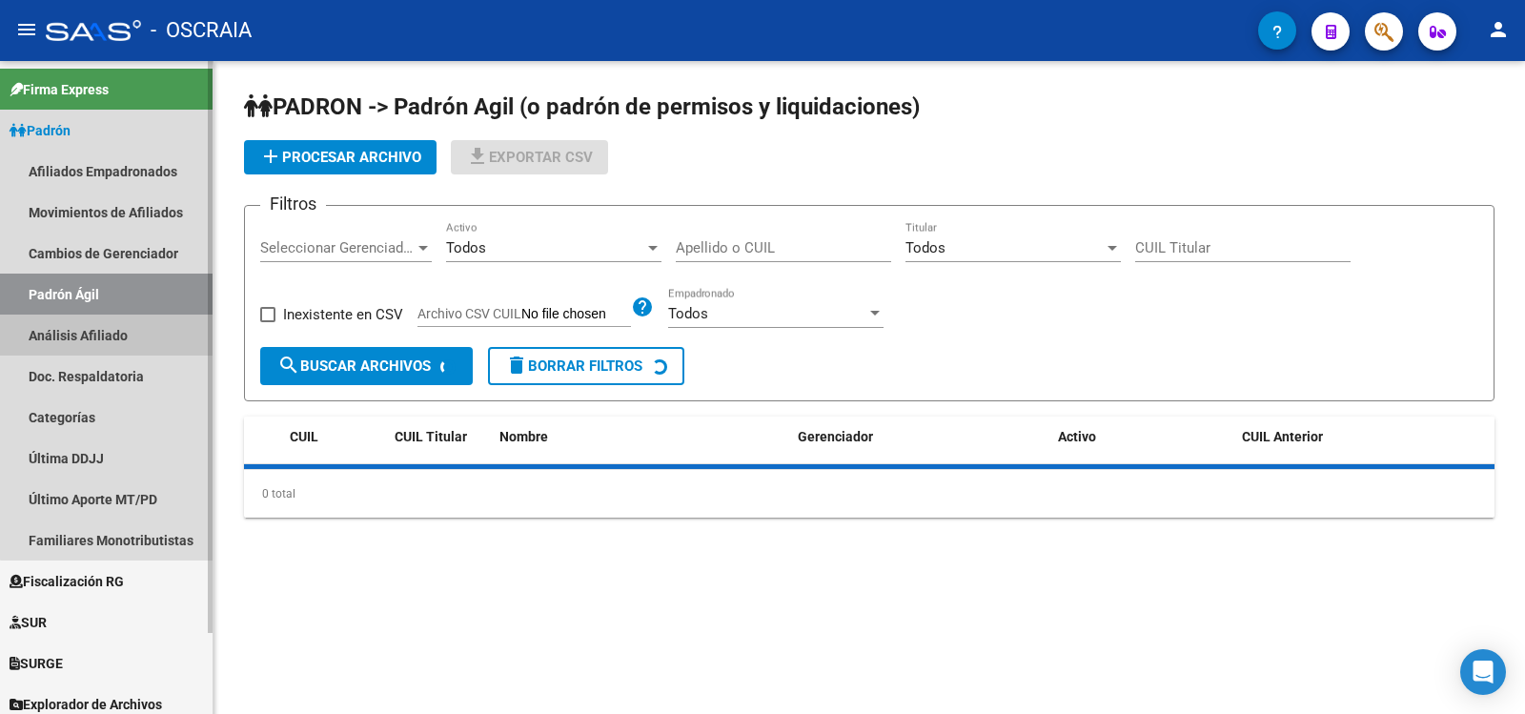
click at [113, 332] on link "Análisis Afiliado" at bounding box center [106, 335] width 213 height 41
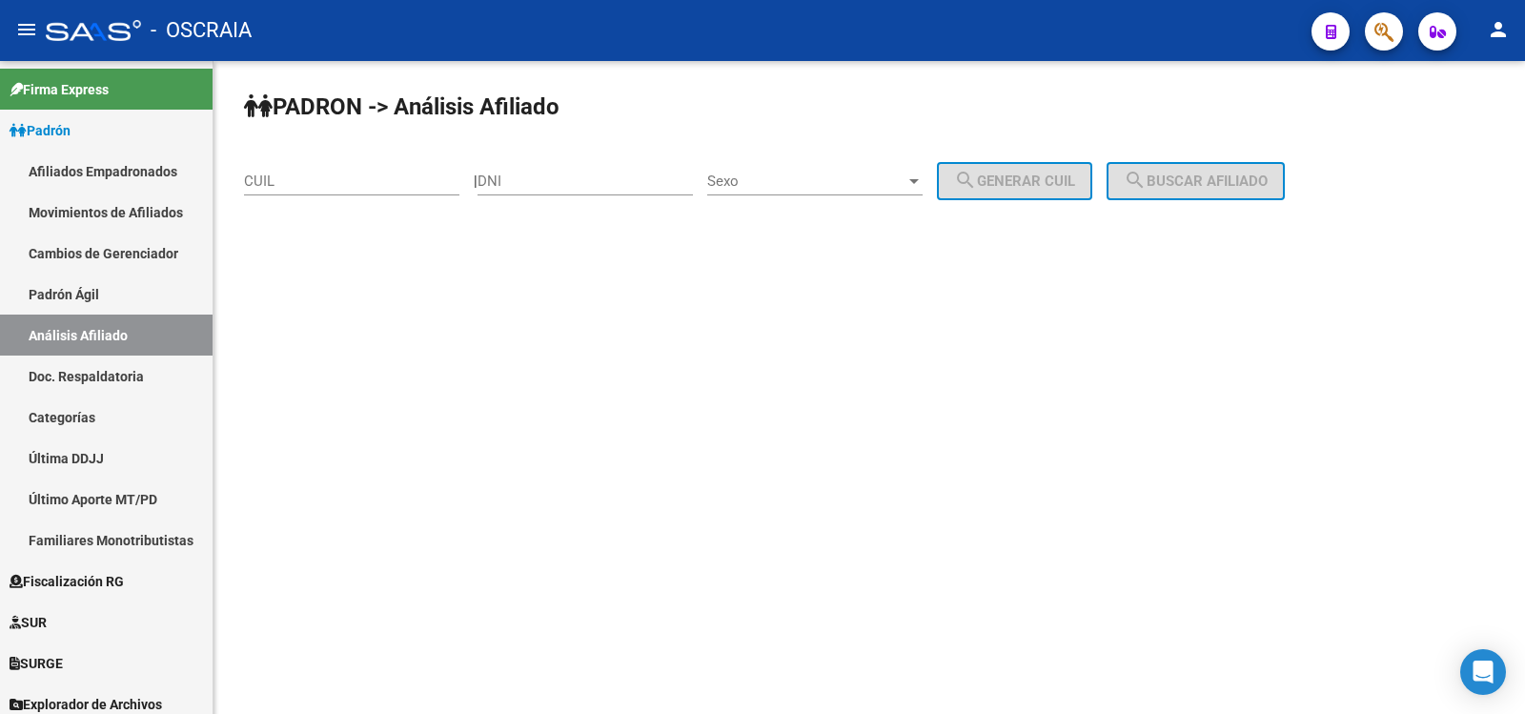
click at [311, 174] on input "CUIL" at bounding box center [351, 181] width 215 height 17
paste input "23-27014672-4"
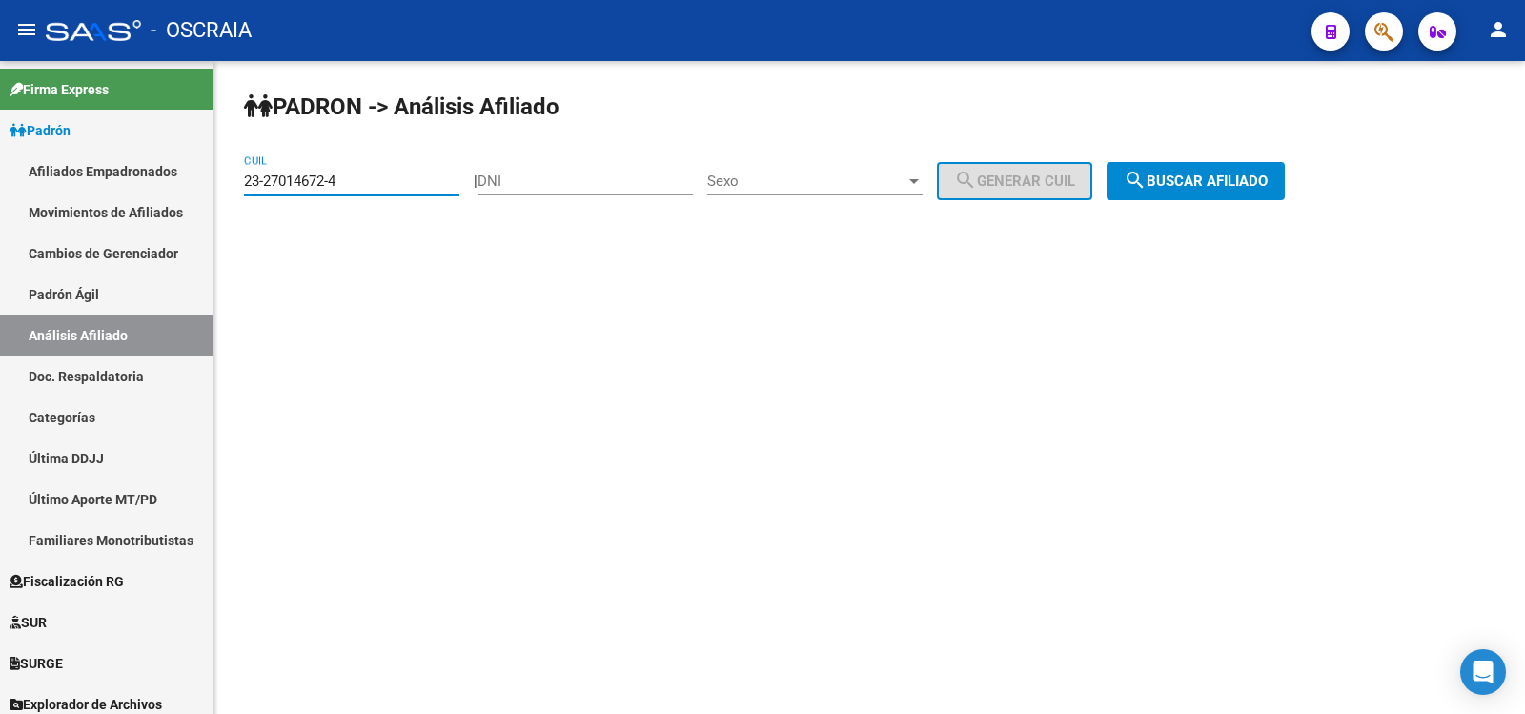
type input "23-27014672-4"
click at [1232, 184] on span "search Buscar afiliado" at bounding box center [1196, 181] width 144 height 17
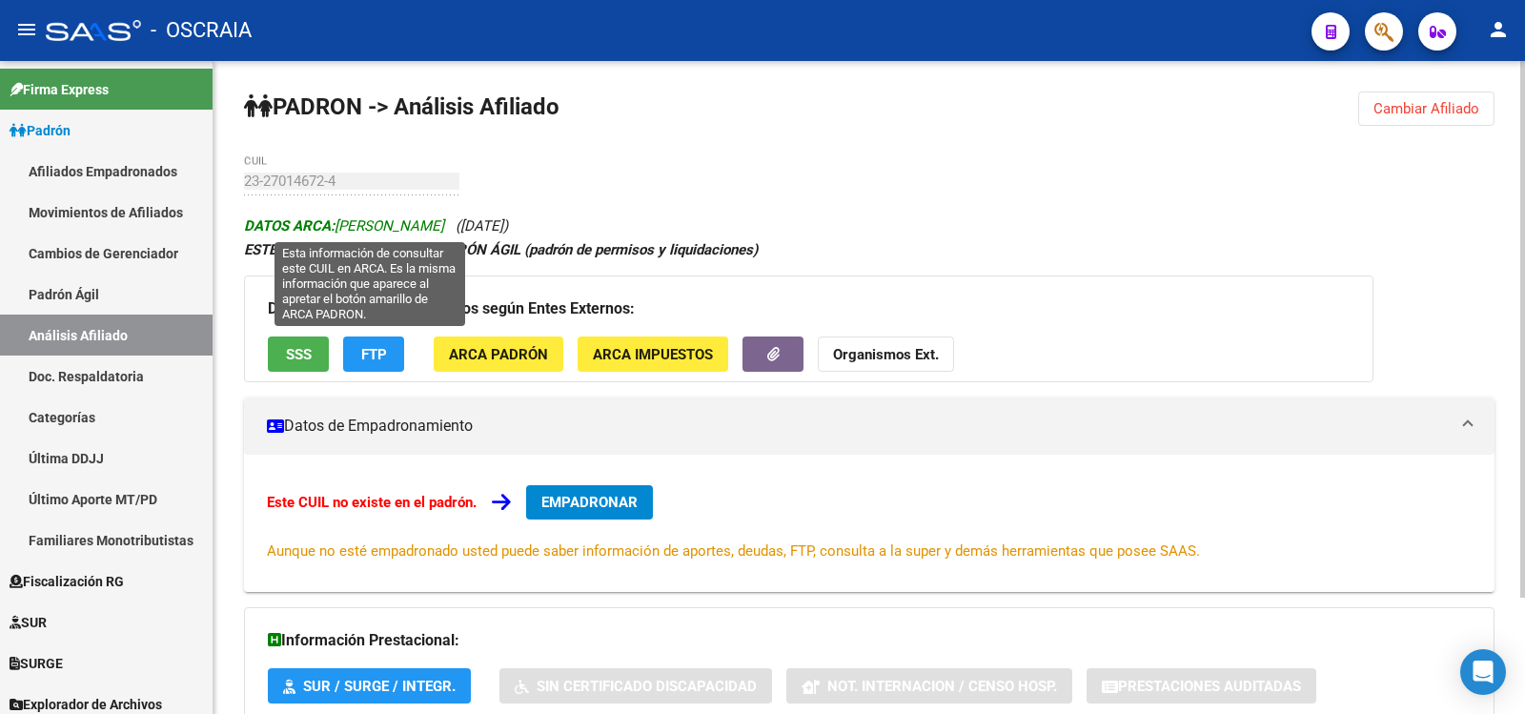
click at [444, 226] on span "DATOS ARCA: [PERSON_NAME]" at bounding box center [344, 225] width 200 height 17
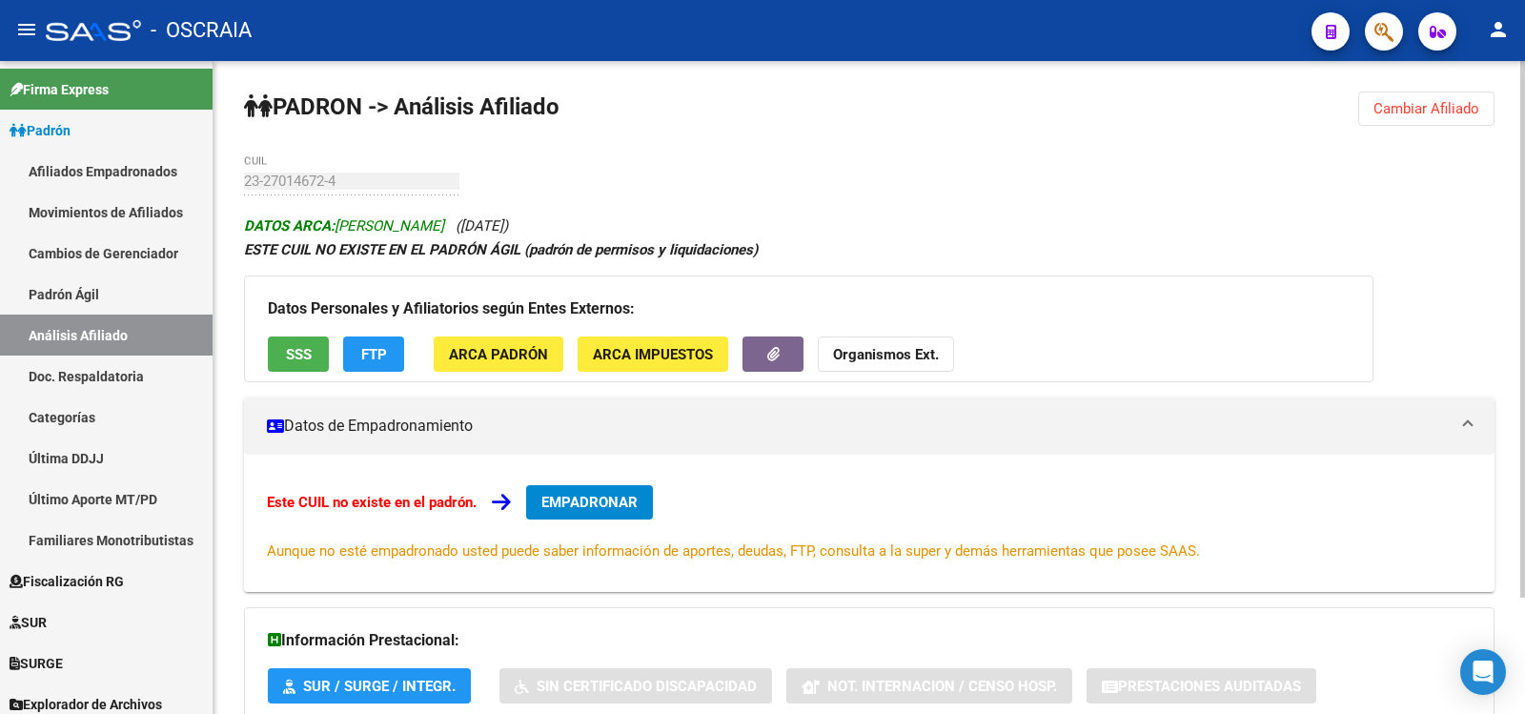
click at [444, 226] on span "DATOS ARCA: [PERSON_NAME]" at bounding box center [344, 225] width 200 height 17
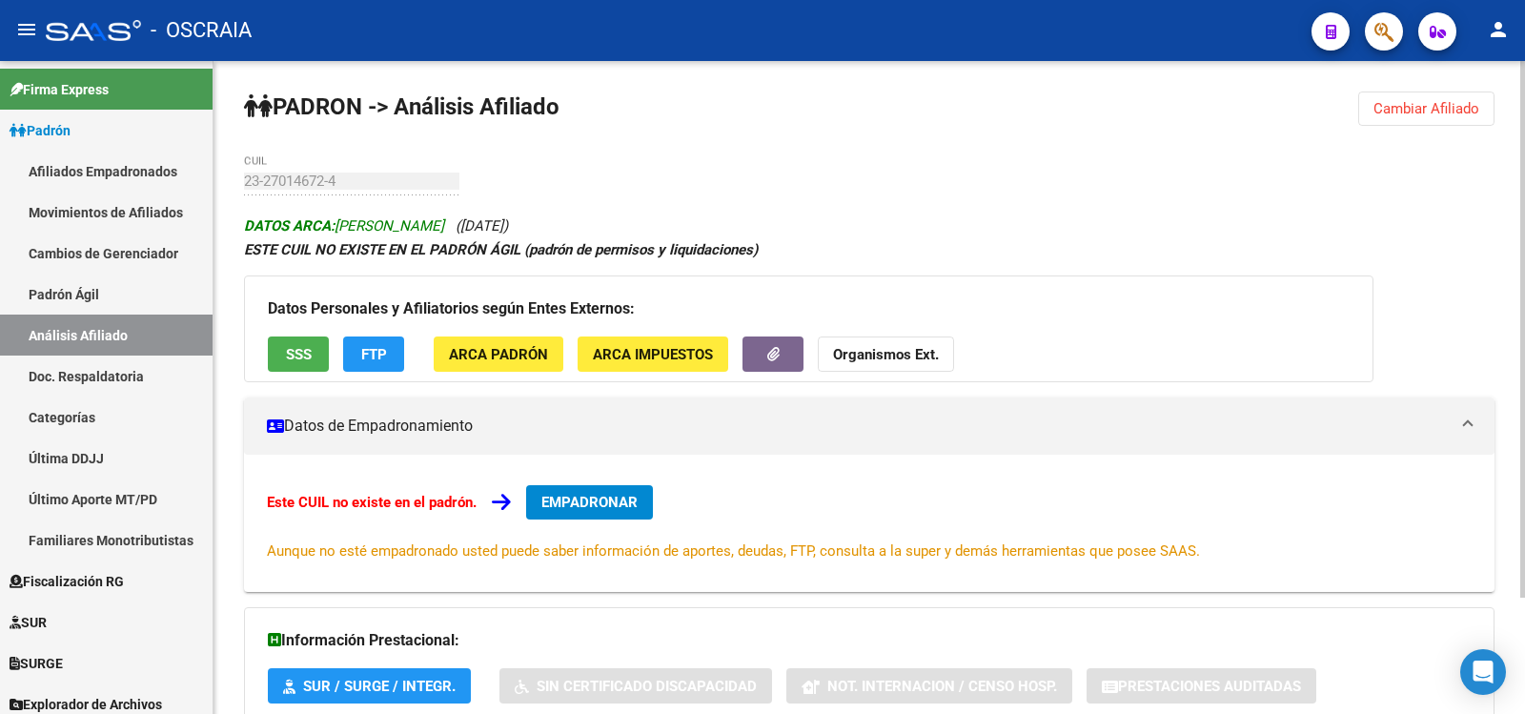
click at [444, 226] on span "DATOS ARCA: [PERSON_NAME]" at bounding box center [344, 225] width 200 height 17
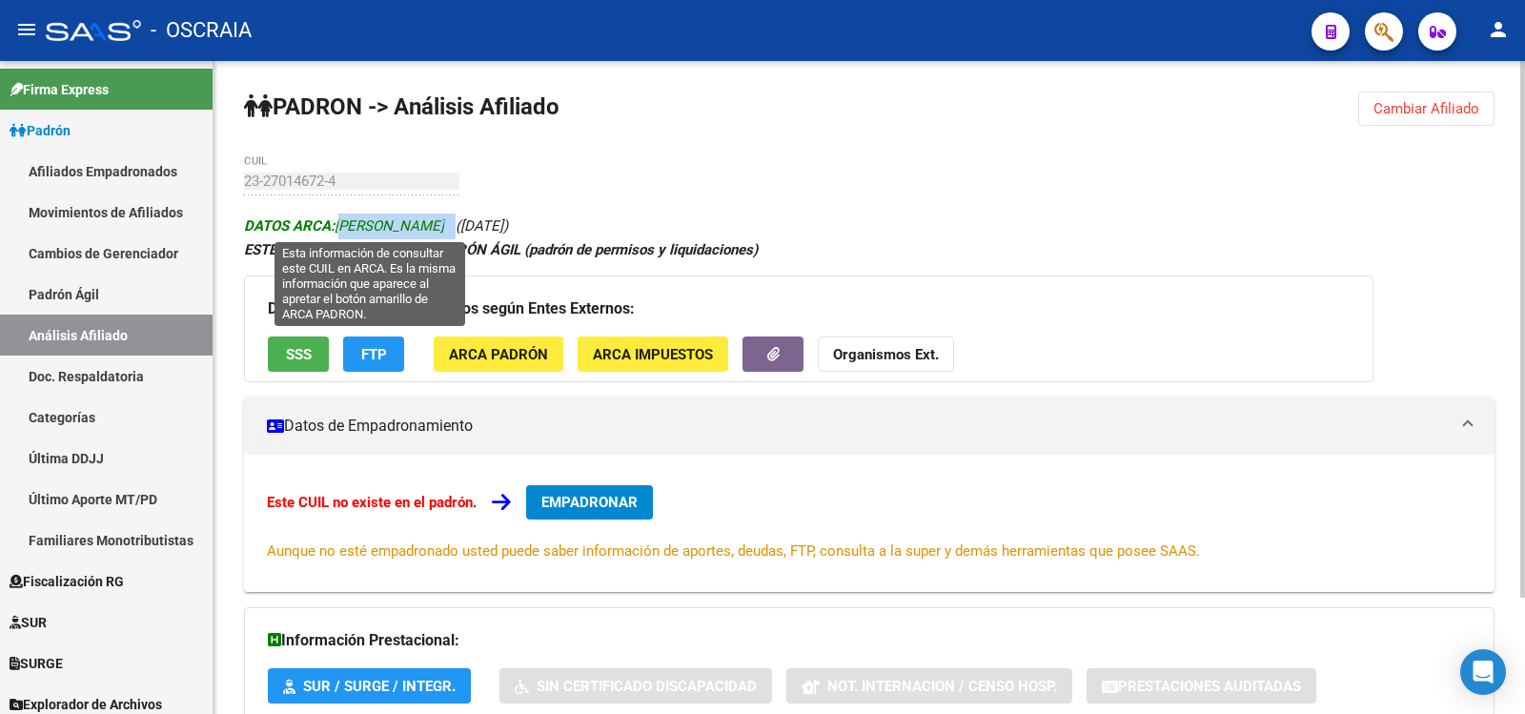
copy icon "[PERSON_NAME]"
drag, startPoint x: 504, startPoint y: 225, endPoint x: 340, endPoint y: 221, distance: 164.0
click at [340, 221] on icon "DATOS ARCA: [PERSON_NAME] ([DATE])" at bounding box center [376, 225] width 264 height 17
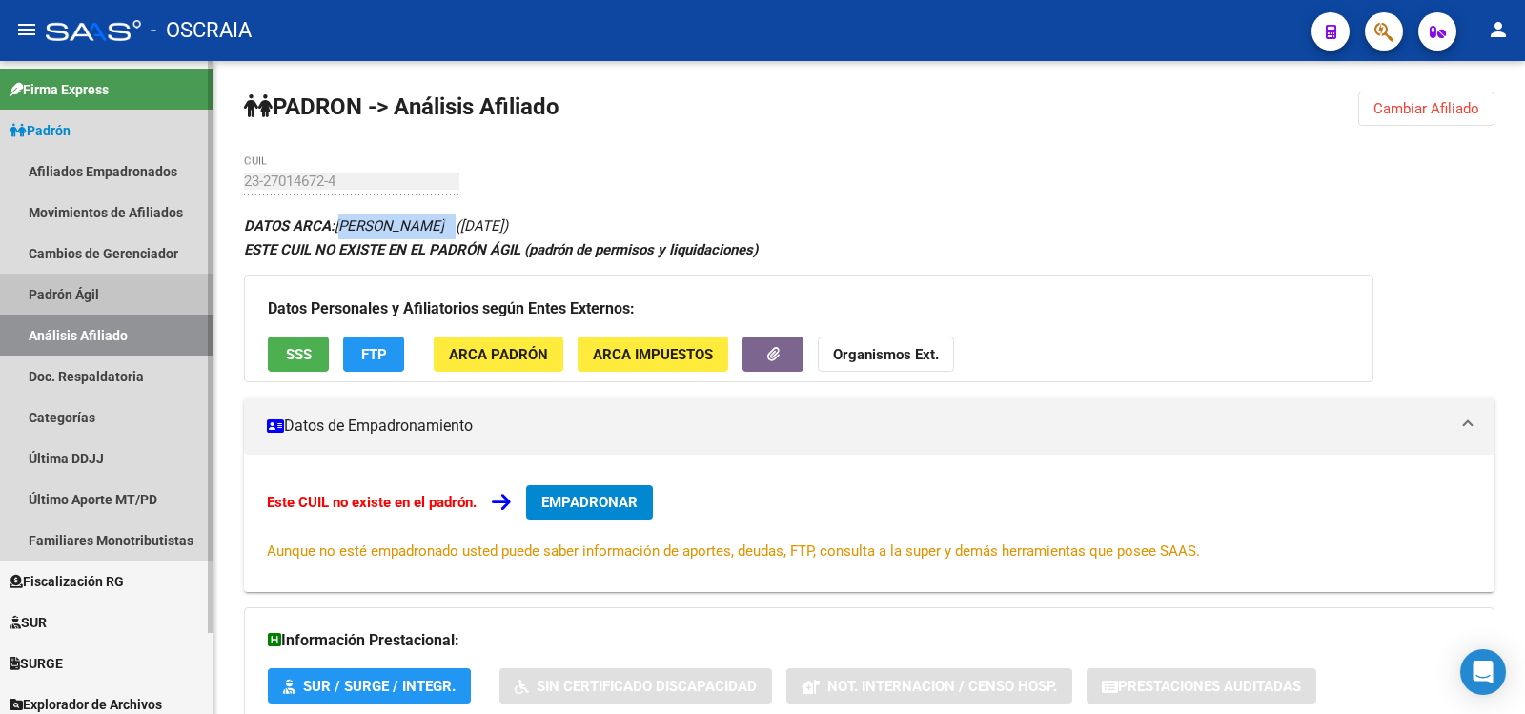
click at [113, 286] on link "Padrón Ágil" at bounding box center [106, 294] width 213 height 41
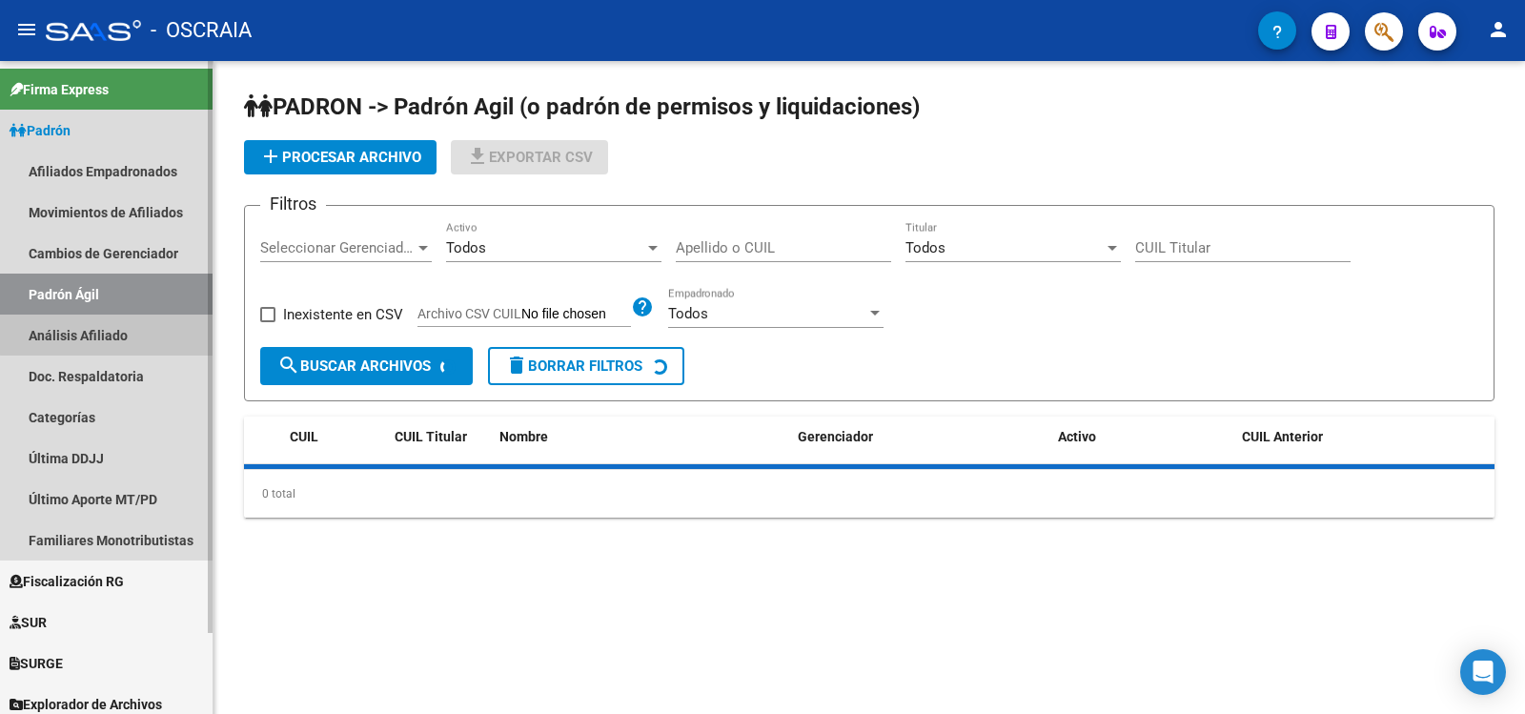
click at [135, 323] on link "Análisis Afiliado" at bounding box center [106, 335] width 213 height 41
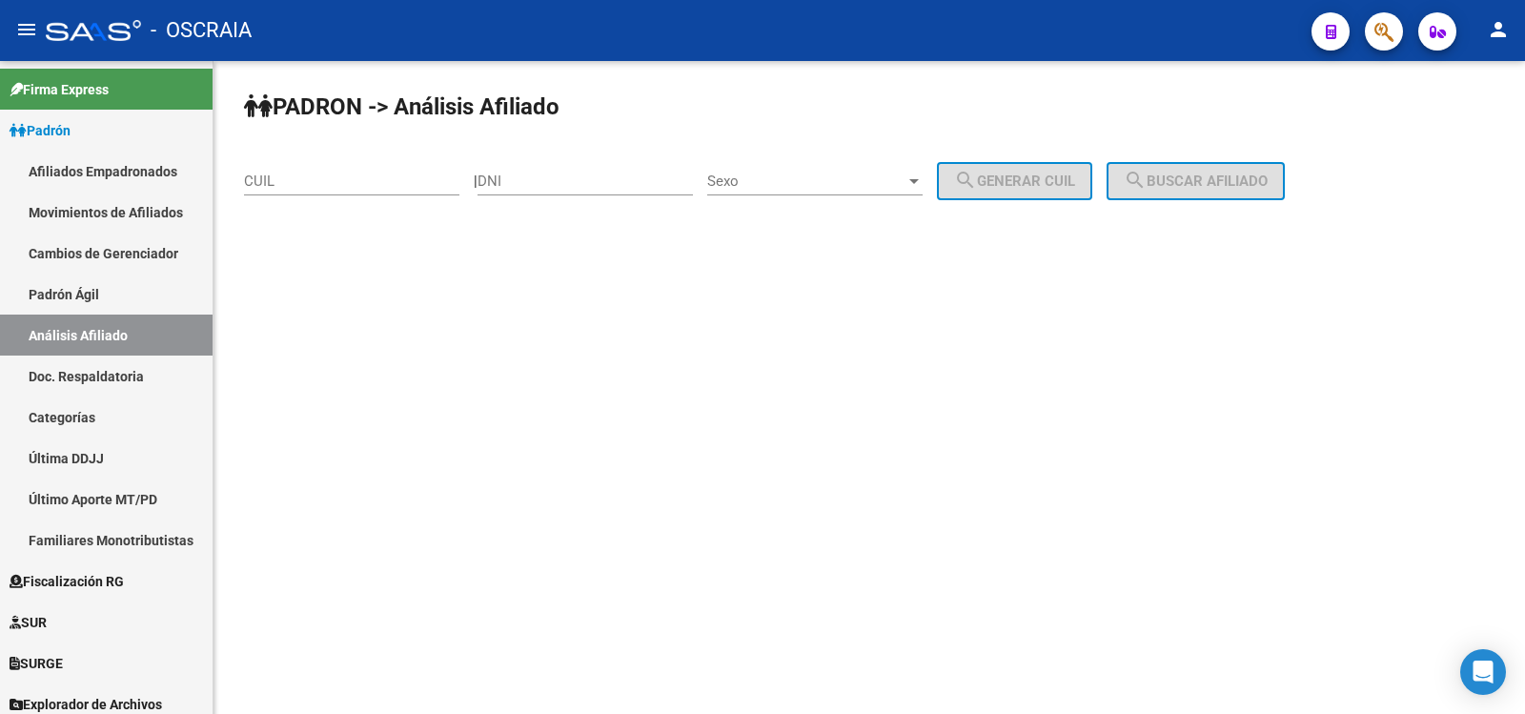
click at [307, 177] on input "CUIL" at bounding box center [351, 181] width 215 height 17
paste input "27-27861805-1"
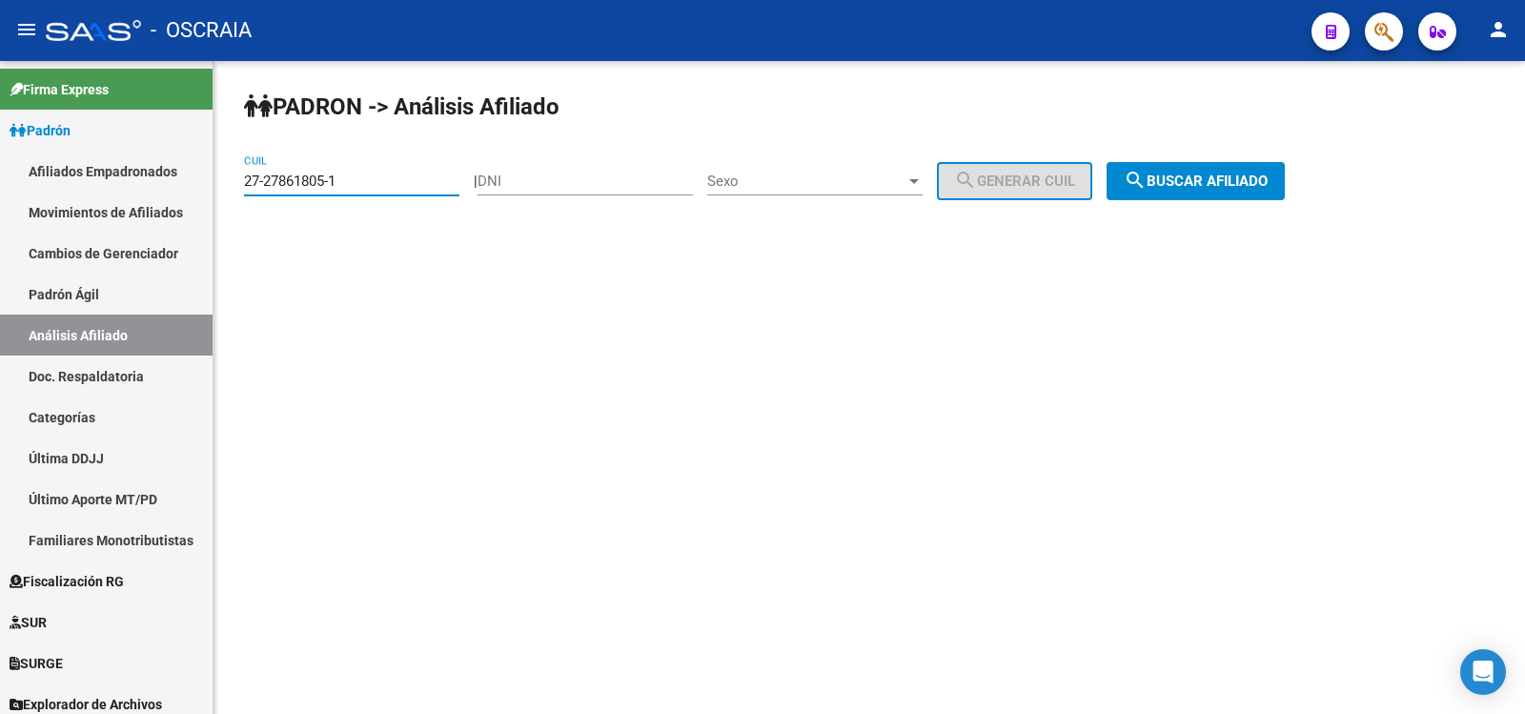
type input "27-27861805-1"
click at [1259, 192] on button "search Buscar afiliado" at bounding box center [1196, 181] width 178 height 38
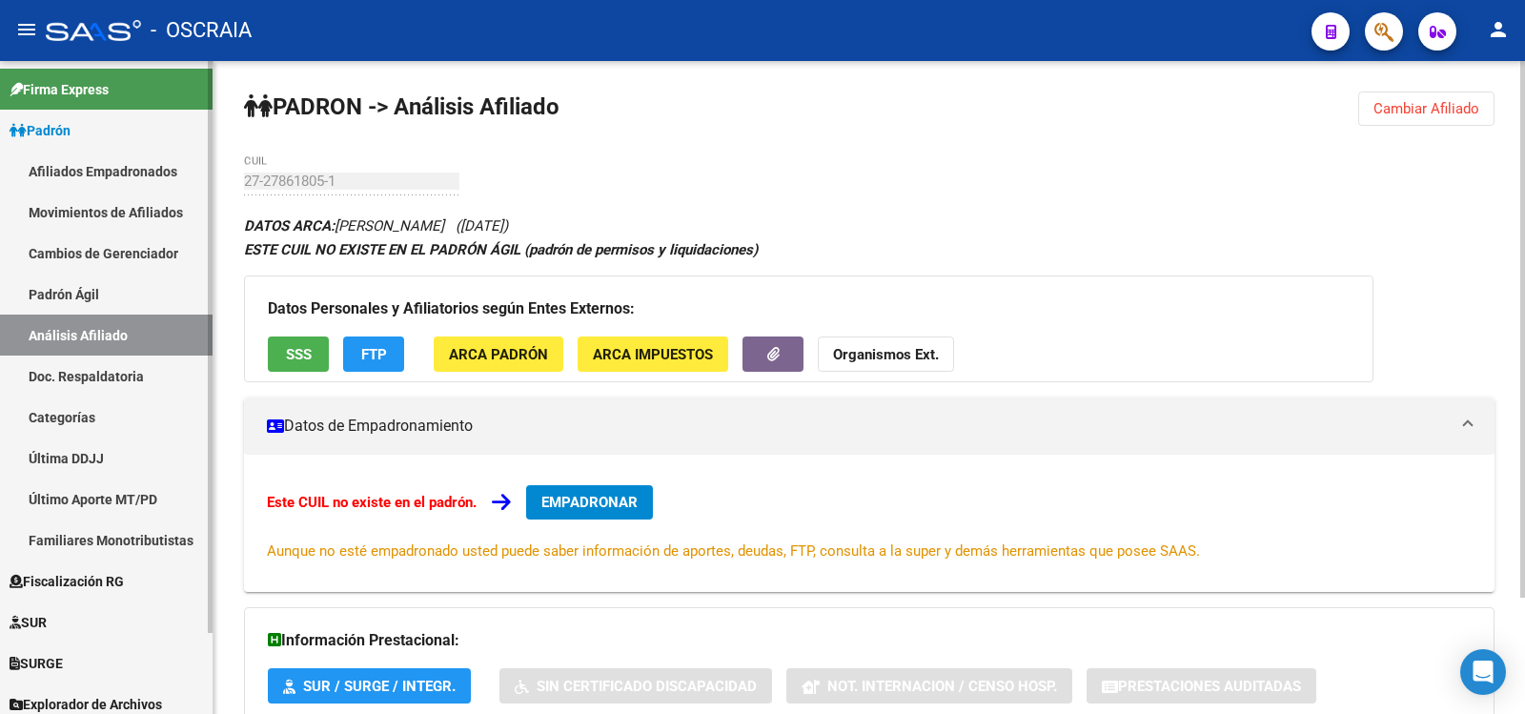
click at [112, 299] on link "Padrón Ágil" at bounding box center [106, 294] width 213 height 41
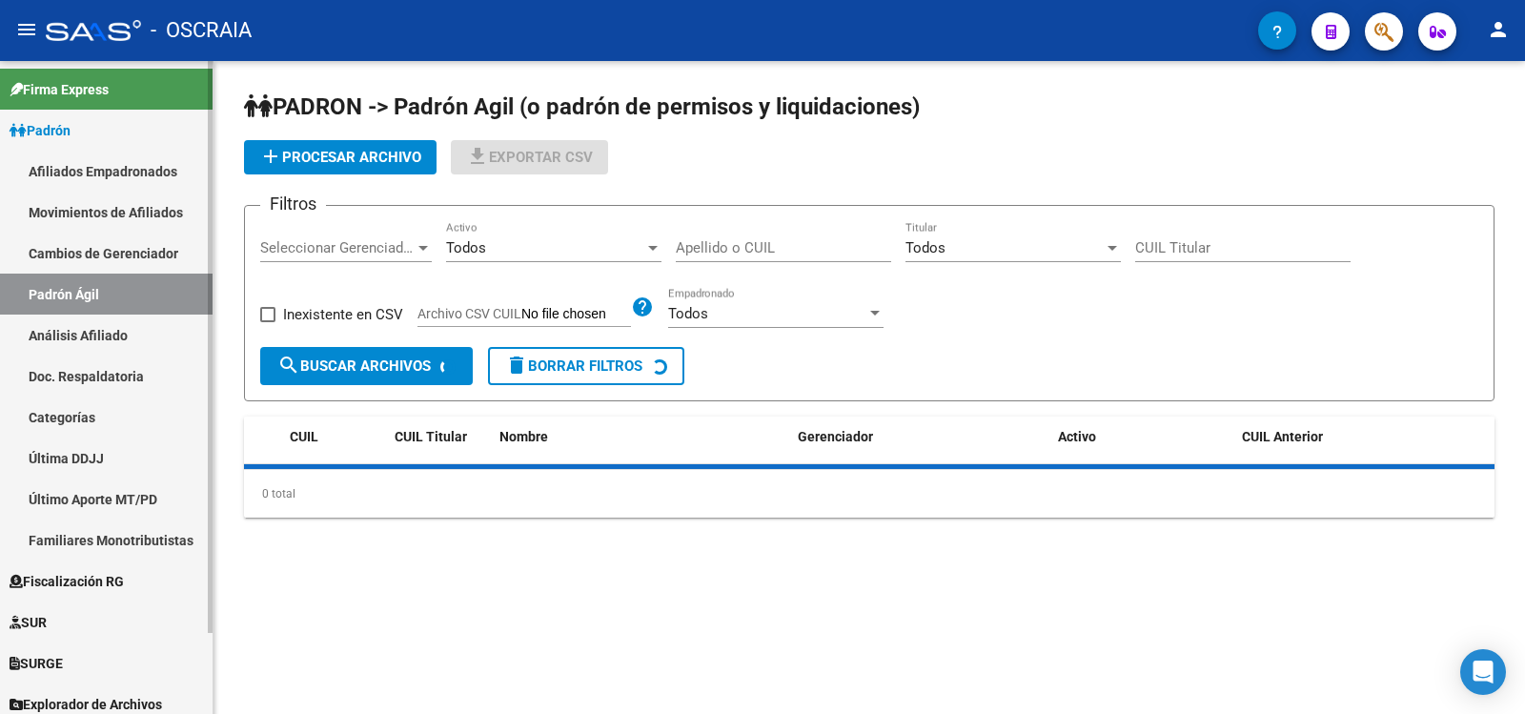
click at [128, 334] on link "Análisis Afiliado" at bounding box center [106, 335] width 213 height 41
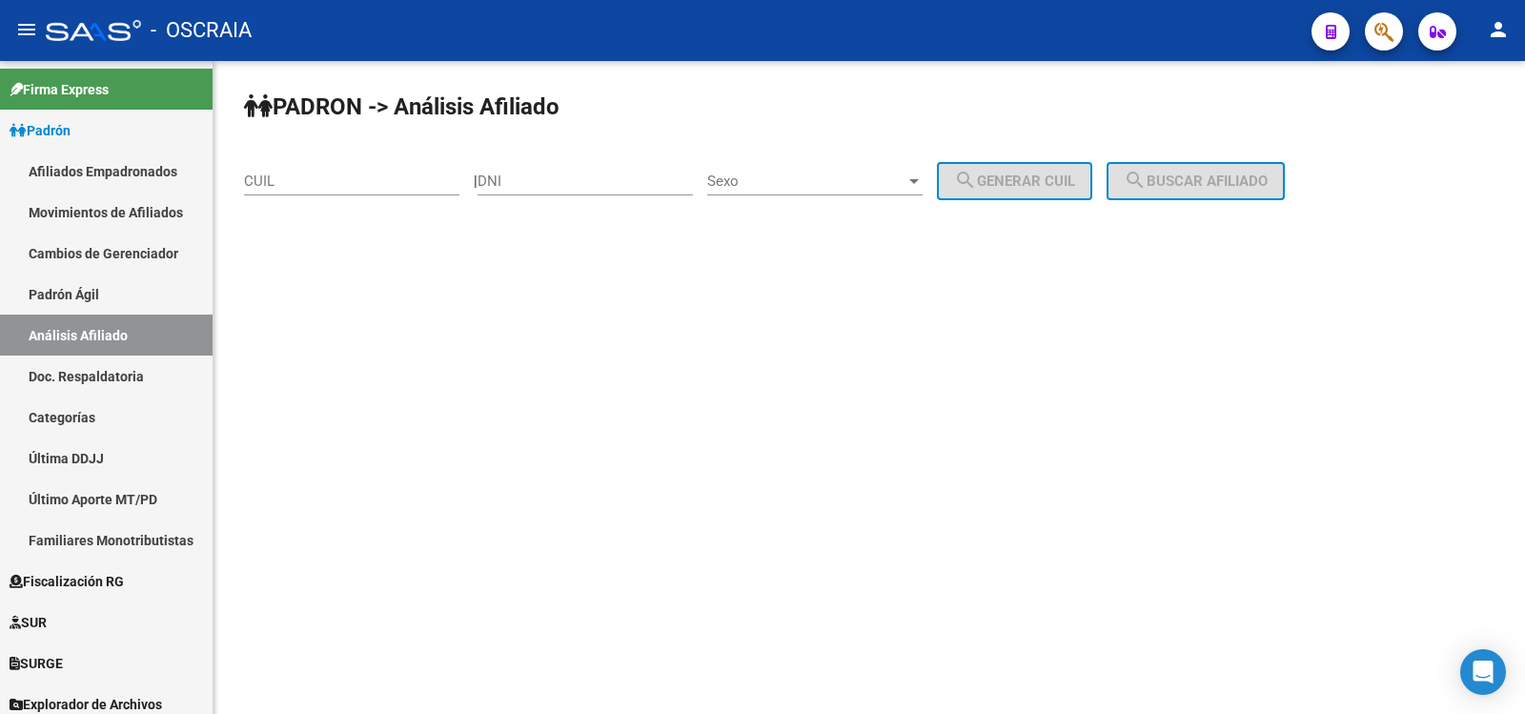
click at [326, 186] on input "CUIL" at bounding box center [351, 181] width 215 height 17
paste input "27-27861805-1"
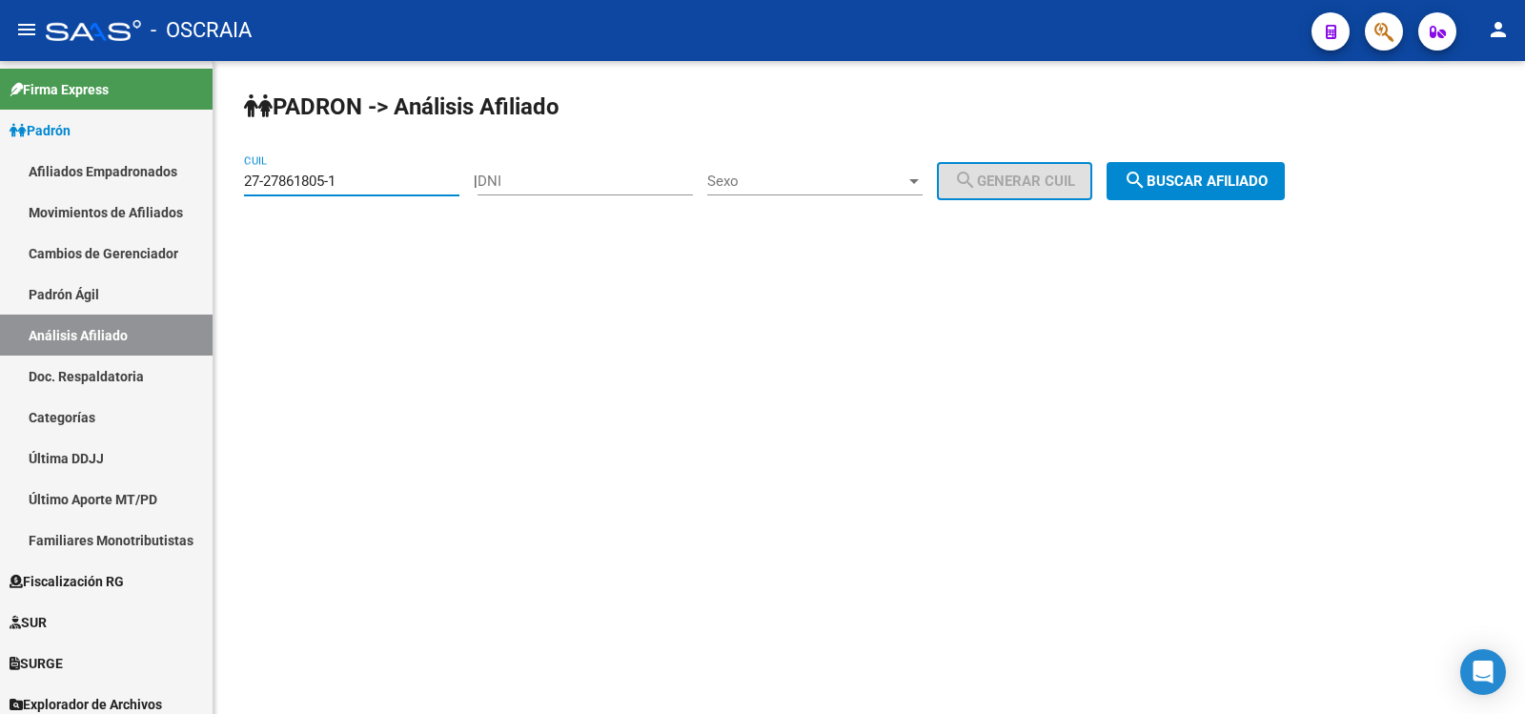
type input "27-27861805-1"
click at [1147, 192] on mat-icon "search" at bounding box center [1135, 180] width 23 height 23
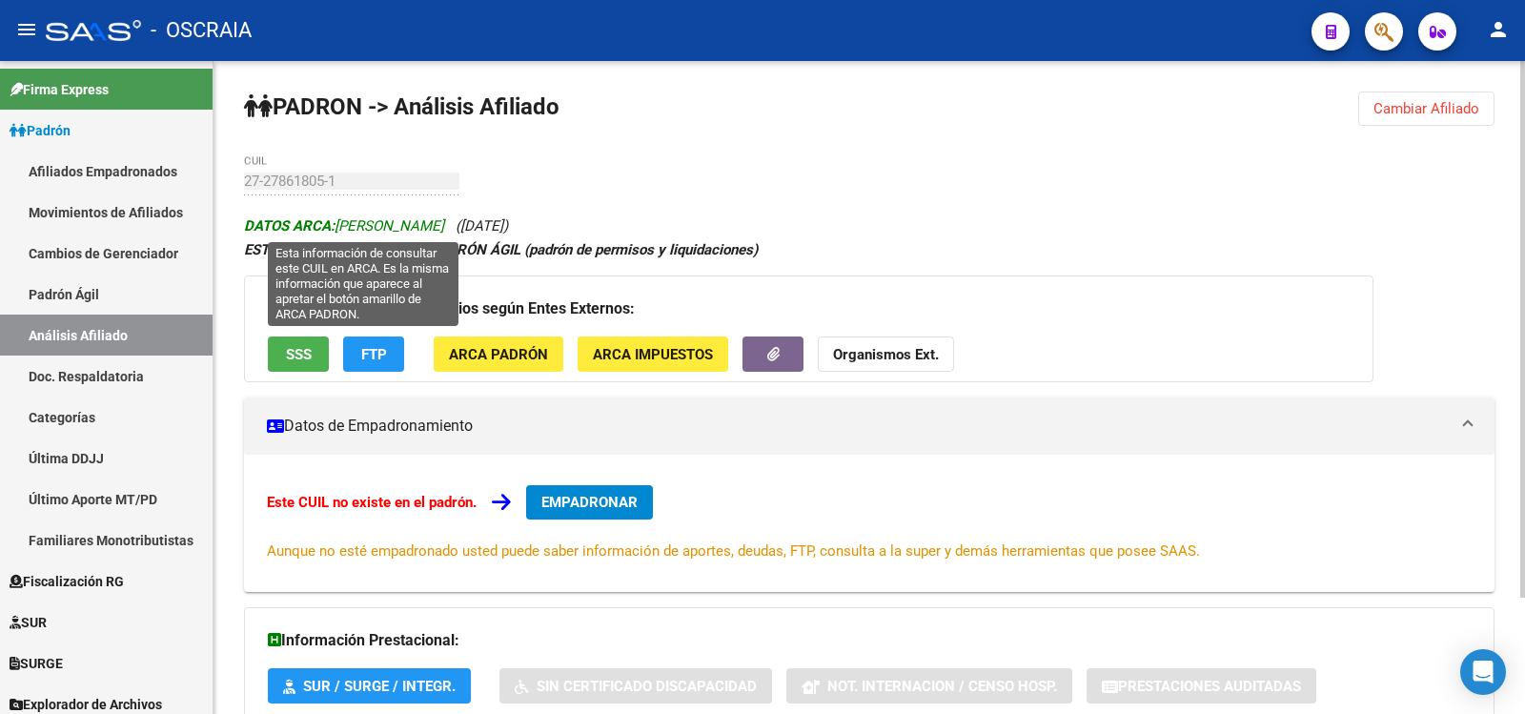
click at [386, 219] on span "DATOS ARCA: [PERSON_NAME]" at bounding box center [344, 225] width 200 height 17
copy span "[PERSON_NAME]"
drag, startPoint x: 481, startPoint y: 223, endPoint x: 341, endPoint y: 228, distance: 139.3
click at [341, 228] on span "DATOS ARCA: [PERSON_NAME]" at bounding box center [344, 225] width 200 height 17
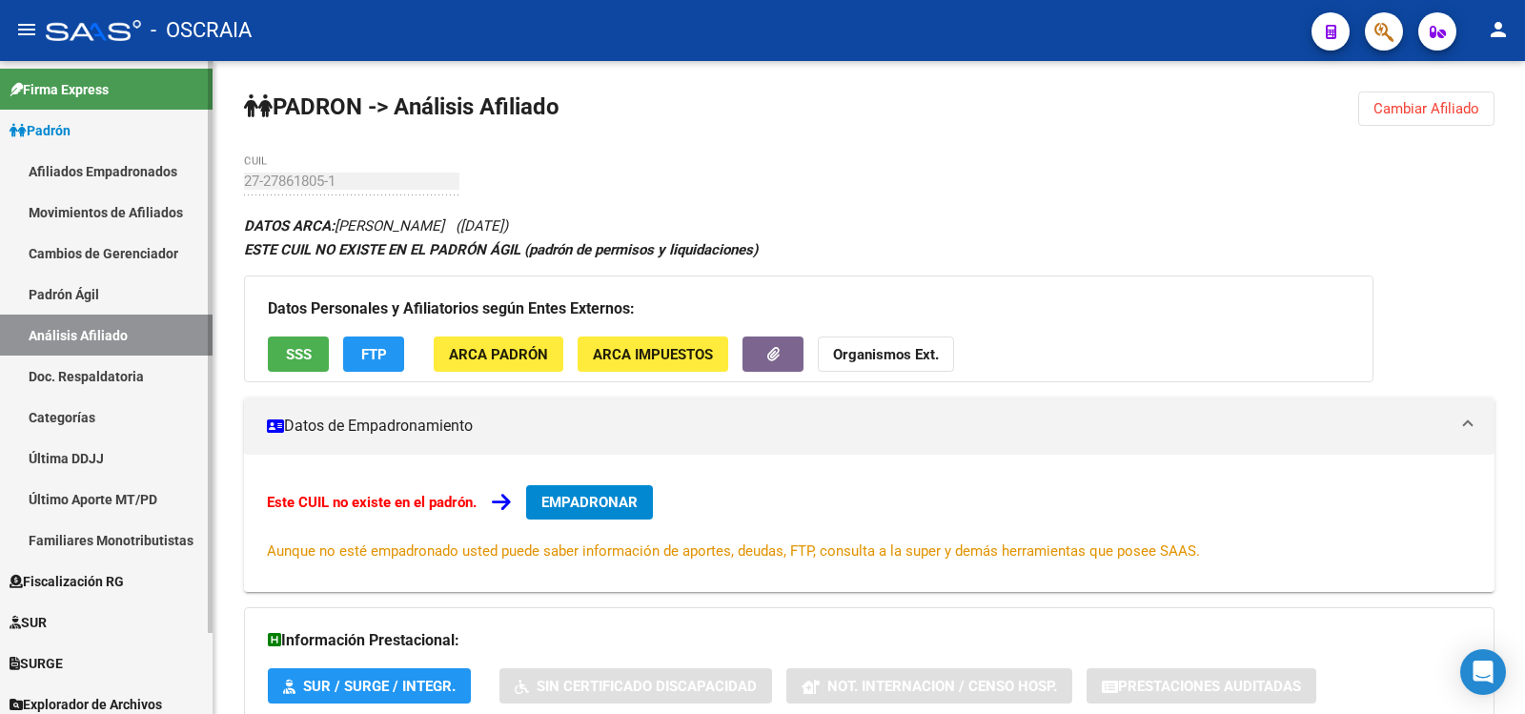
drag, startPoint x: 85, startPoint y: 290, endPoint x: 94, endPoint y: 328, distance: 39.3
click at [84, 290] on link "Padrón Ágil" at bounding box center [106, 294] width 213 height 41
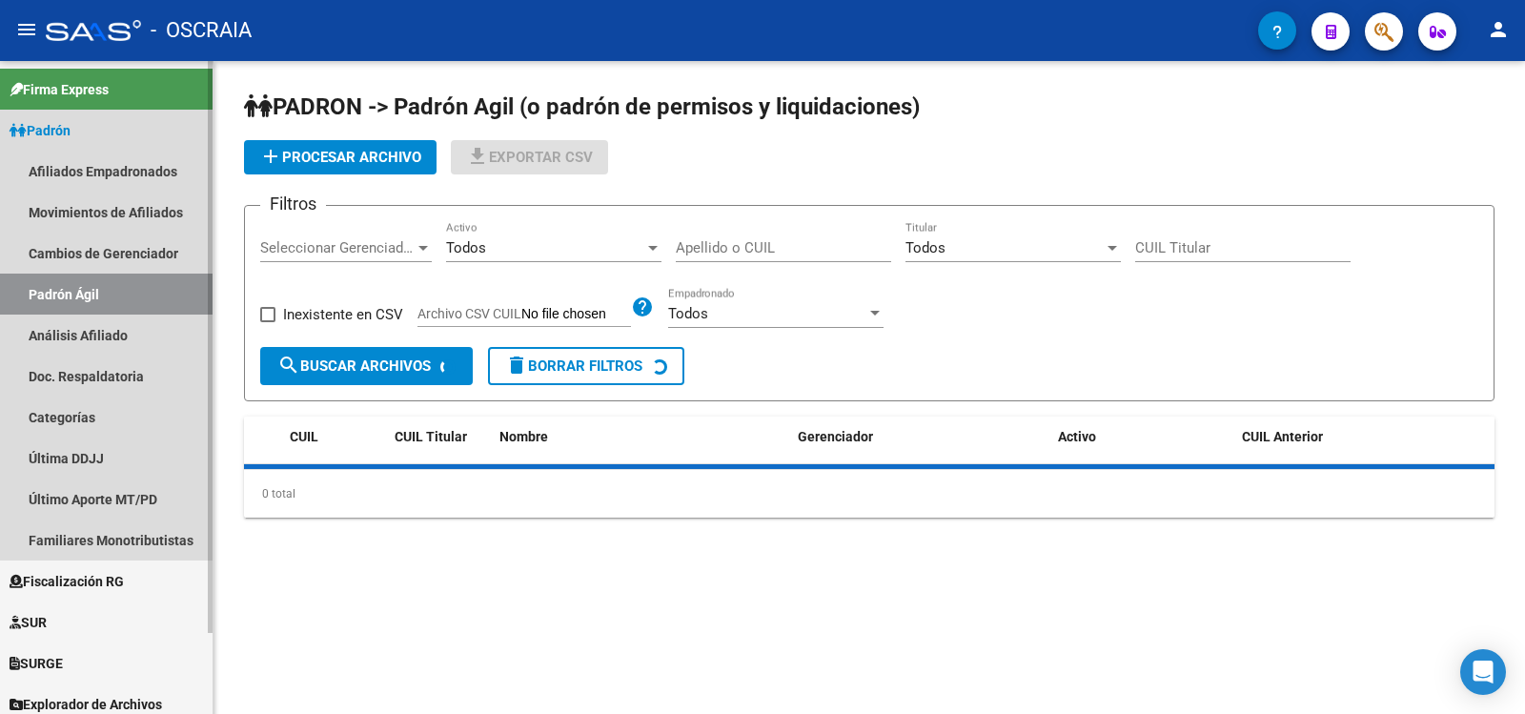
click at [94, 328] on link "Análisis Afiliado" at bounding box center [106, 335] width 213 height 41
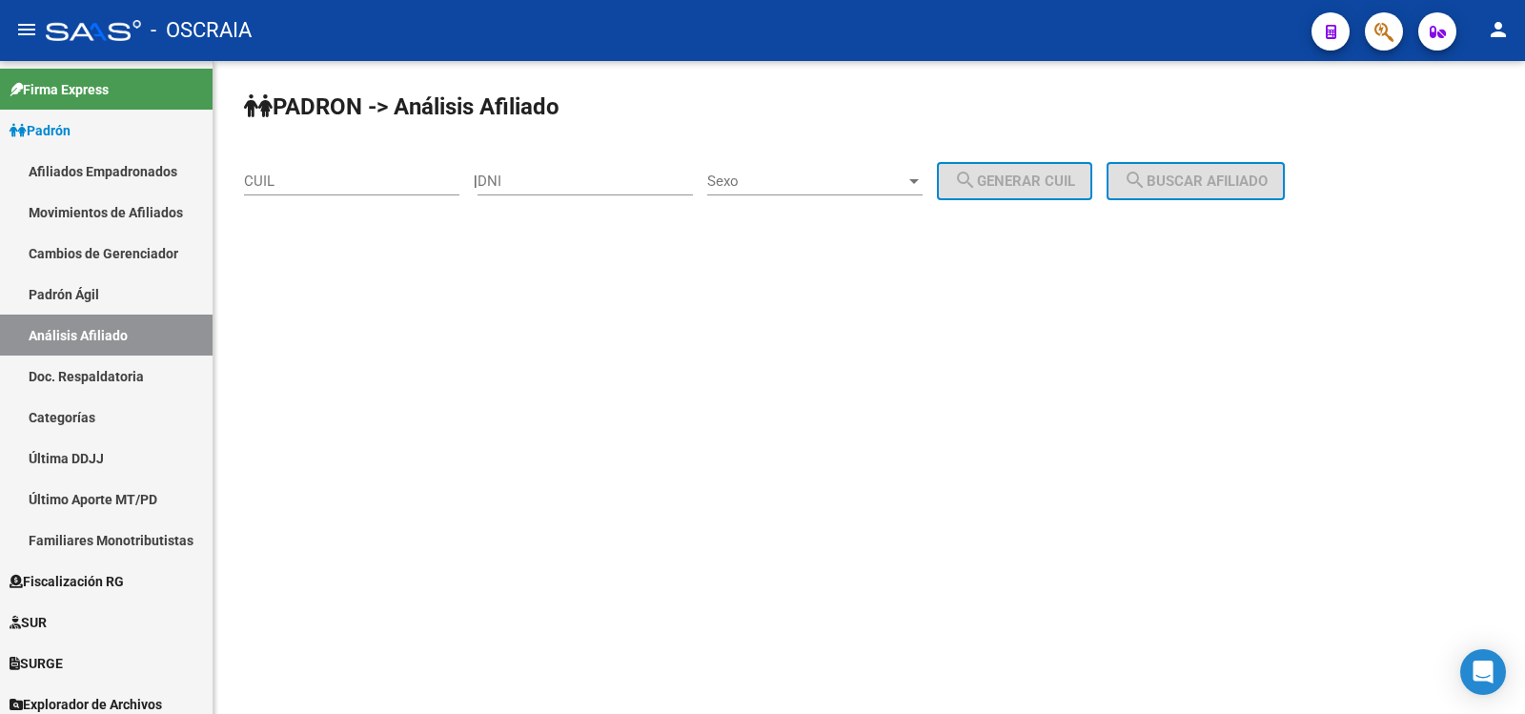
click at [323, 172] on div "CUIL" at bounding box center [351, 174] width 215 height 41
paste input "20-16711720-2"
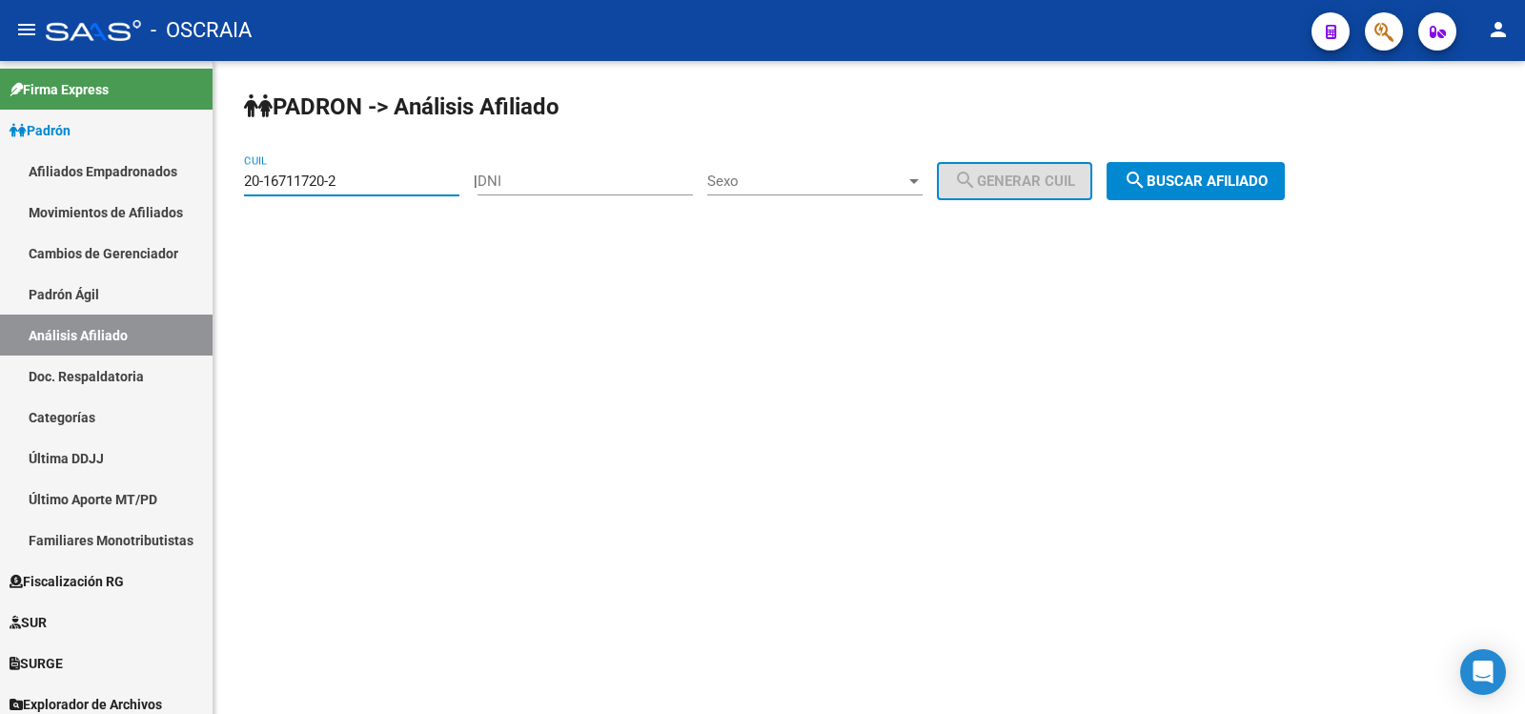
type input "20-16711720-2"
click at [1215, 165] on button "search Buscar afiliado" at bounding box center [1196, 181] width 178 height 38
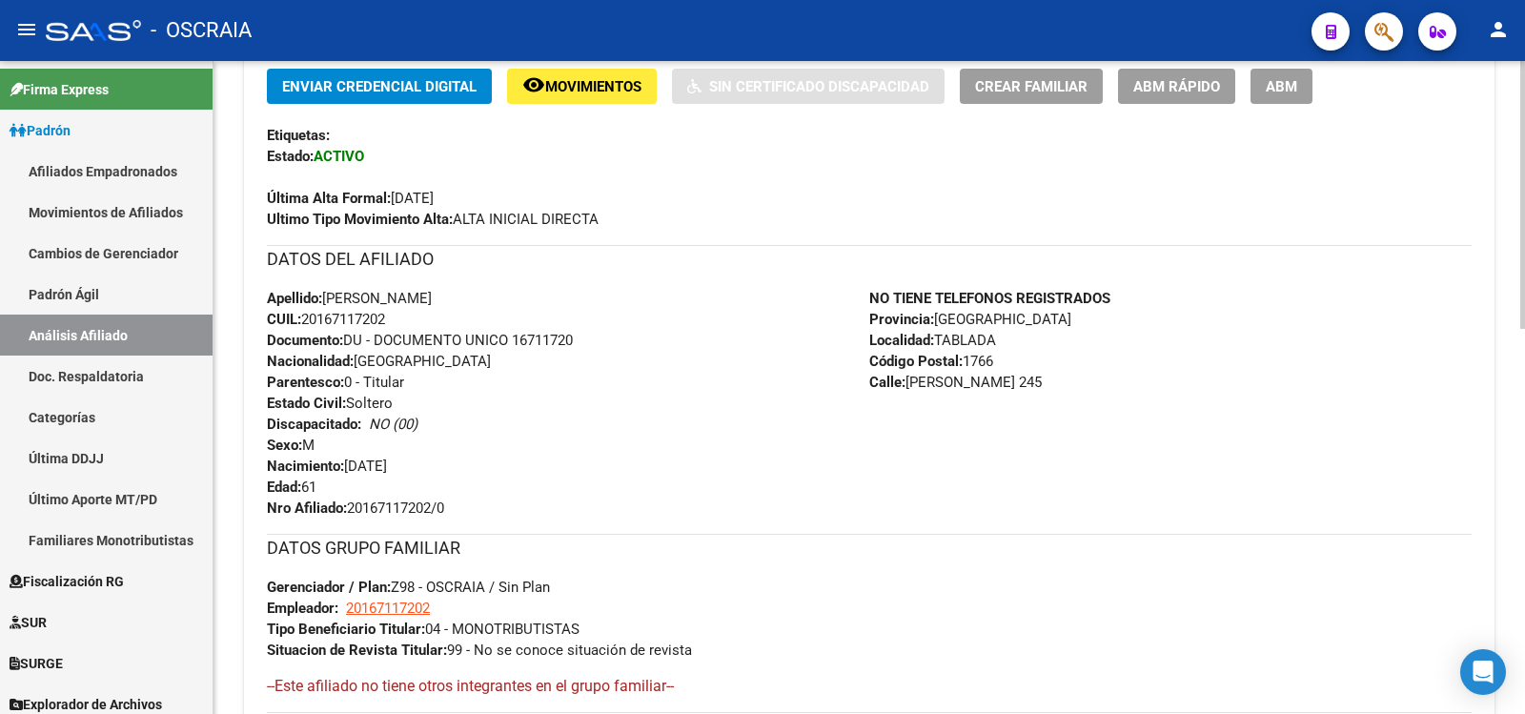
scroll to position [939, 0]
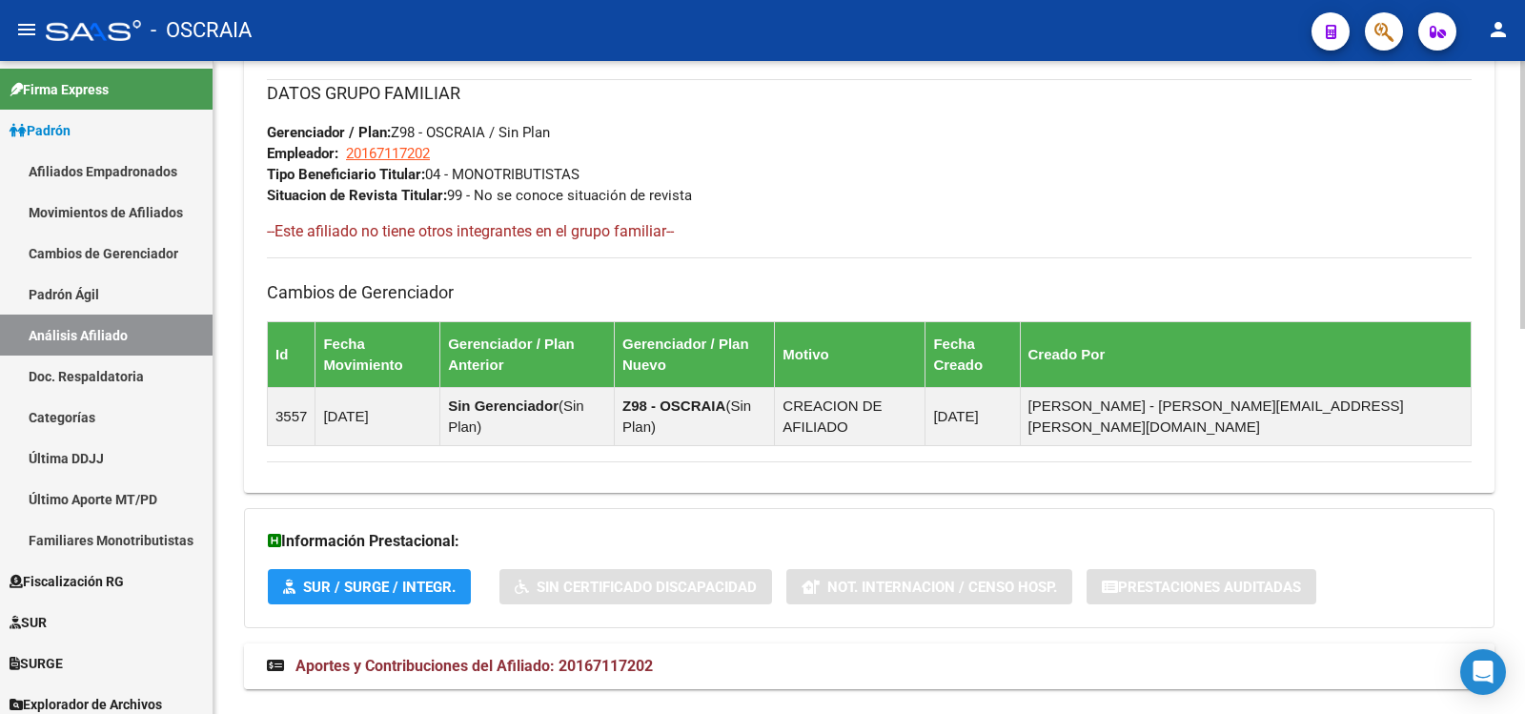
click at [653, 657] on span "Aportes y Contribuciones del Afiliado: 20167117202" at bounding box center [475, 666] width 358 height 18
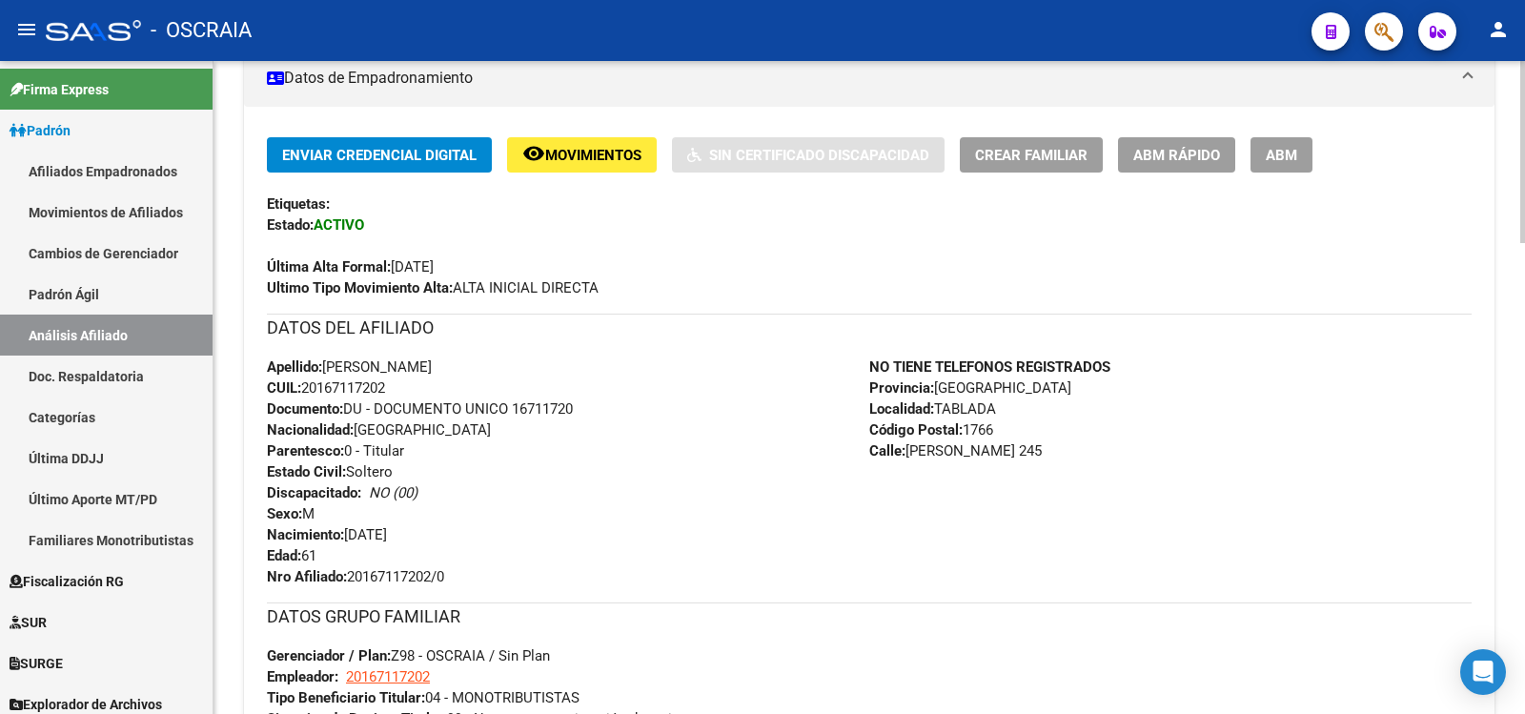
scroll to position [0, 0]
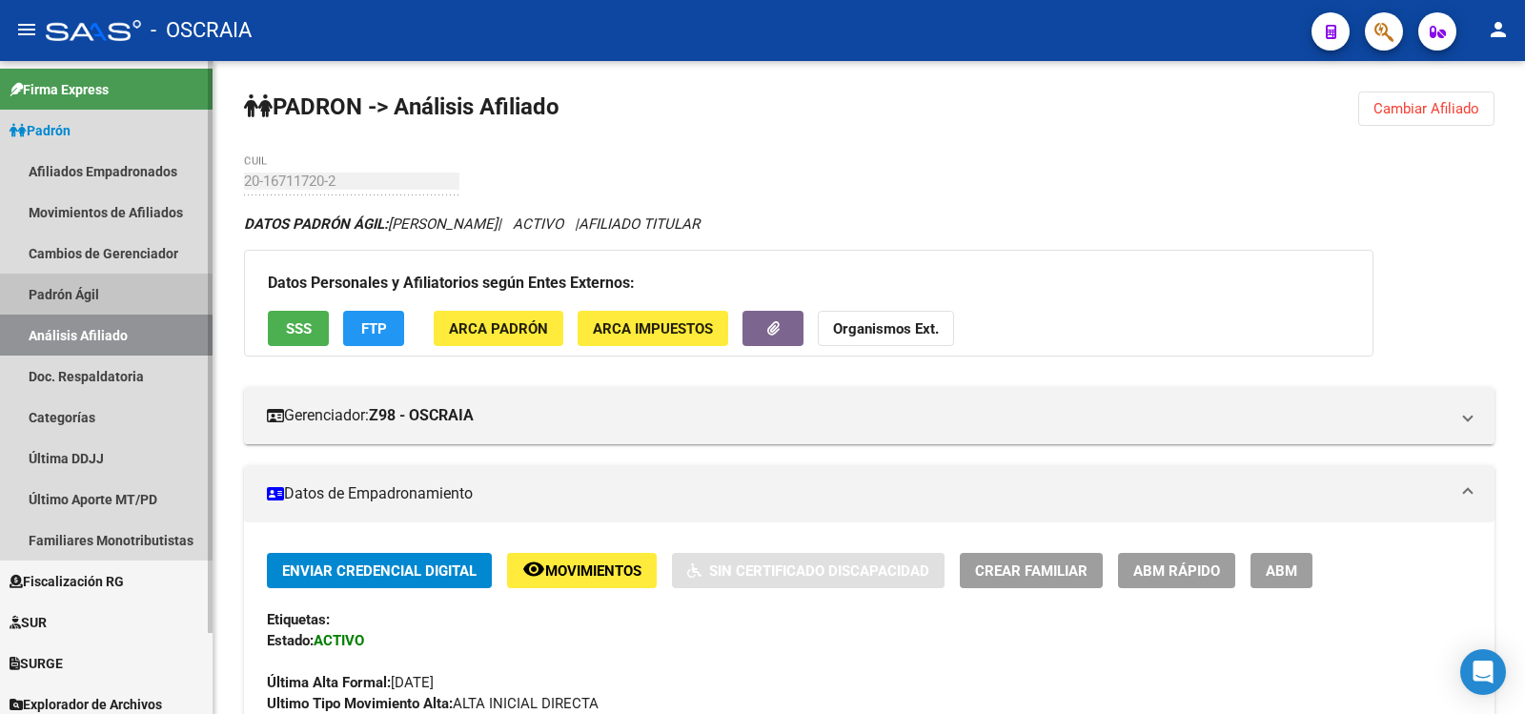
click at [94, 288] on link "Padrón Ágil" at bounding box center [106, 294] width 213 height 41
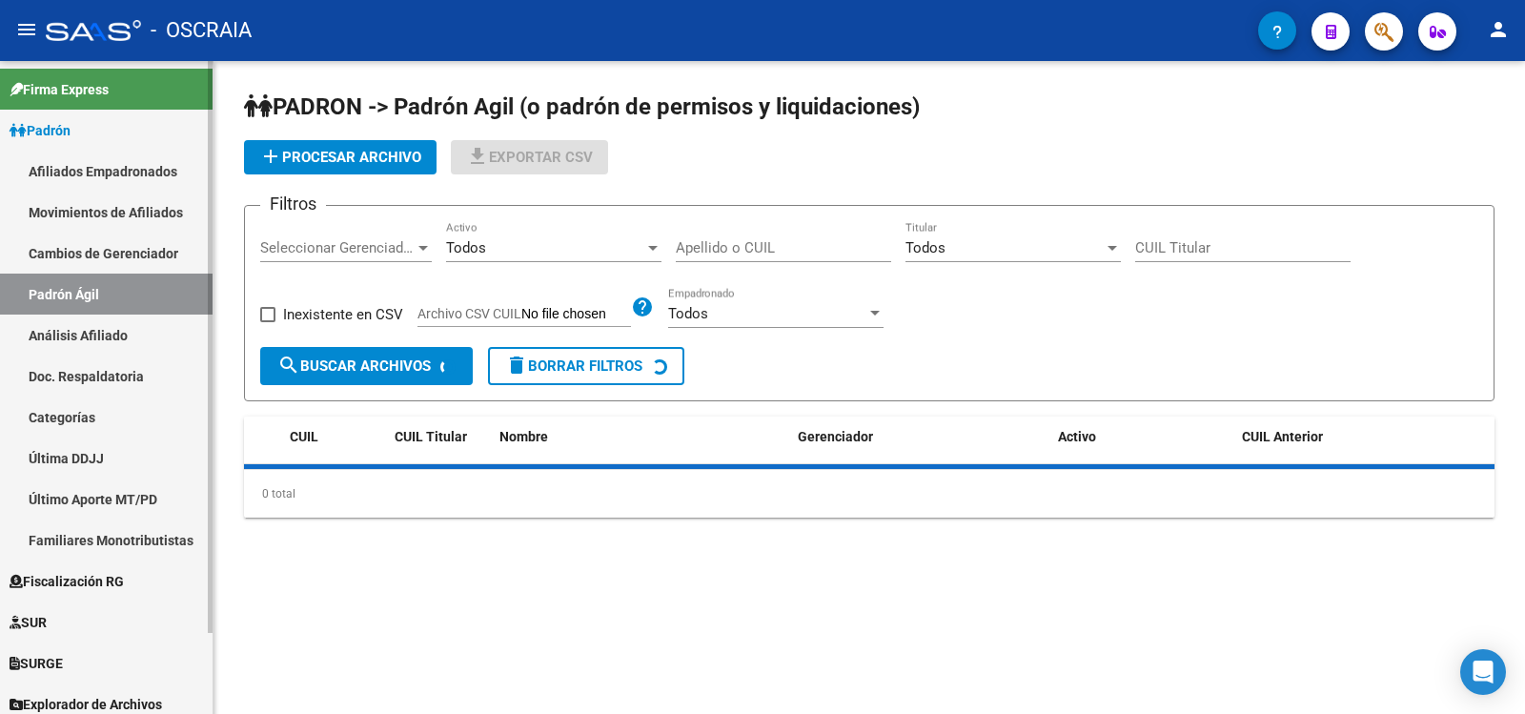
click at [90, 335] on link "Análisis Afiliado" at bounding box center [106, 335] width 213 height 41
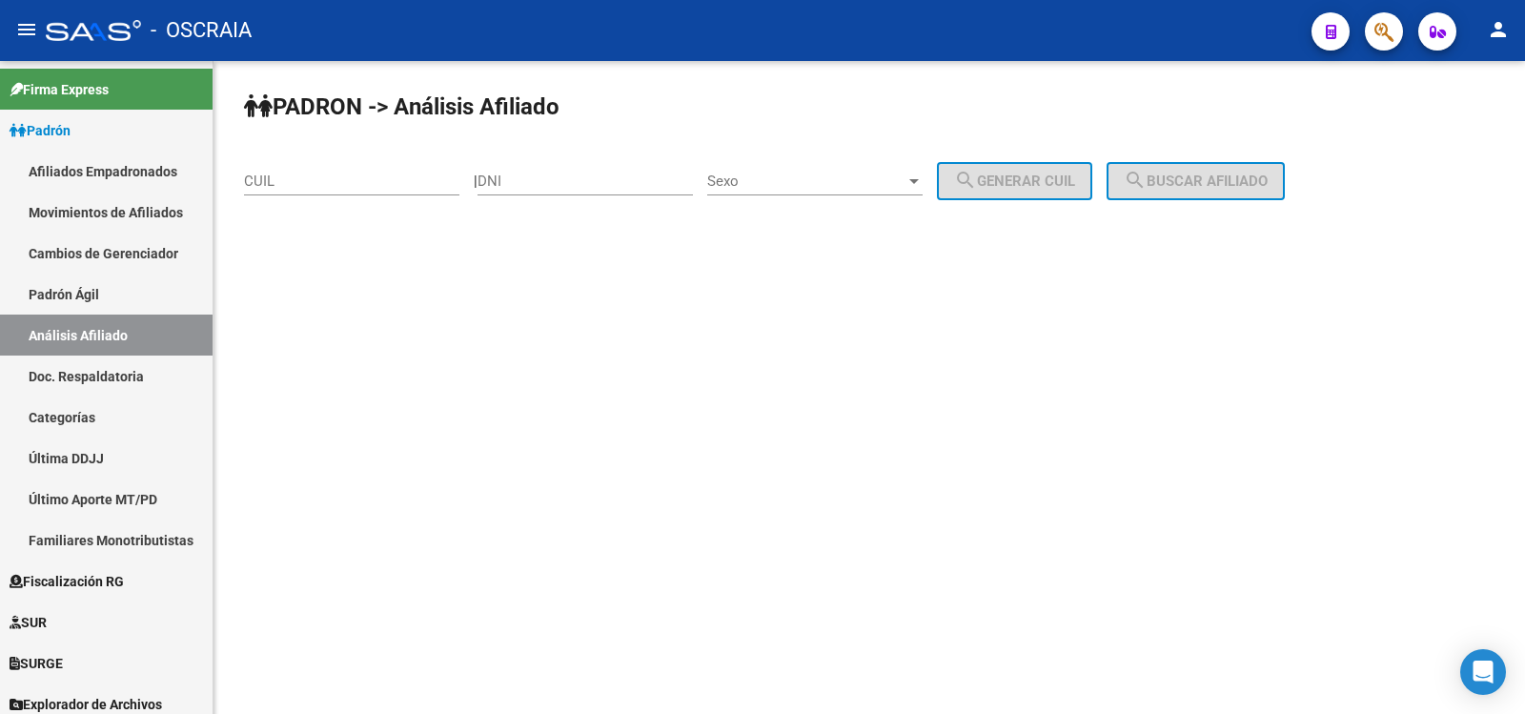
click at [298, 188] on input "CUIL" at bounding box center [351, 181] width 215 height 17
paste input "20-34649876-6"
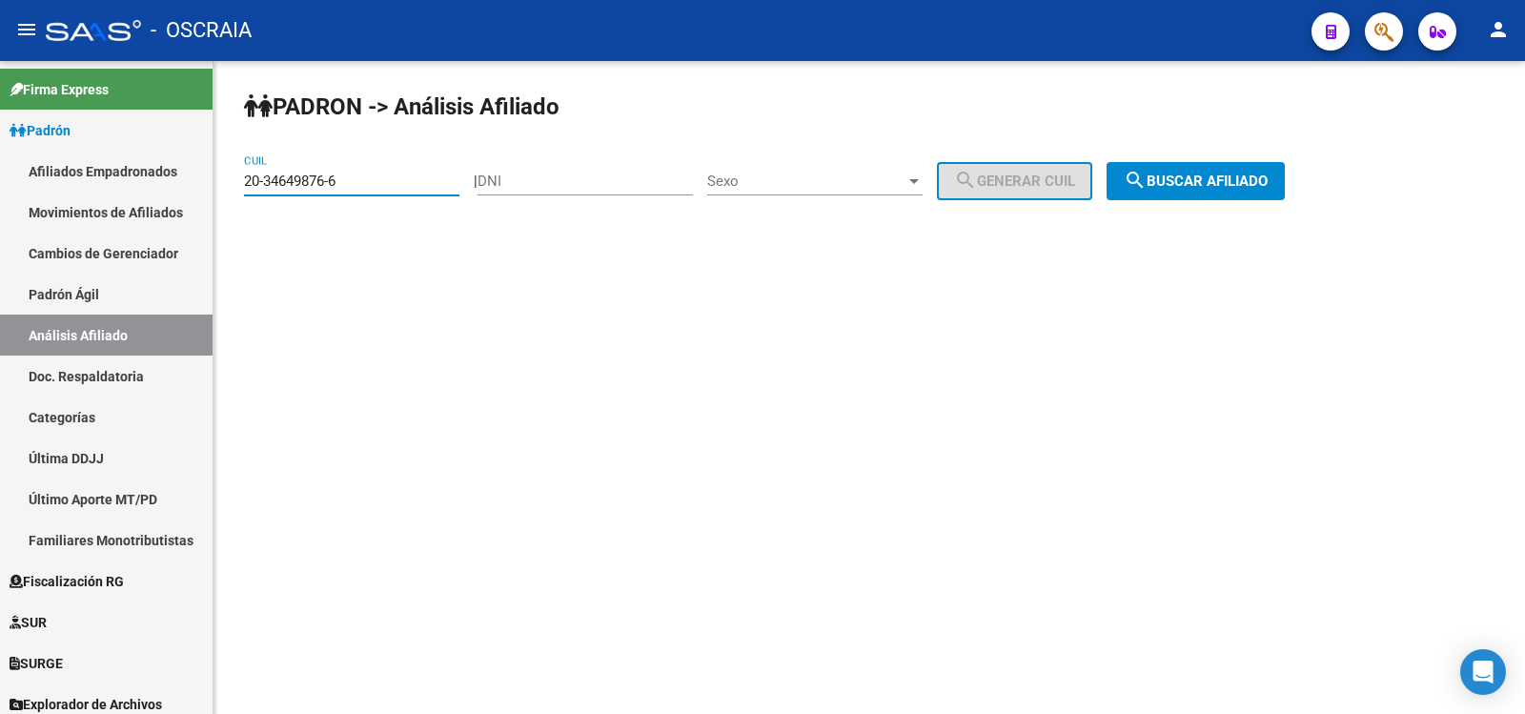
type input "20-34649876-6"
click at [1147, 174] on mat-icon "search" at bounding box center [1135, 180] width 23 height 23
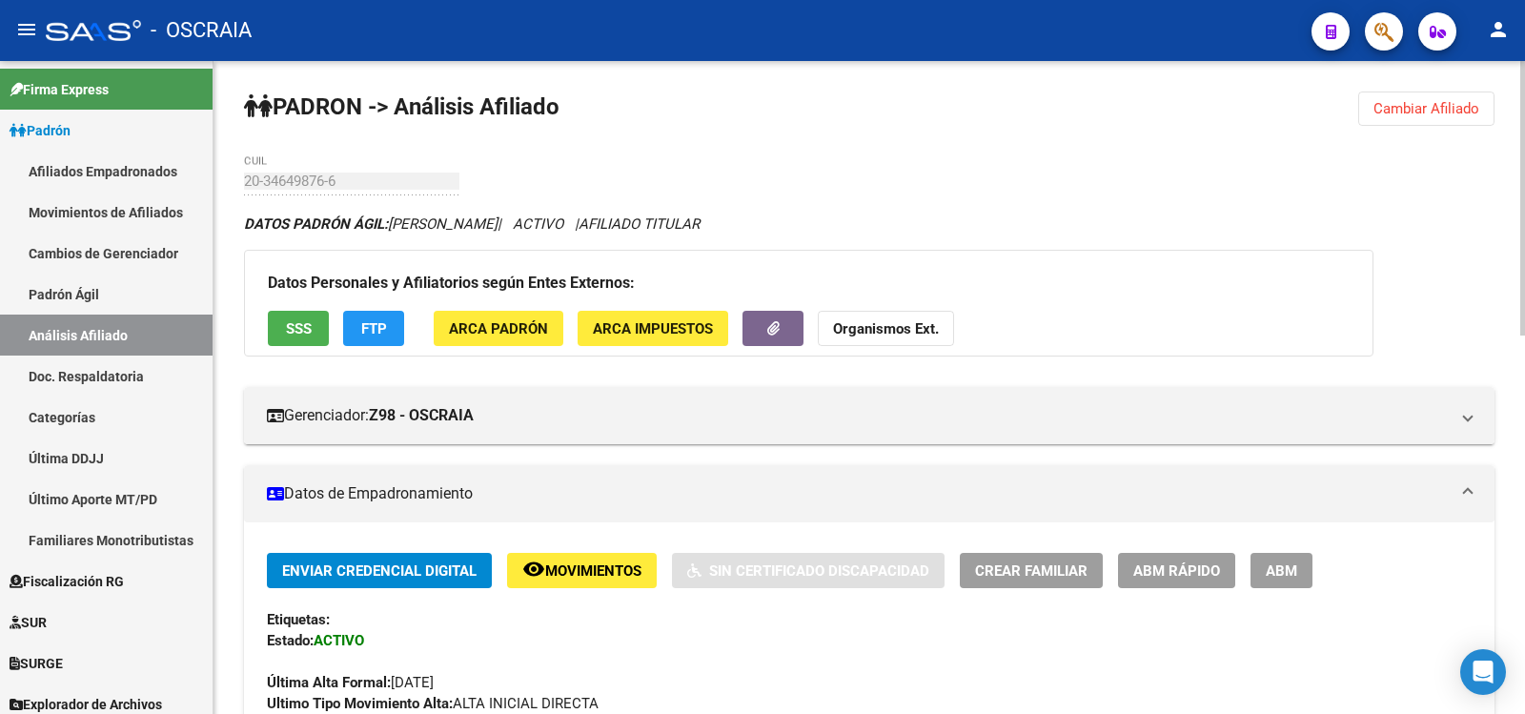
scroll to position [900, 0]
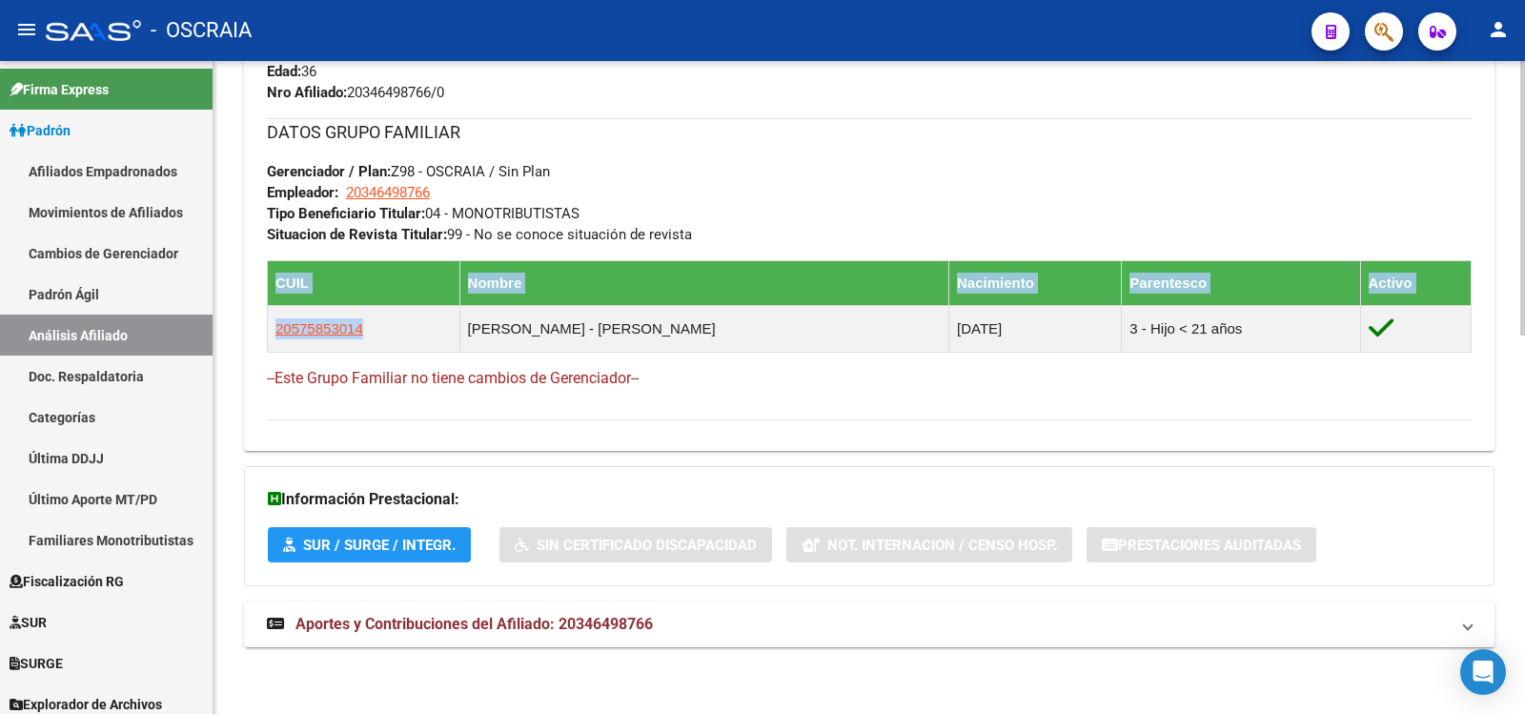
copy table "CUIL Nombre Nacimiento Parentesco Activo 20575853014"
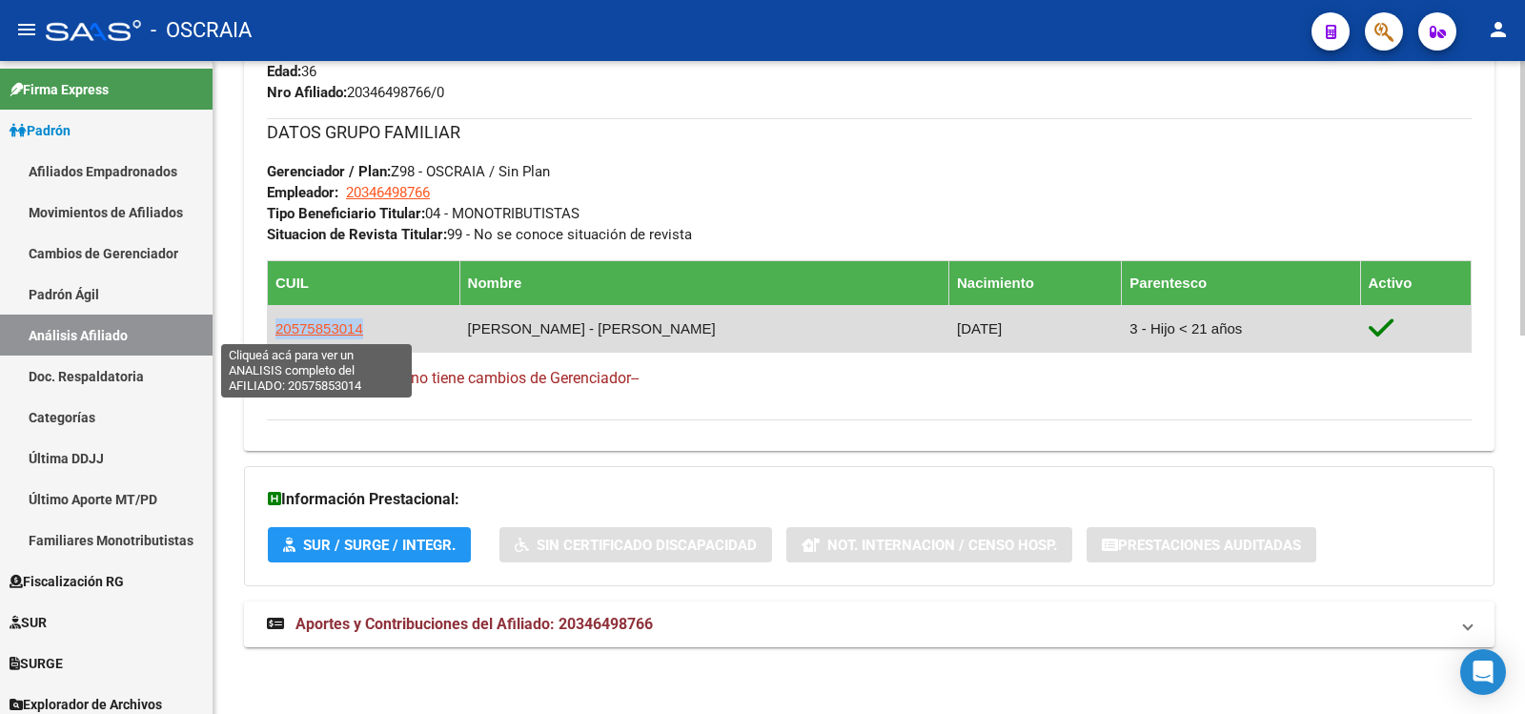
drag, startPoint x: 305, startPoint y: 332, endPoint x: 276, endPoint y: 332, distance: 28.6
click at [276, 332] on td "20575853014" at bounding box center [364, 328] width 193 height 47
copy span "20575853014"
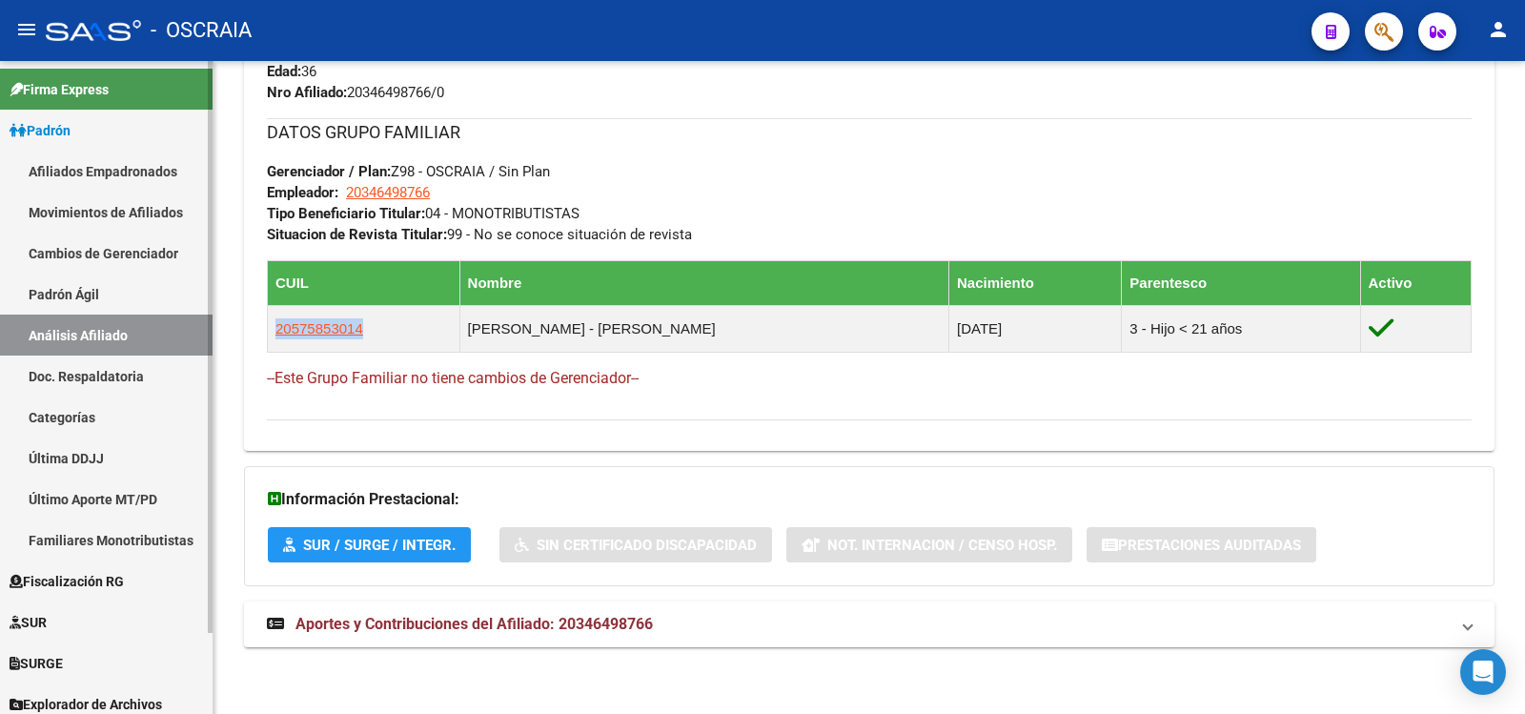
click at [52, 297] on link "Padrón Ágil" at bounding box center [106, 294] width 213 height 41
drag, startPoint x: 52, startPoint y: 297, endPoint x: 71, endPoint y: 328, distance: 36.3
click at [52, 297] on link "Padrón Ágil" at bounding box center [106, 294] width 213 height 41
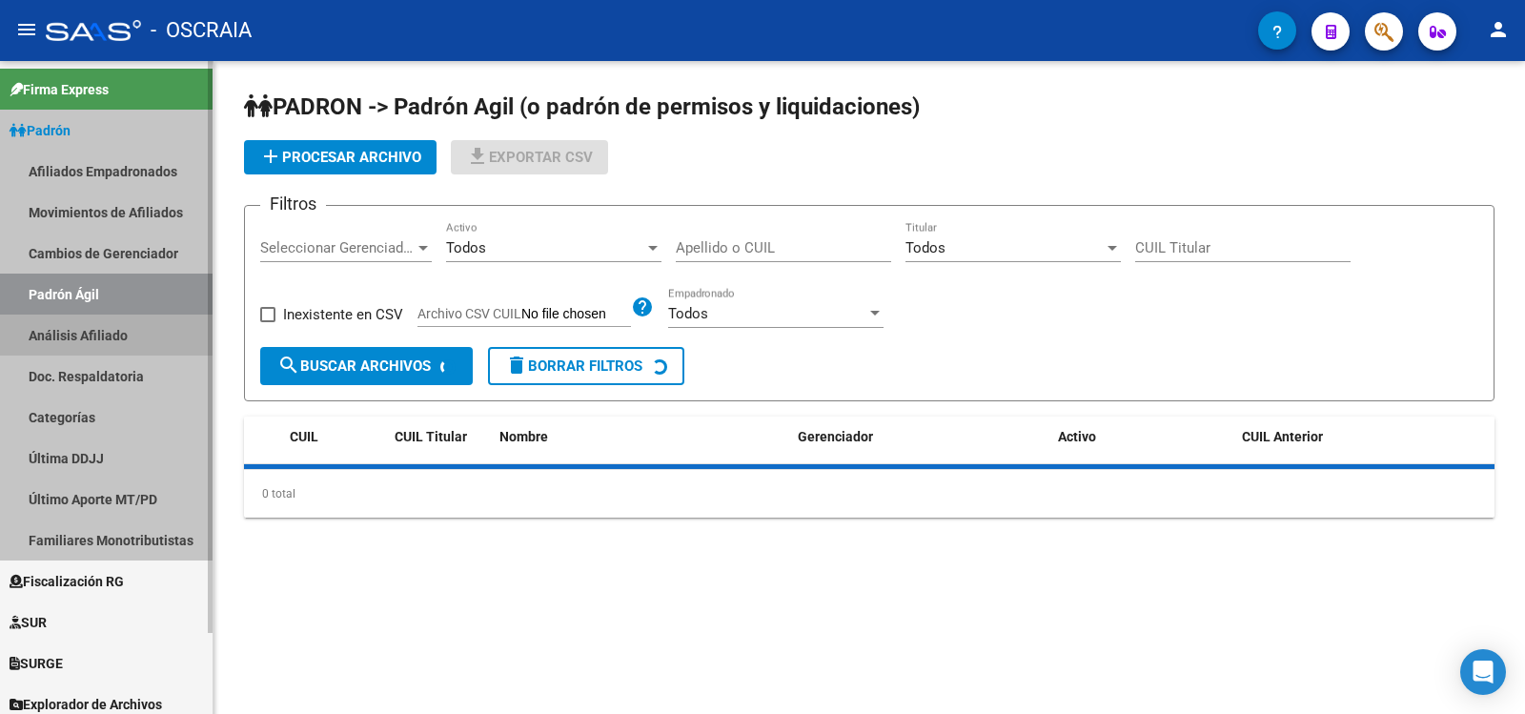
click at [76, 338] on link "Análisis Afiliado" at bounding box center [106, 335] width 213 height 41
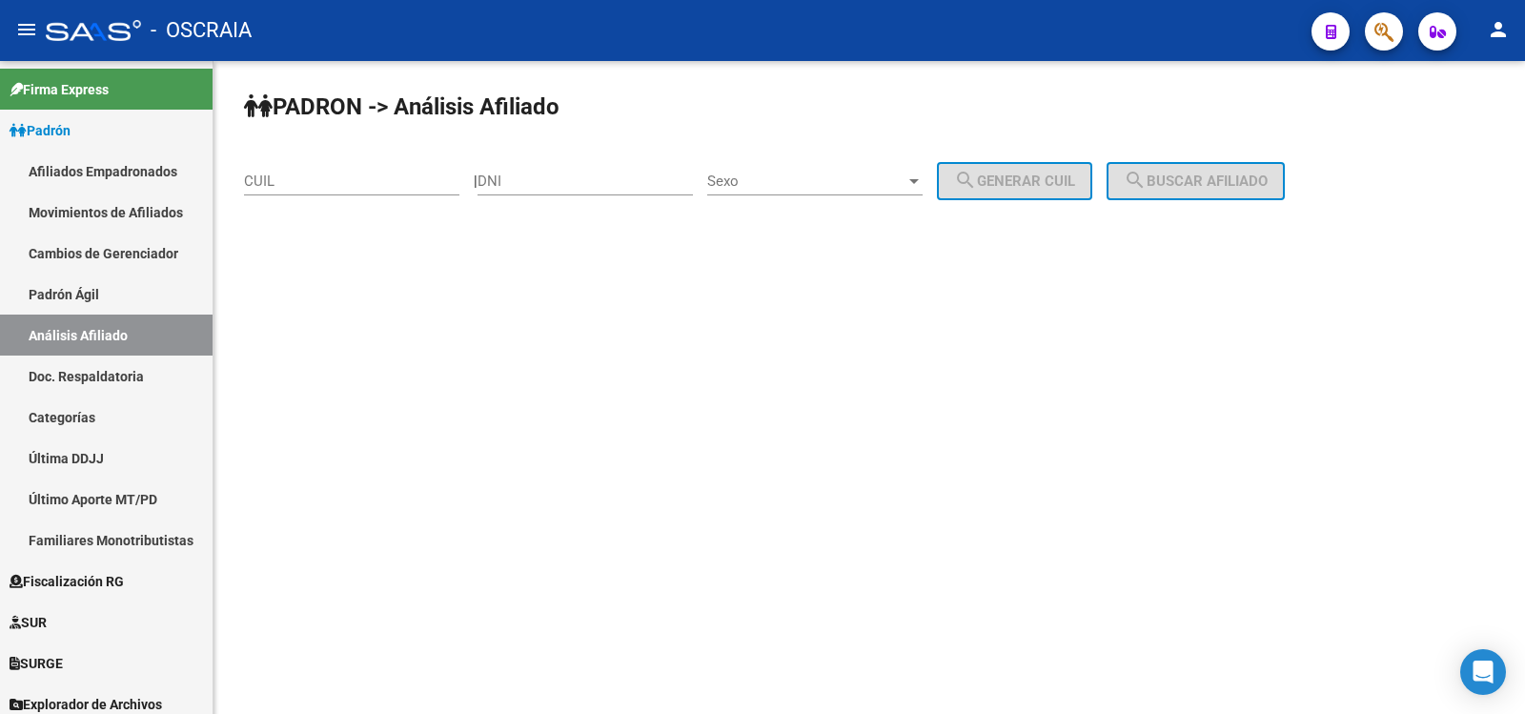
click at [351, 183] on input "CUIL" at bounding box center [351, 181] width 215 height 17
paste input "20-23277825-4"
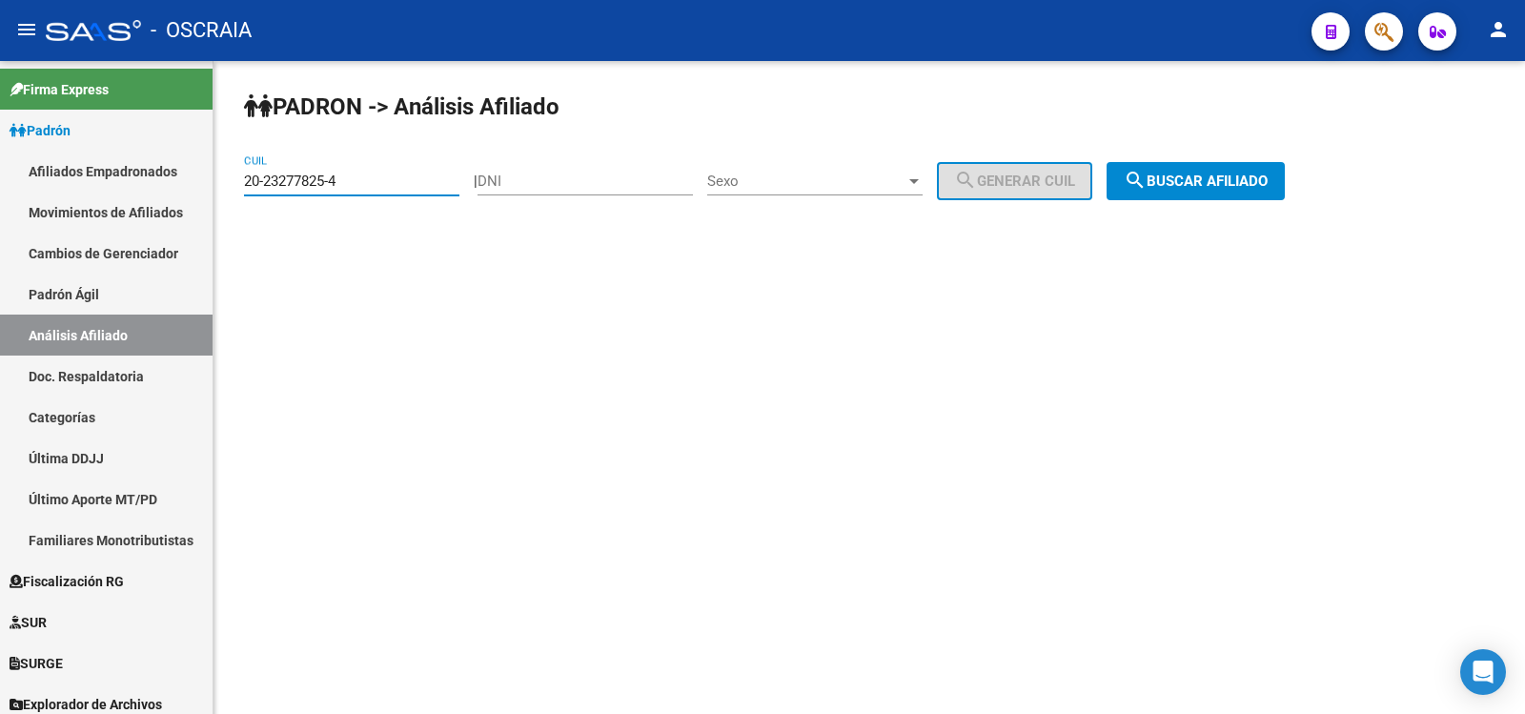
type input "20-23277825-4"
click at [1147, 174] on mat-icon "search" at bounding box center [1135, 180] width 23 height 23
click at [1155, 174] on div "PADRON -> Análisis Afiliado 20-23277825-4 CUIL | DNI Sexo Sexo search Generar C…" at bounding box center [870, 161] width 1312 height 200
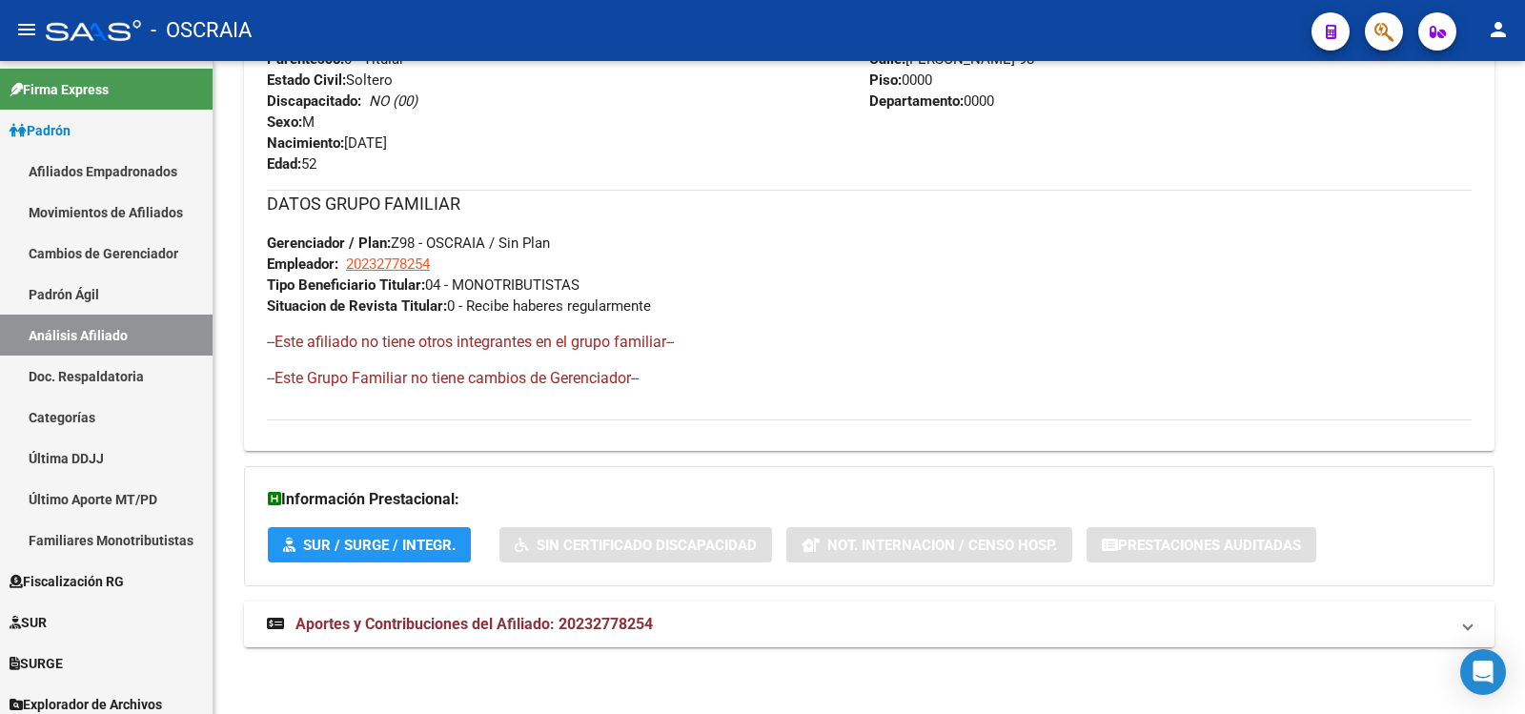
click at [595, 615] on span "Aportes y Contribuciones del Afiliado: 20232778254" at bounding box center [475, 624] width 358 height 18
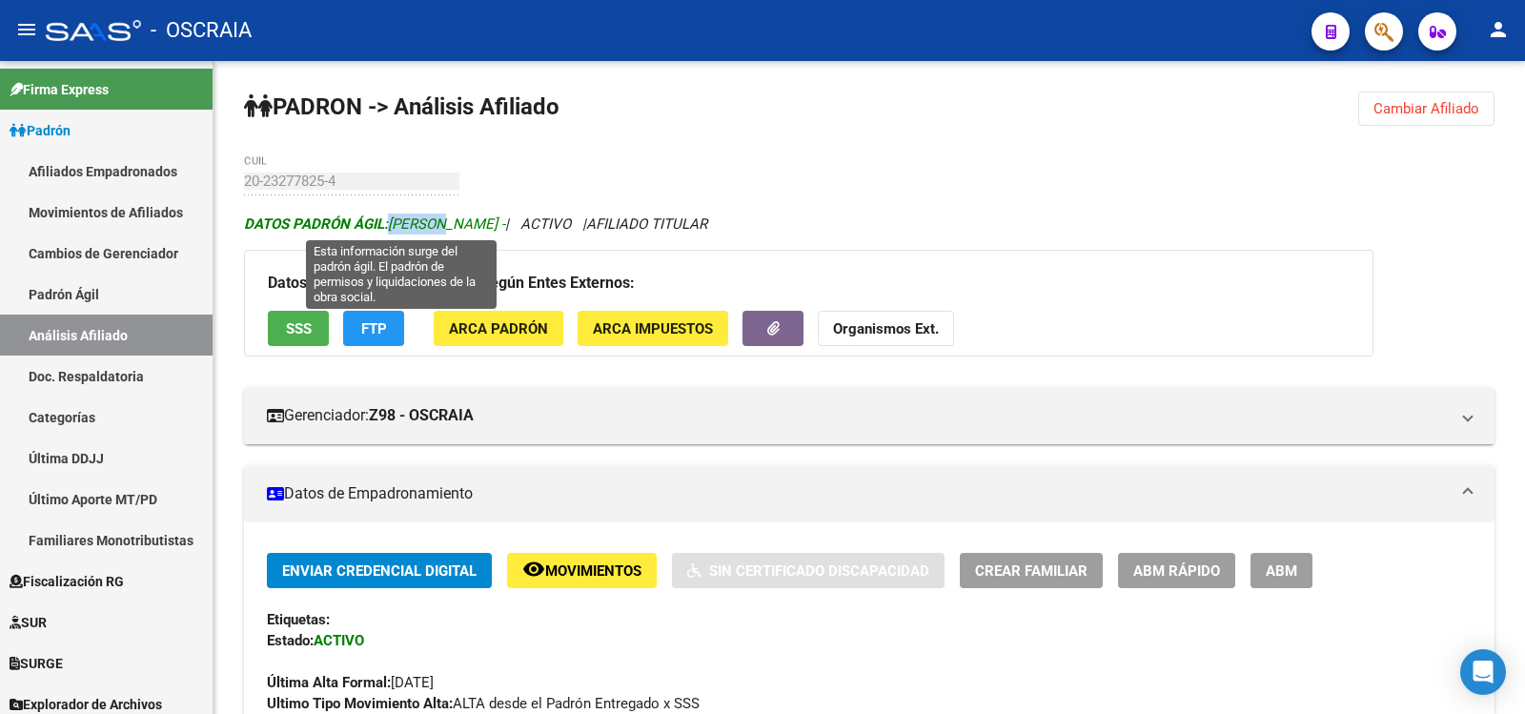
drag, startPoint x: 389, startPoint y: 223, endPoint x: 440, endPoint y: 223, distance: 50.5
click at [440, 223] on span "DATOS PADRÓN ÁGIL: [PERSON_NAME] -" at bounding box center [374, 223] width 261 height 17
copy span "[PERSON_NAME]"
drag, startPoint x: 389, startPoint y: 221, endPoint x: 548, endPoint y: 224, distance: 159.2
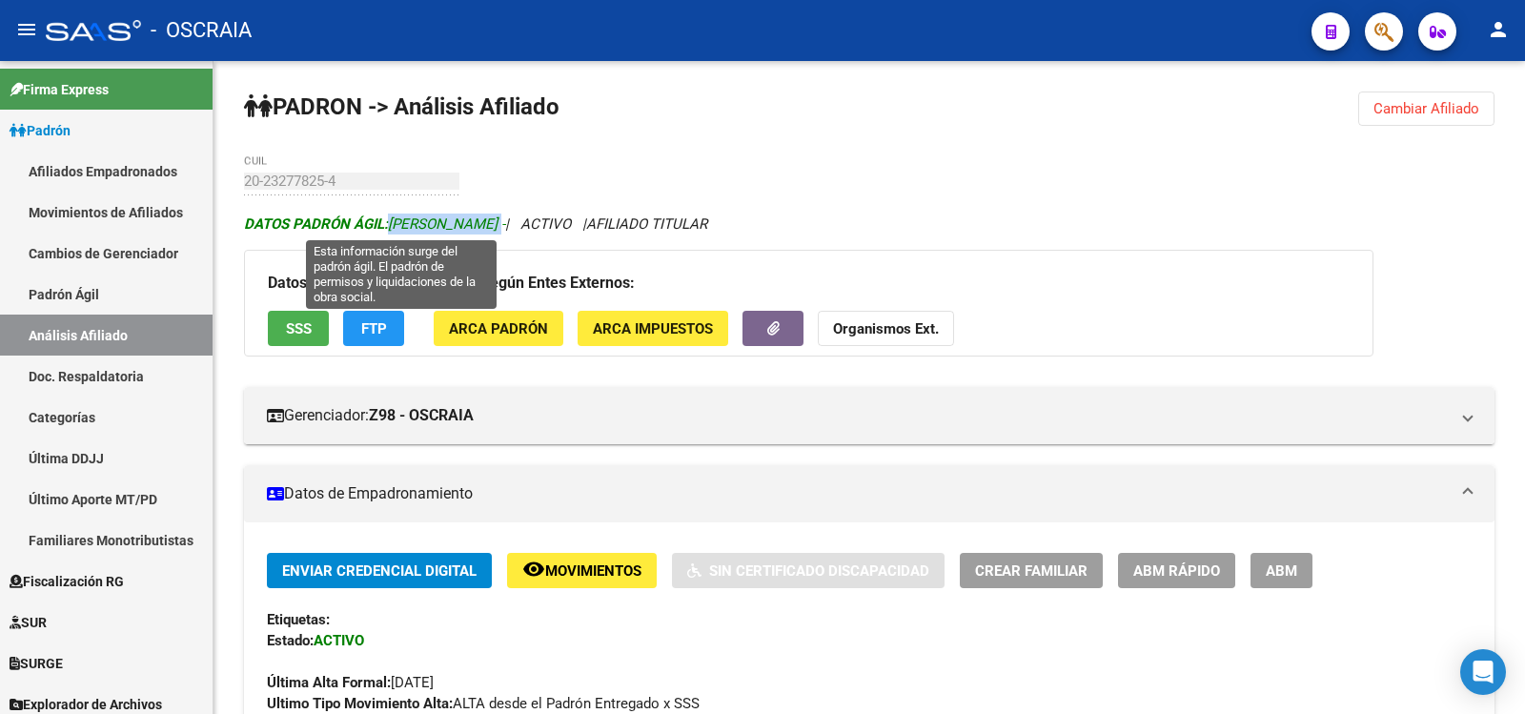
click at [505, 224] on span "DATOS PADRÓN ÁGIL: [PERSON_NAME] -" at bounding box center [374, 223] width 261 height 17
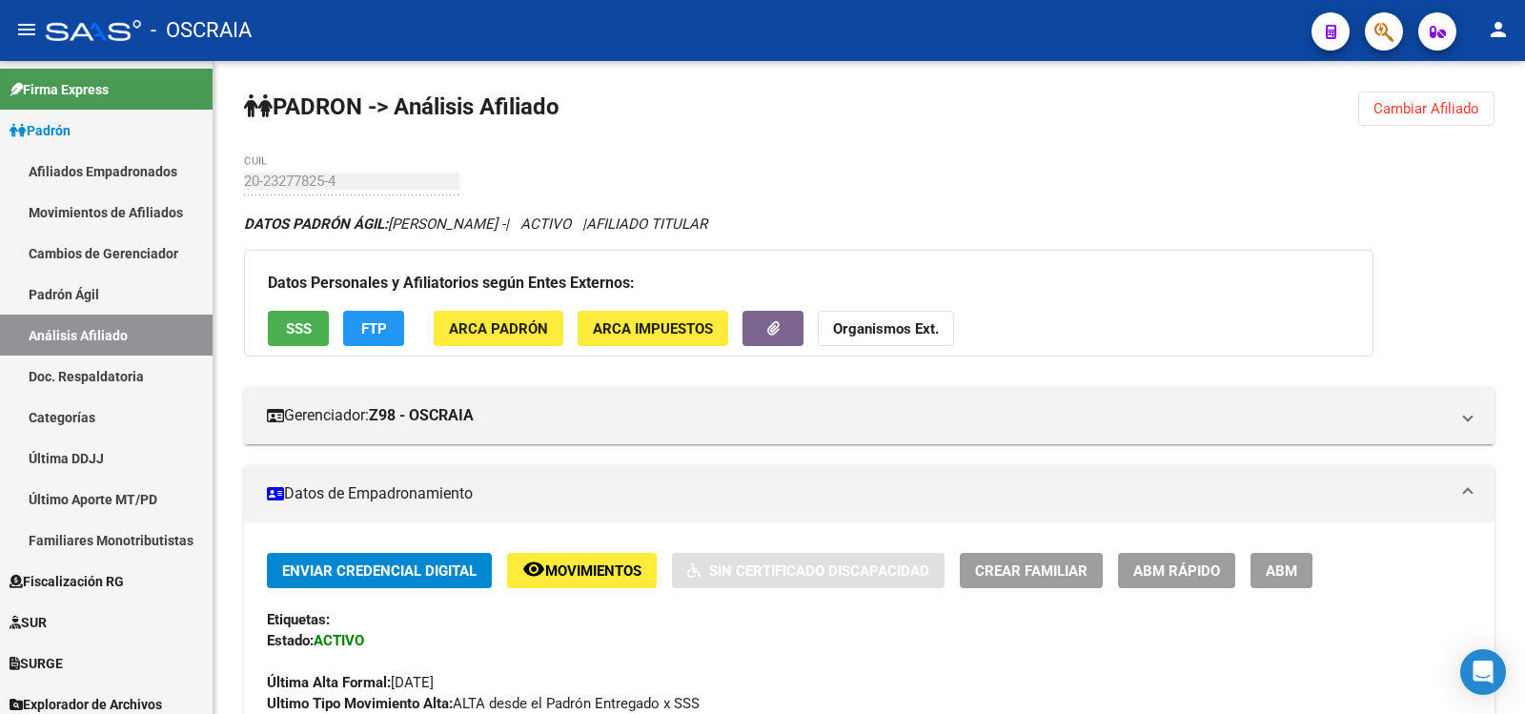
scroll to position [317, 0]
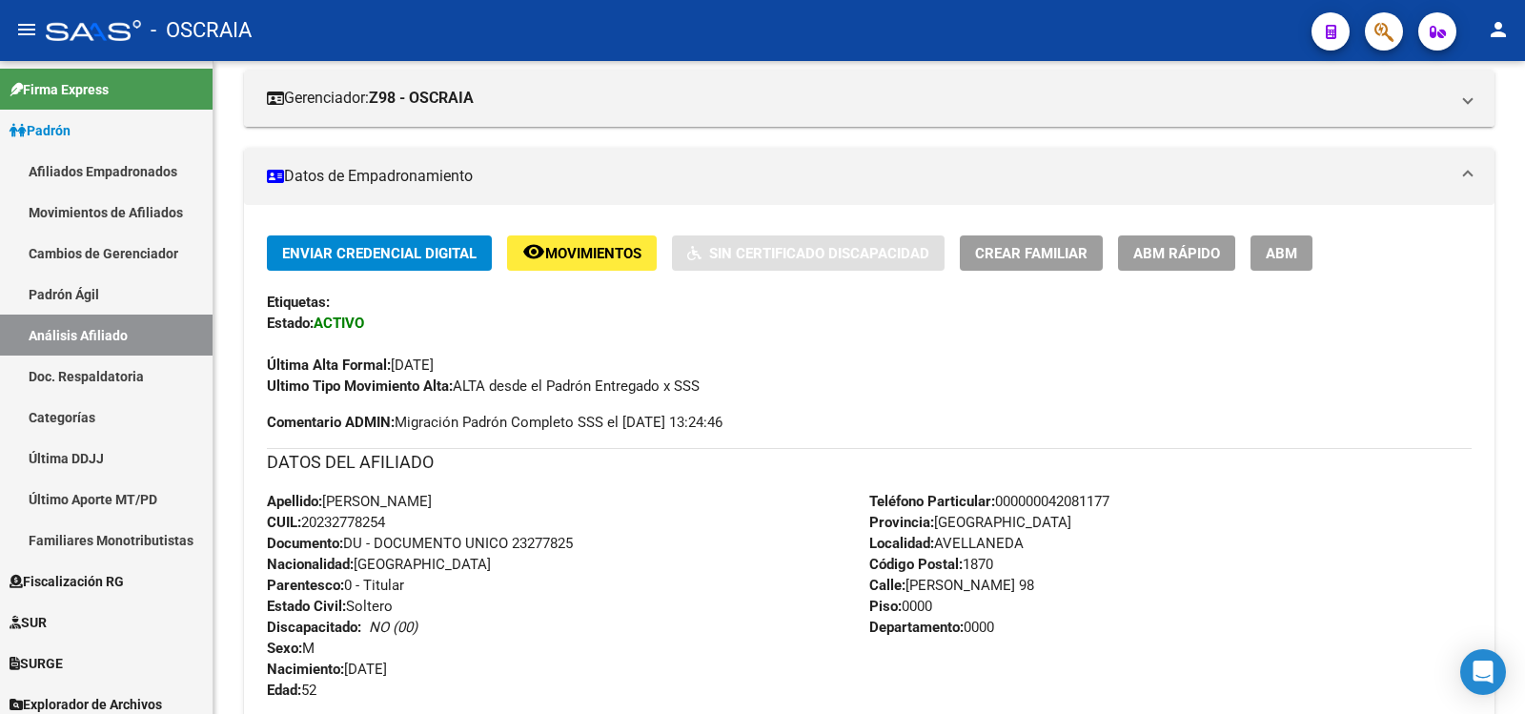
click at [360, 520] on span "CUIL: 20232778254" at bounding box center [326, 522] width 118 height 17
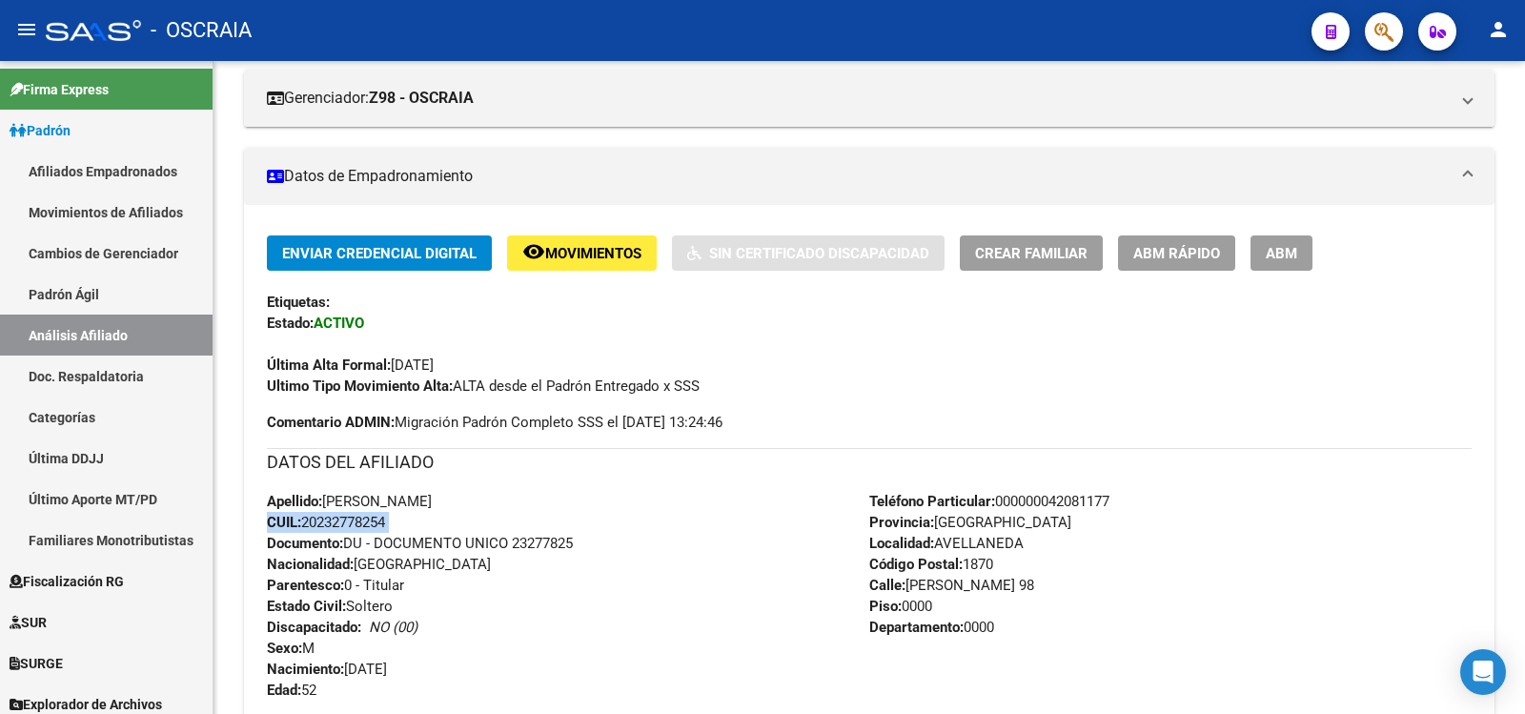
click at [360, 520] on span "CUIL: 20232778254" at bounding box center [326, 522] width 118 height 17
click at [368, 516] on span "CUIL: 20232778254" at bounding box center [326, 522] width 118 height 17
click at [368, 519] on span "CUIL: 20232778254" at bounding box center [326, 522] width 118 height 17
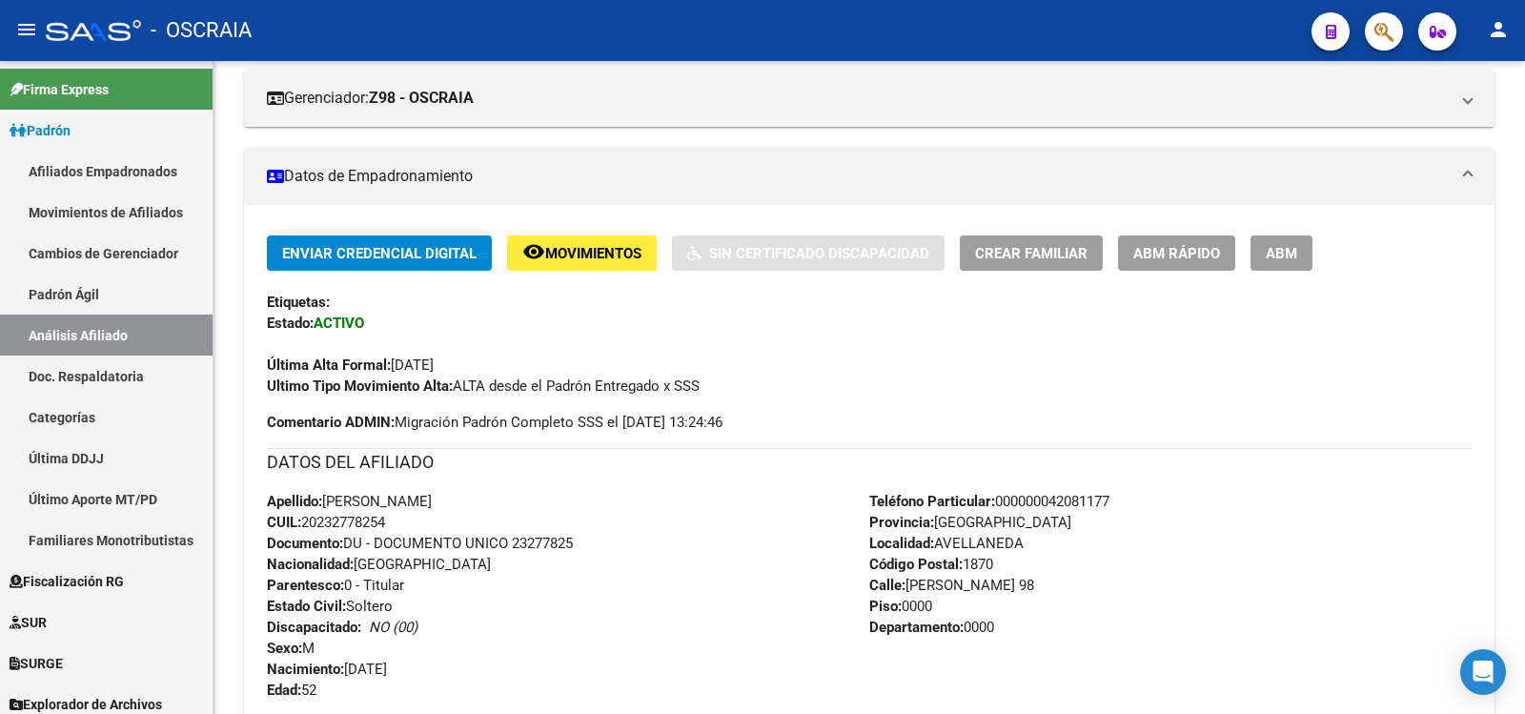
click at [368, 519] on span "CUIL: 20232778254" at bounding box center [326, 522] width 118 height 17
copy span "20232778254"
click at [141, 296] on link "Padrón Ágil" at bounding box center [106, 294] width 213 height 41
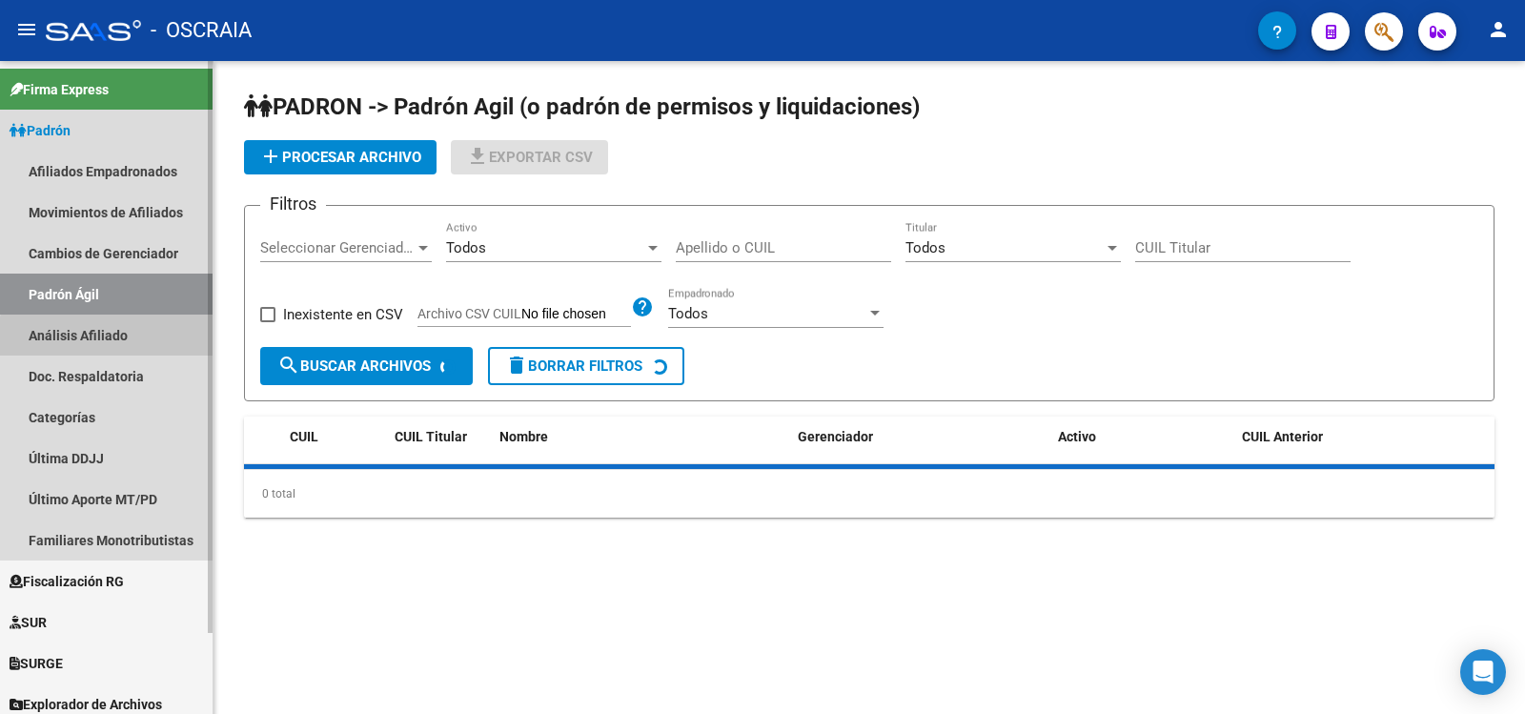
click at [159, 340] on link "Análisis Afiliado" at bounding box center [106, 335] width 213 height 41
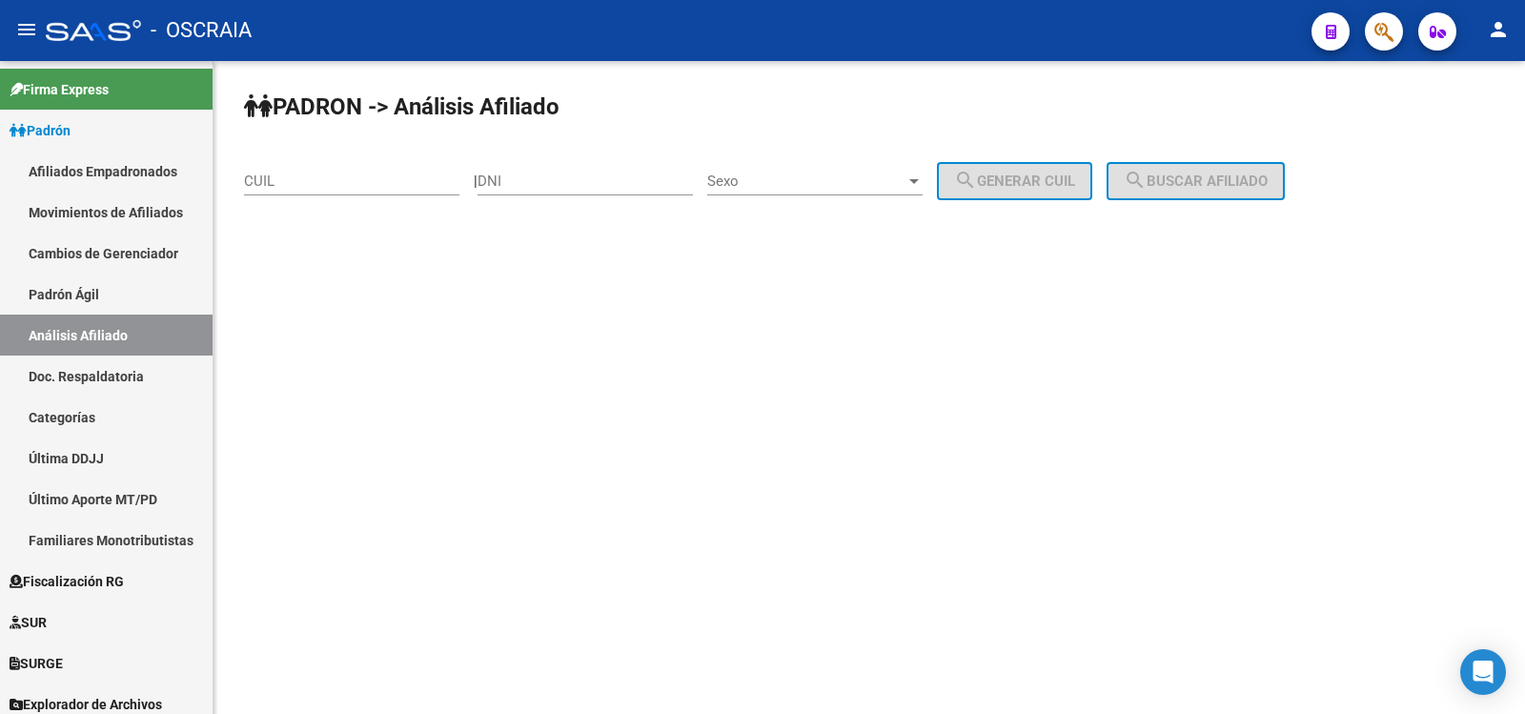
click at [315, 185] on input "CUIL" at bounding box center [351, 181] width 215 height 17
paste input "27-31039732-1"
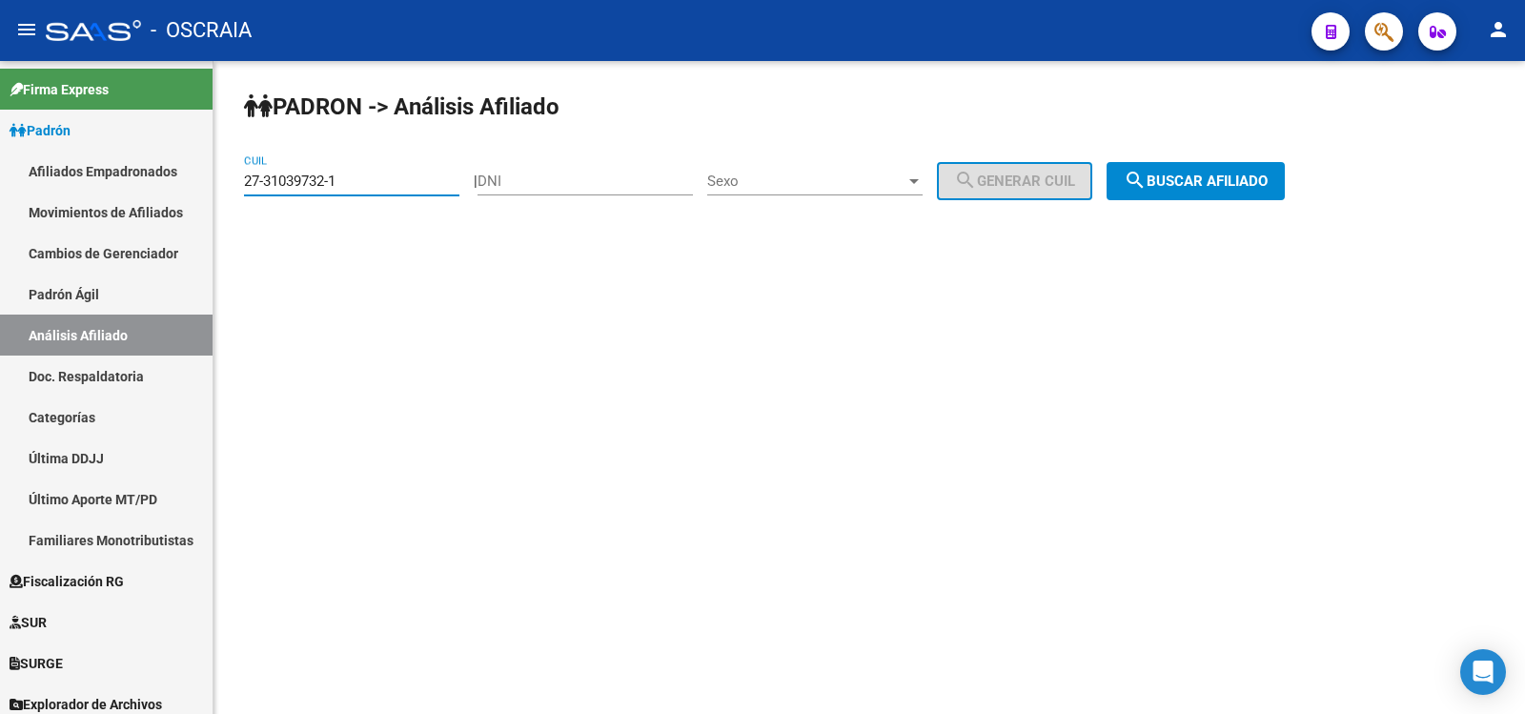
type input "27-31039732-1"
click at [1228, 180] on span "search Buscar afiliado" at bounding box center [1196, 181] width 144 height 17
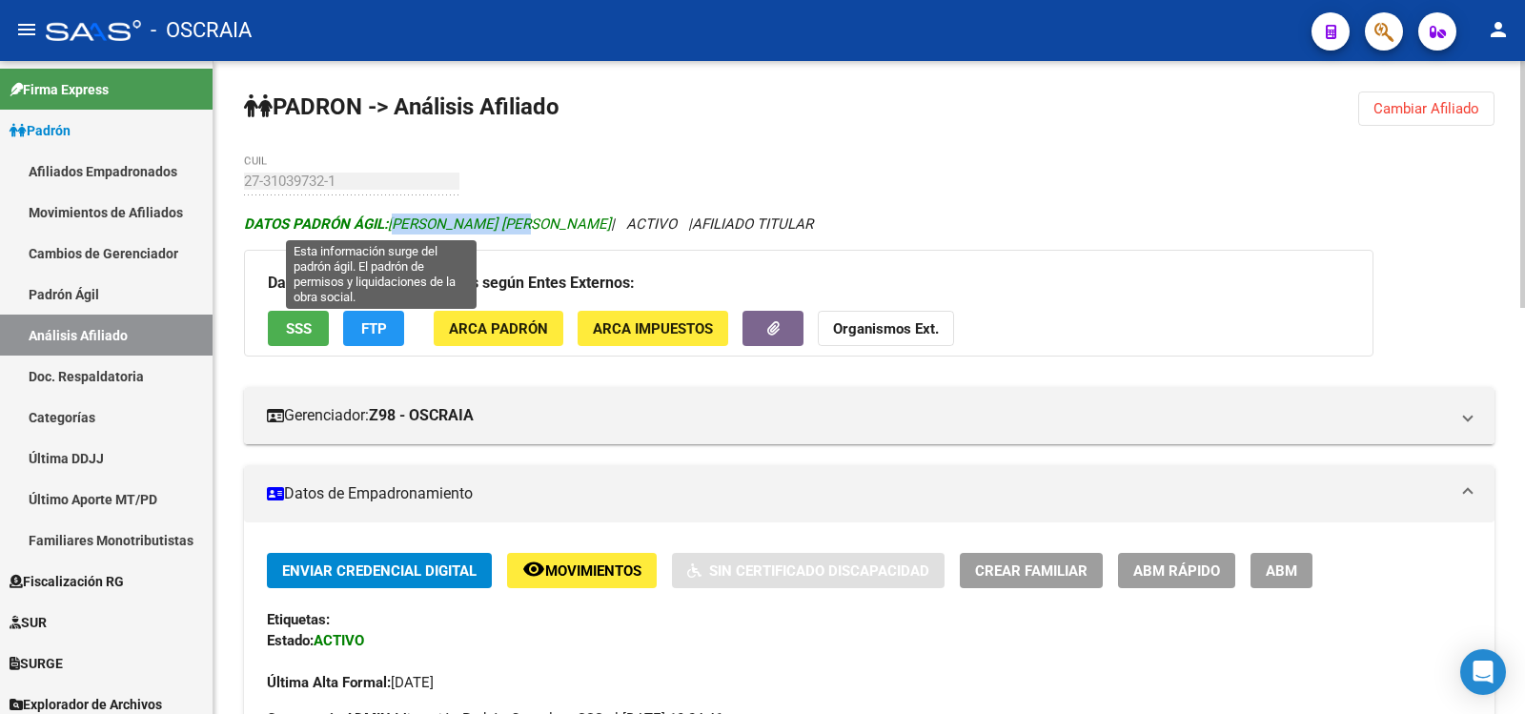
drag, startPoint x: 394, startPoint y: 225, endPoint x: 514, endPoint y: 226, distance: 120.1
click at [514, 226] on span "DATOS PADRÓN ÁGIL: [PERSON_NAME] [PERSON_NAME]" at bounding box center [427, 223] width 367 height 17
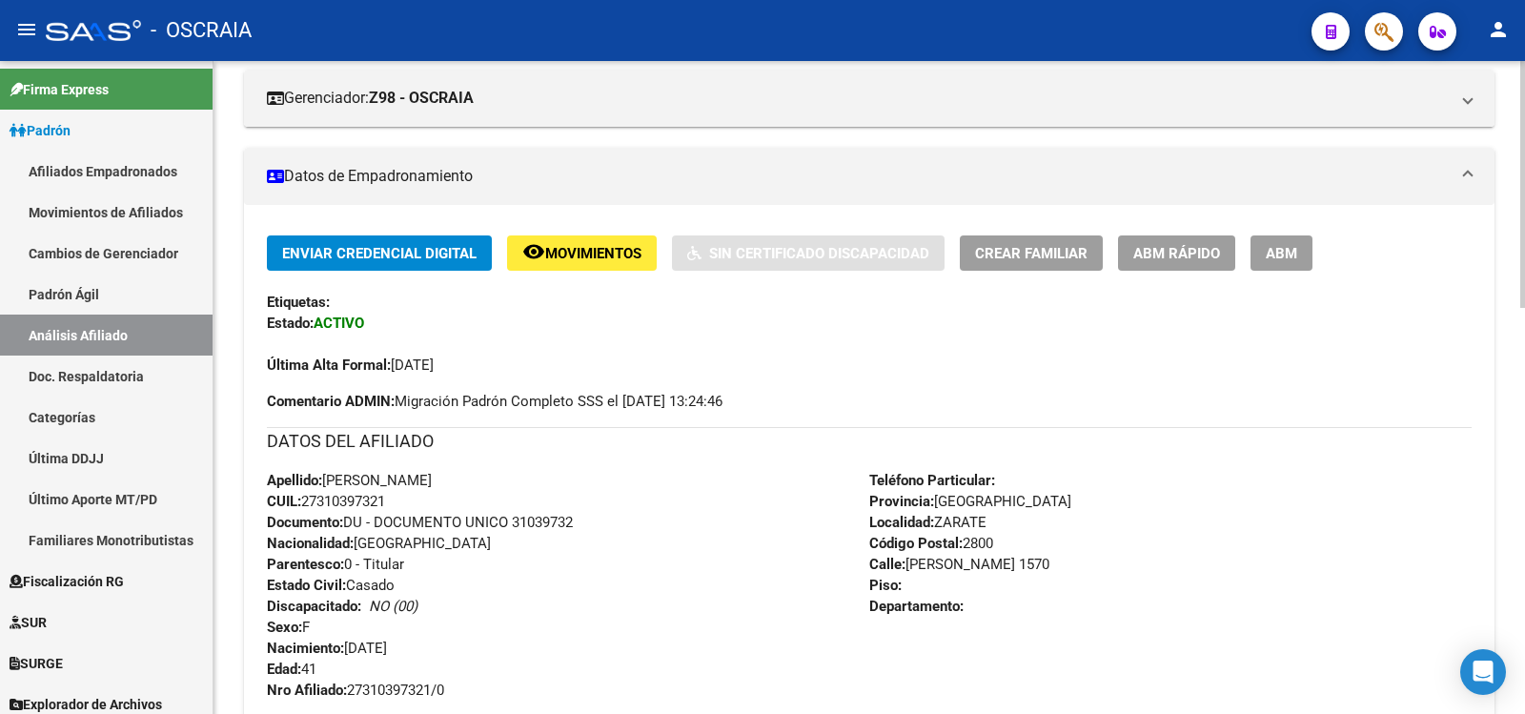
scroll to position [953, 0]
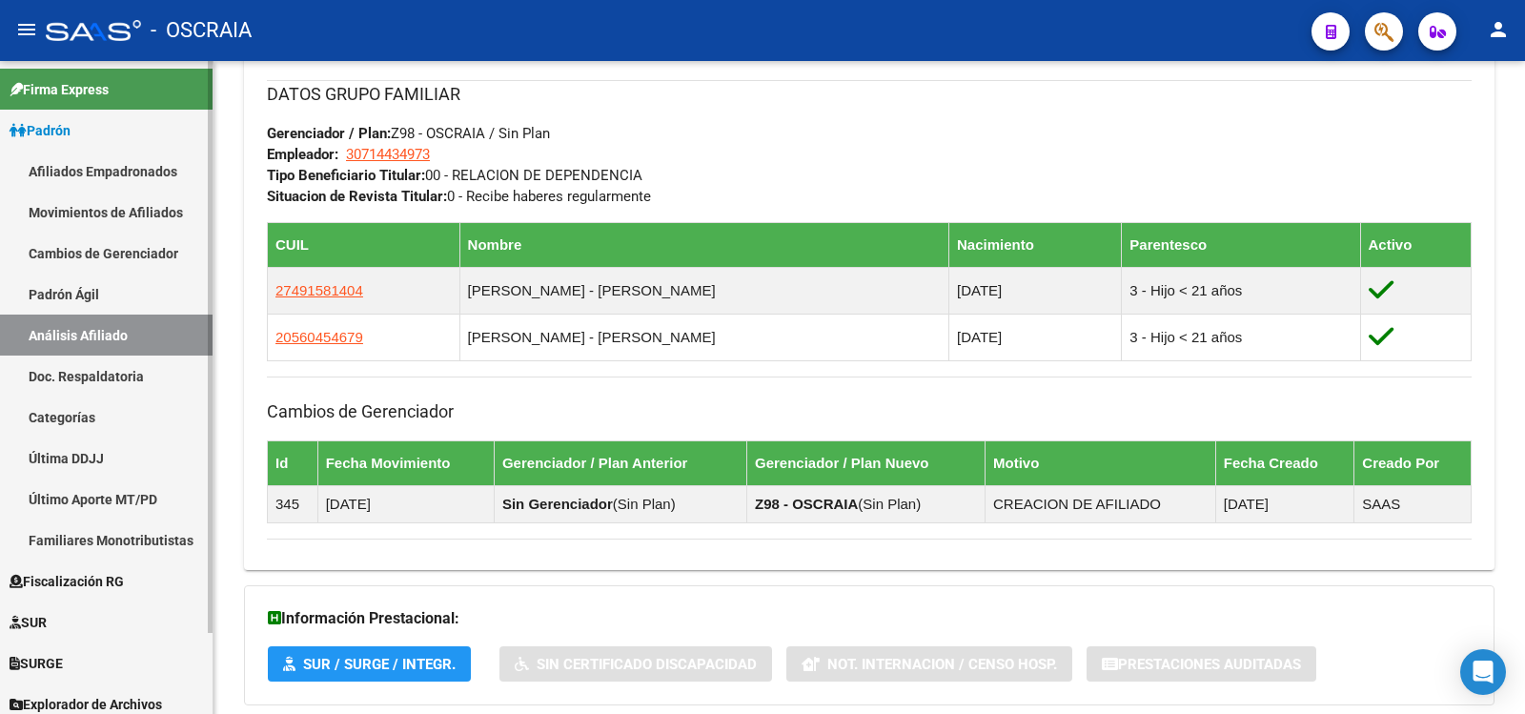
click at [80, 300] on link "Padrón Ágil" at bounding box center [106, 294] width 213 height 41
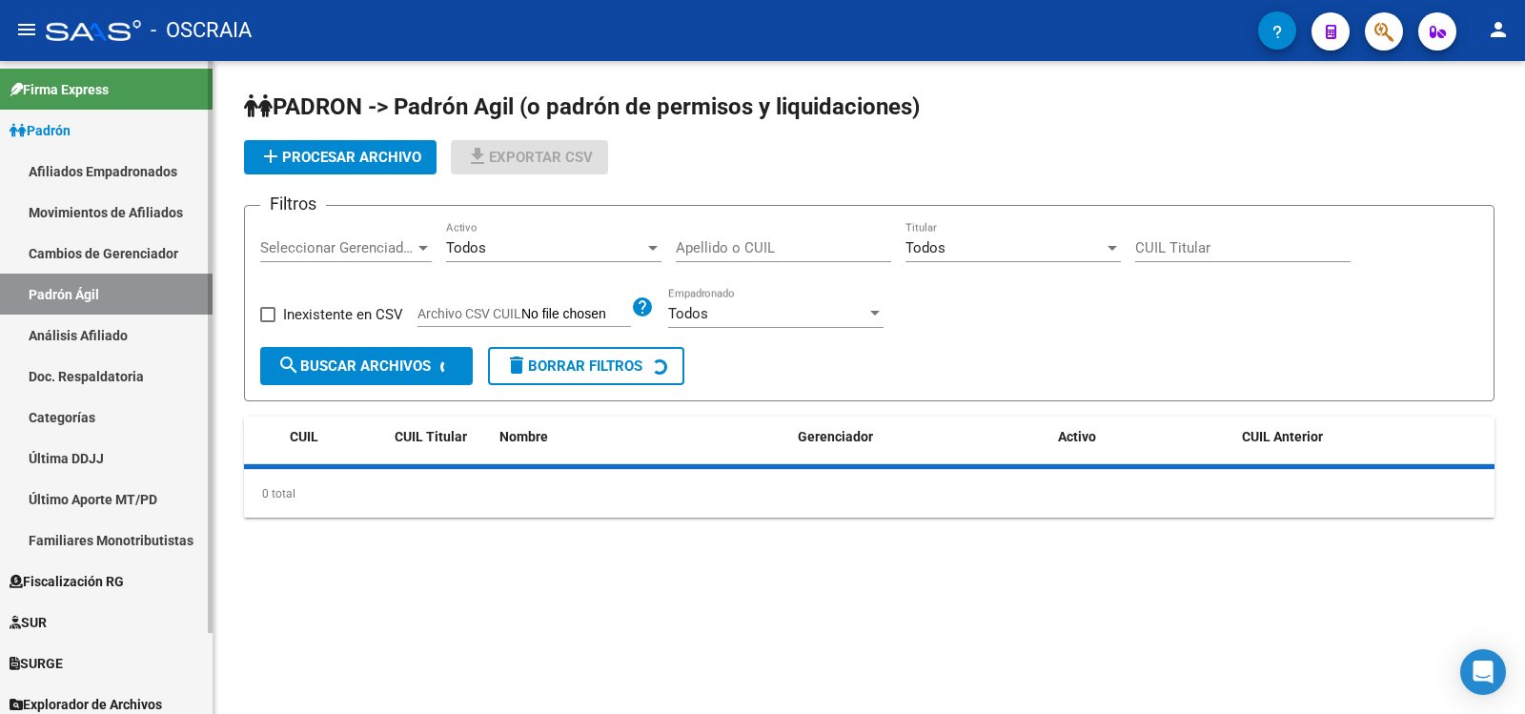
click at [80, 335] on link "Análisis Afiliado" at bounding box center [106, 335] width 213 height 41
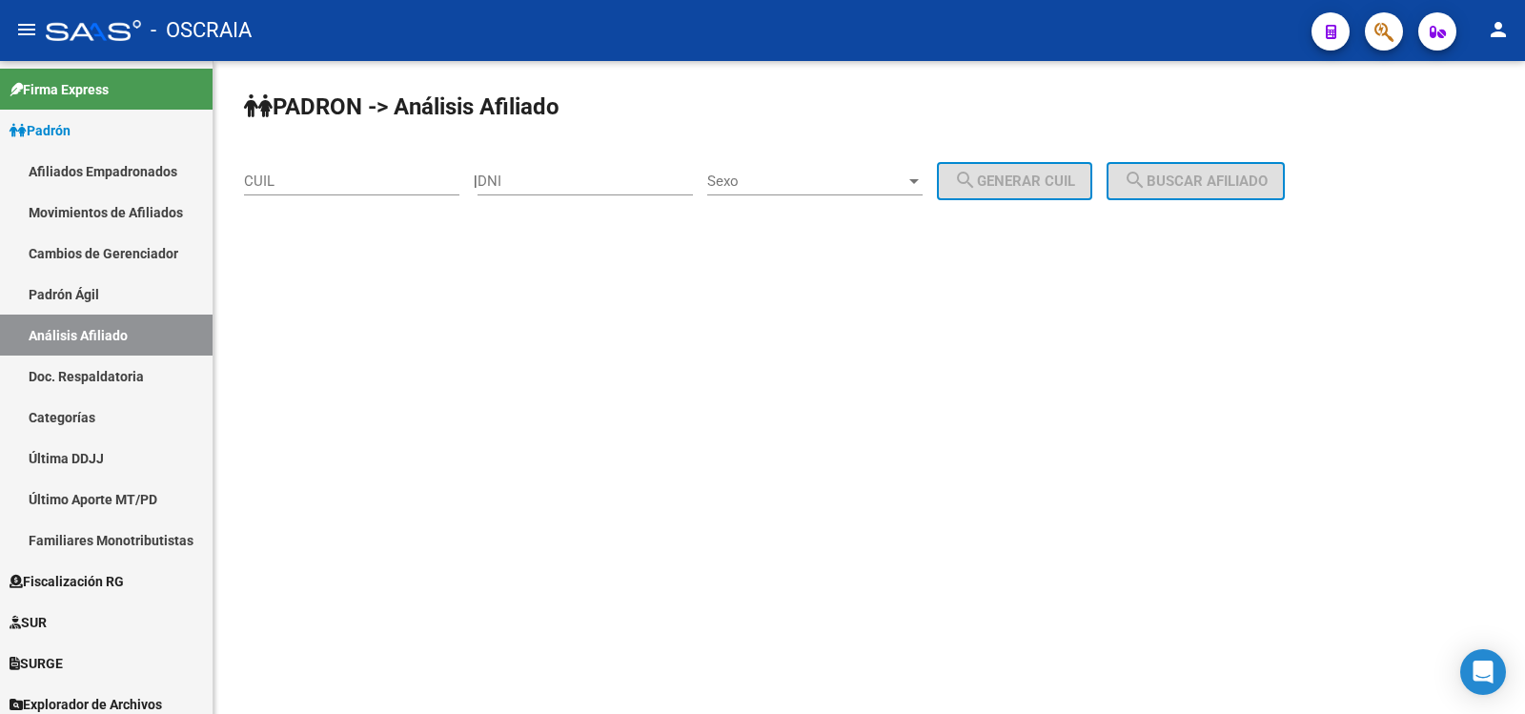
click at [288, 179] on input "CUIL" at bounding box center [351, 181] width 215 height 17
paste input "20-21876489-5"
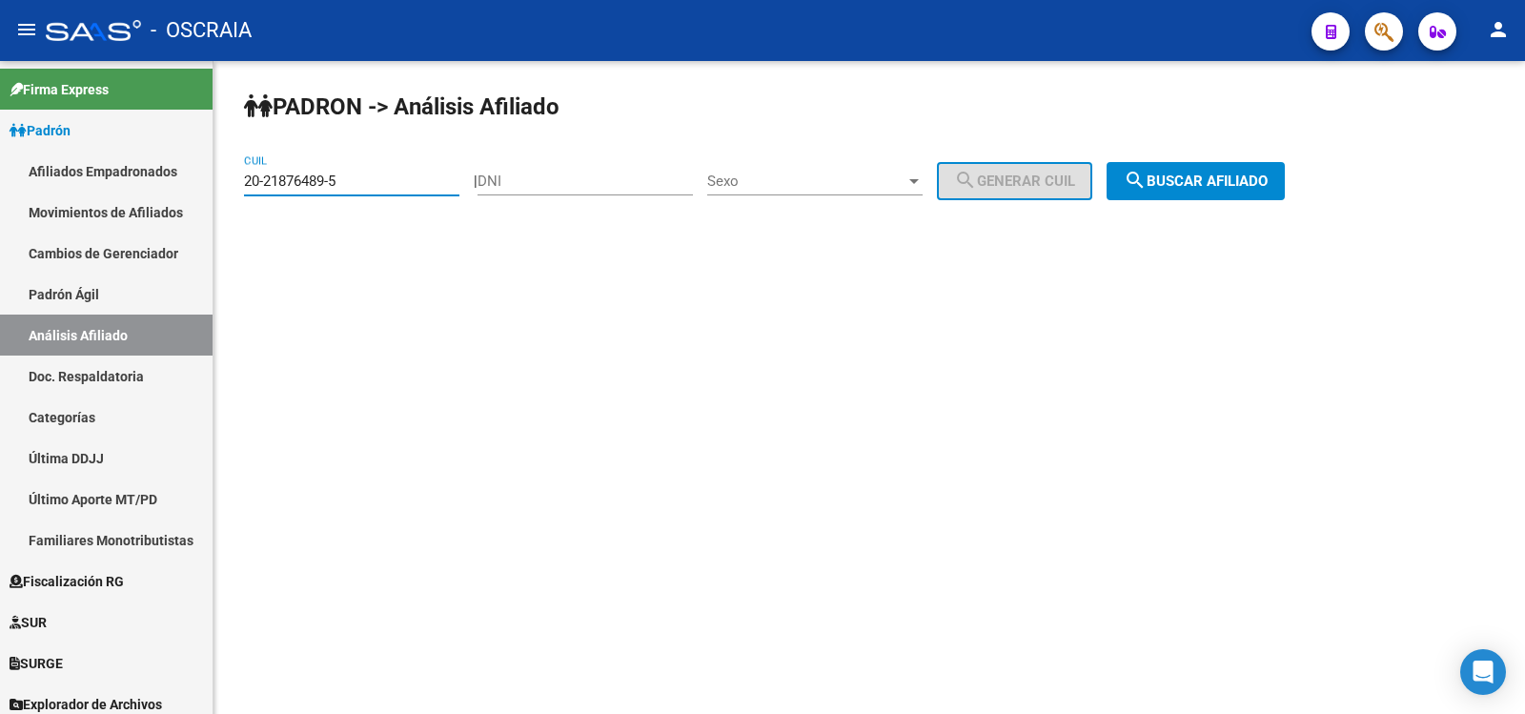
type input "20-21876489-5"
click at [1264, 178] on span "search Buscar afiliado" at bounding box center [1196, 181] width 144 height 17
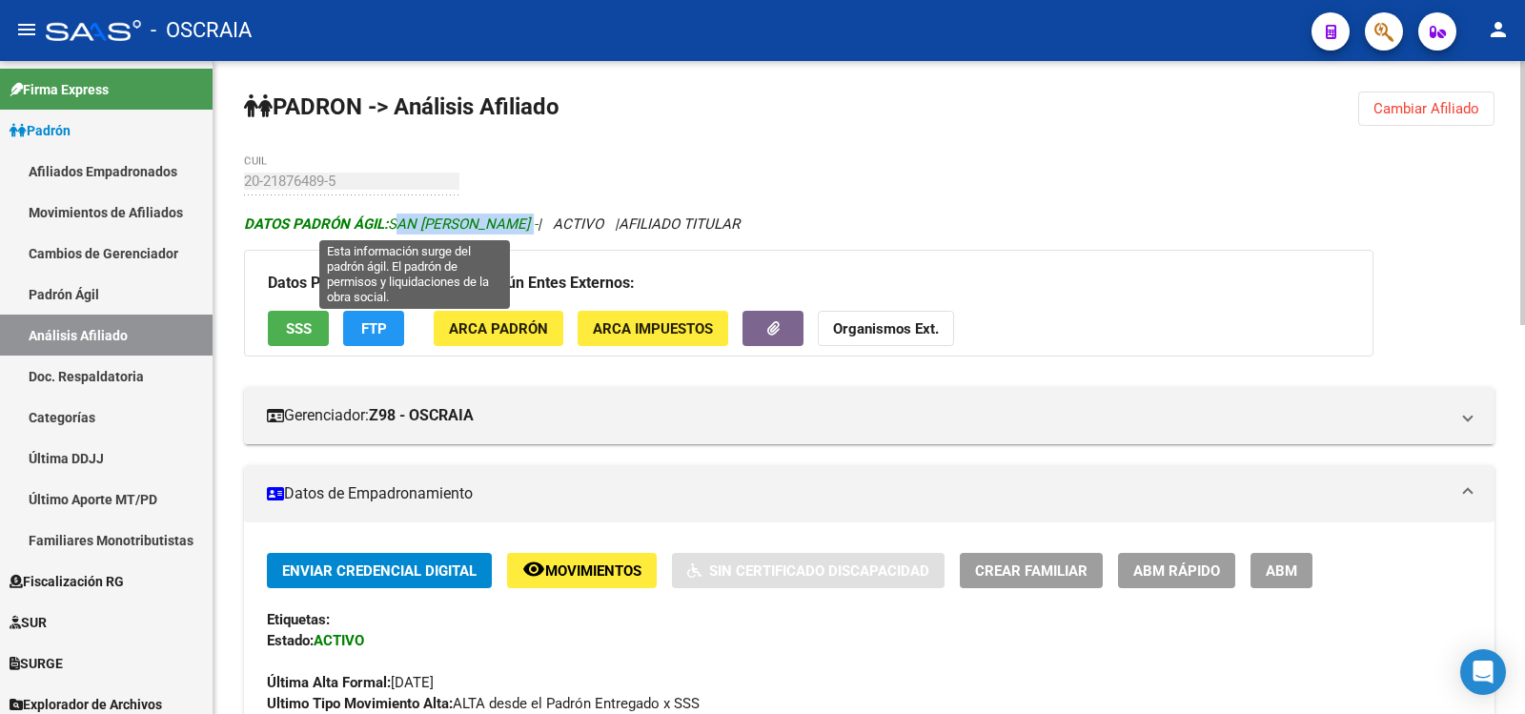
drag, startPoint x: 392, startPoint y: 226, endPoint x: 571, endPoint y: 222, distance: 179.3
click at [538, 222] on span "DATOS PADRÓN ÁGIL: SAN [PERSON_NAME] -" at bounding box center [391, 223] width 294 height 17
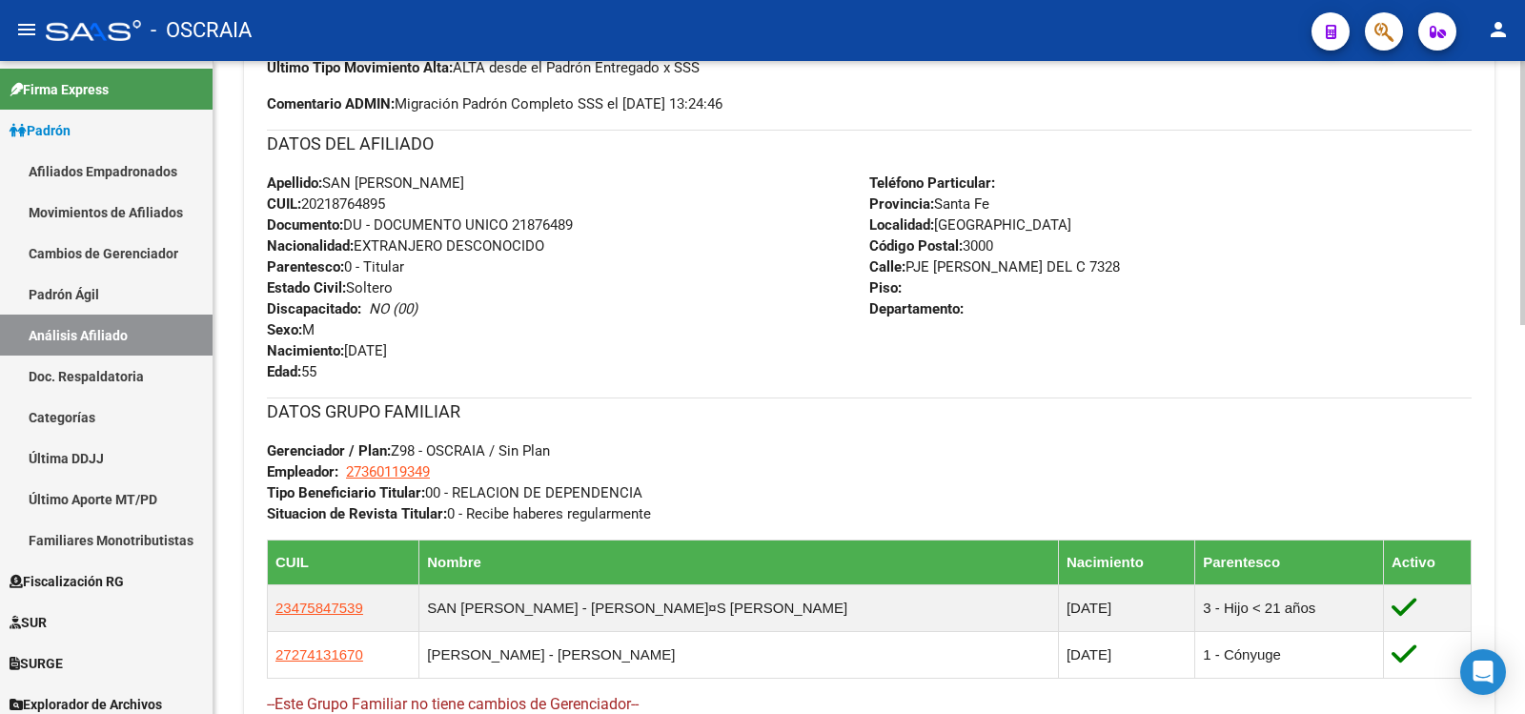
scroll to position [953, 0]
